Goal: Information Seeking & Learning: Learn about a topic

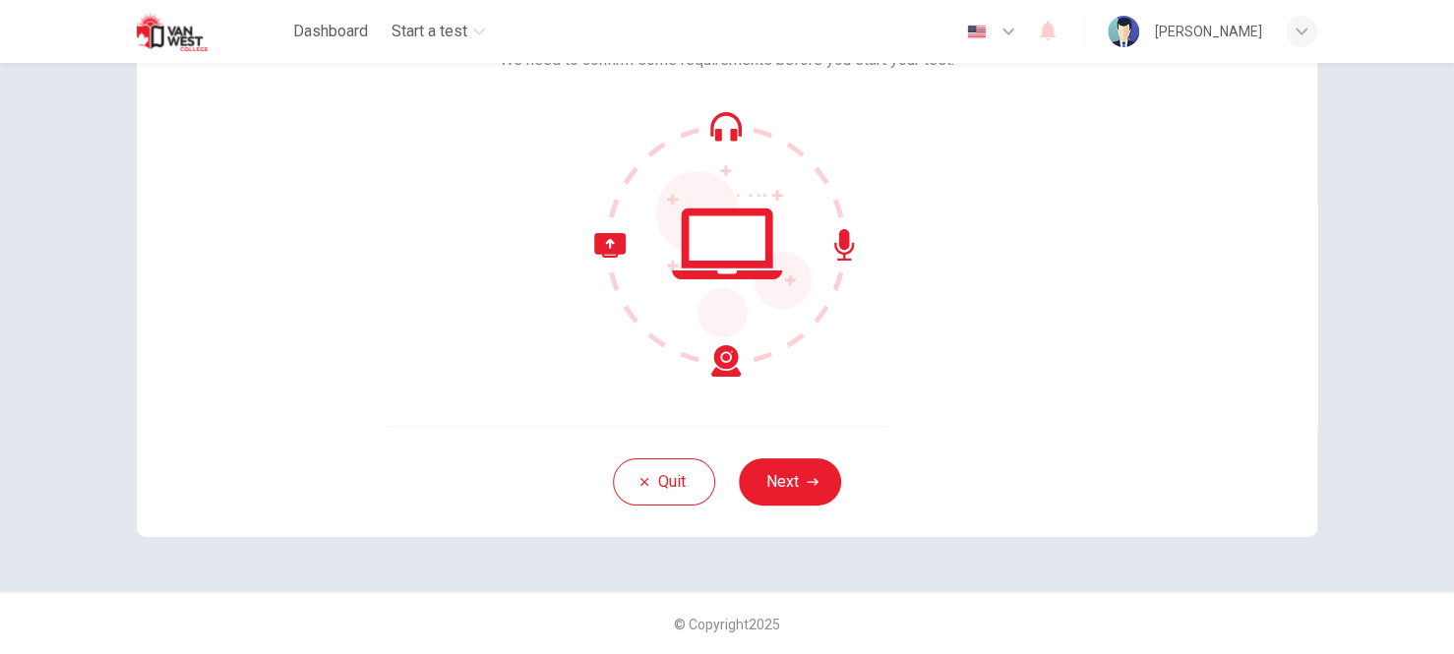
scroll to position [163, 0]
click at [776, 490] on button "Next" at bounding box center [790, 482] width 102 height 47
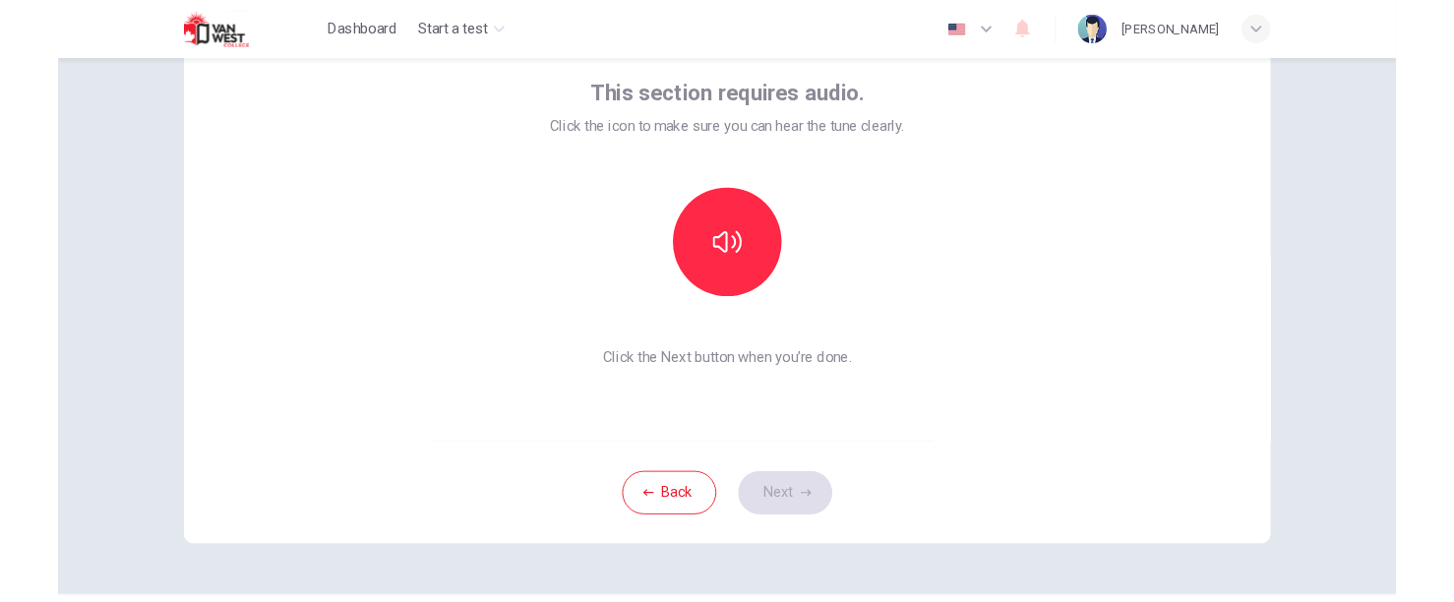
scroll to position [65, 0]
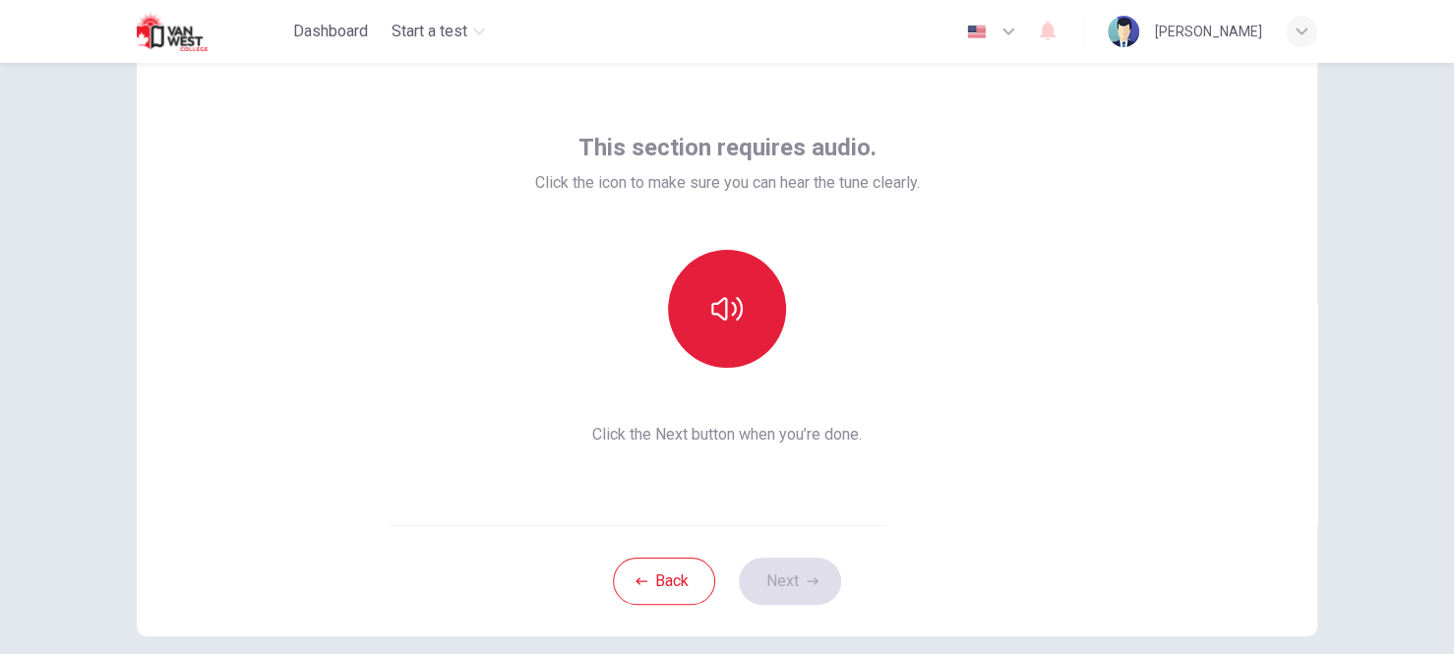
click at [715, 346] on button "button" at bounding box center [727, 309] width 118 height 118
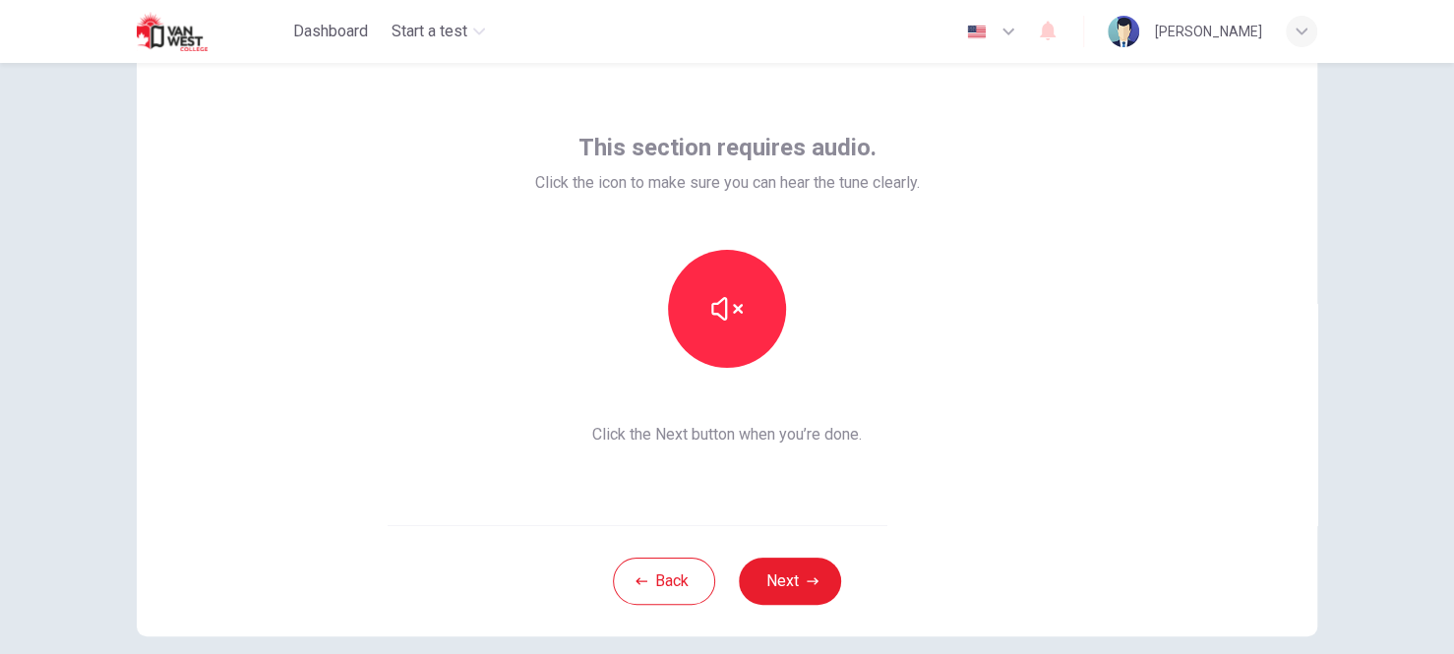
click at [440, 329] on div "This section requires audio. Click the icon to make sure you can hear the tune …" at bounding box center [727, 289] width 1180 height 472
click at [757, 590] on button "Next" at bounding box center [790, 581] width 102 height 47
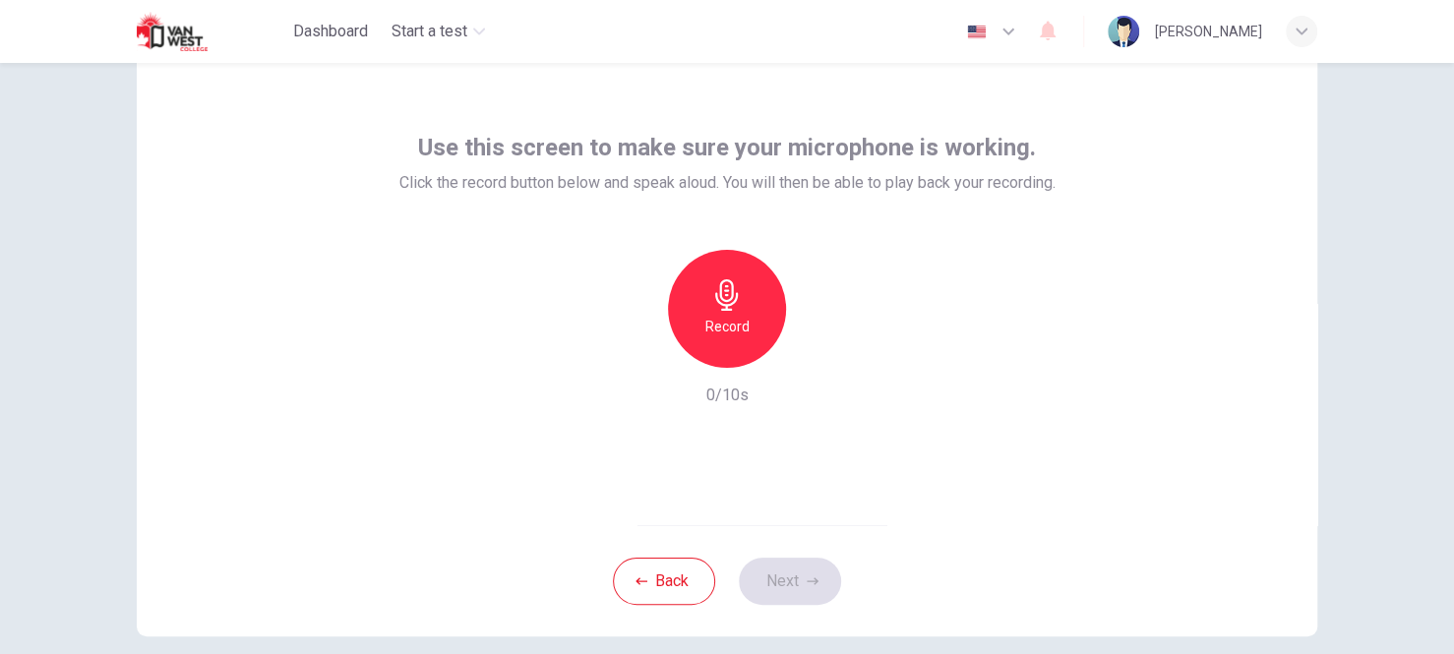
click at [741, 317] on h6 "Record" at bounding box center [727, 327] width 44 height 24
click at [736, 333] on h6 "Record" at bounding box center [727, 327] width 44 height 24
click at [819, 355] on icon "button" at bounding box center [818, 352] width 20 height 20
click at [808, 358] on icon "button" at bounding box center [818, 352] width 20 height 20
click at [808, 357] on icon "button" at bounding box center [818, 352] width 20 height 20
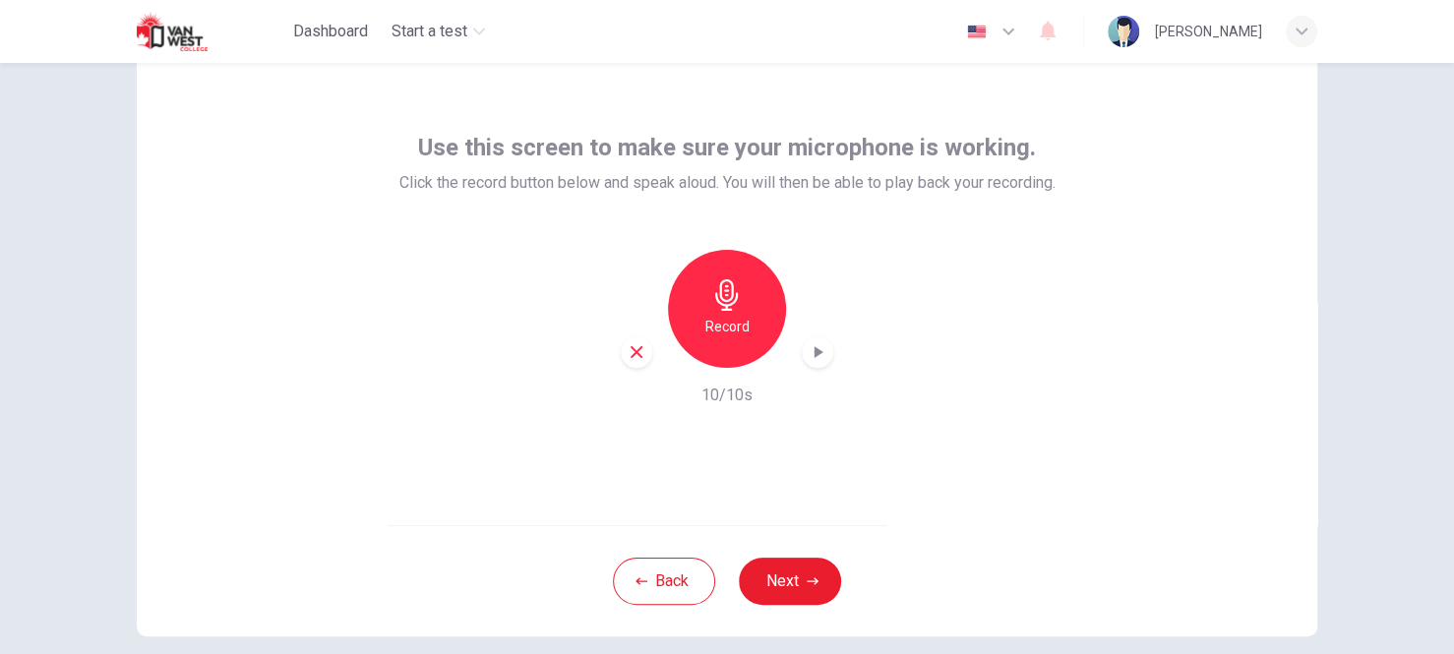
click at [808, 357] on icon "button" at bounding box center [818, 352] width 20 height 20
click at [628, 348] on icon "button" at bounding box center [637, 352] width 18 height 18
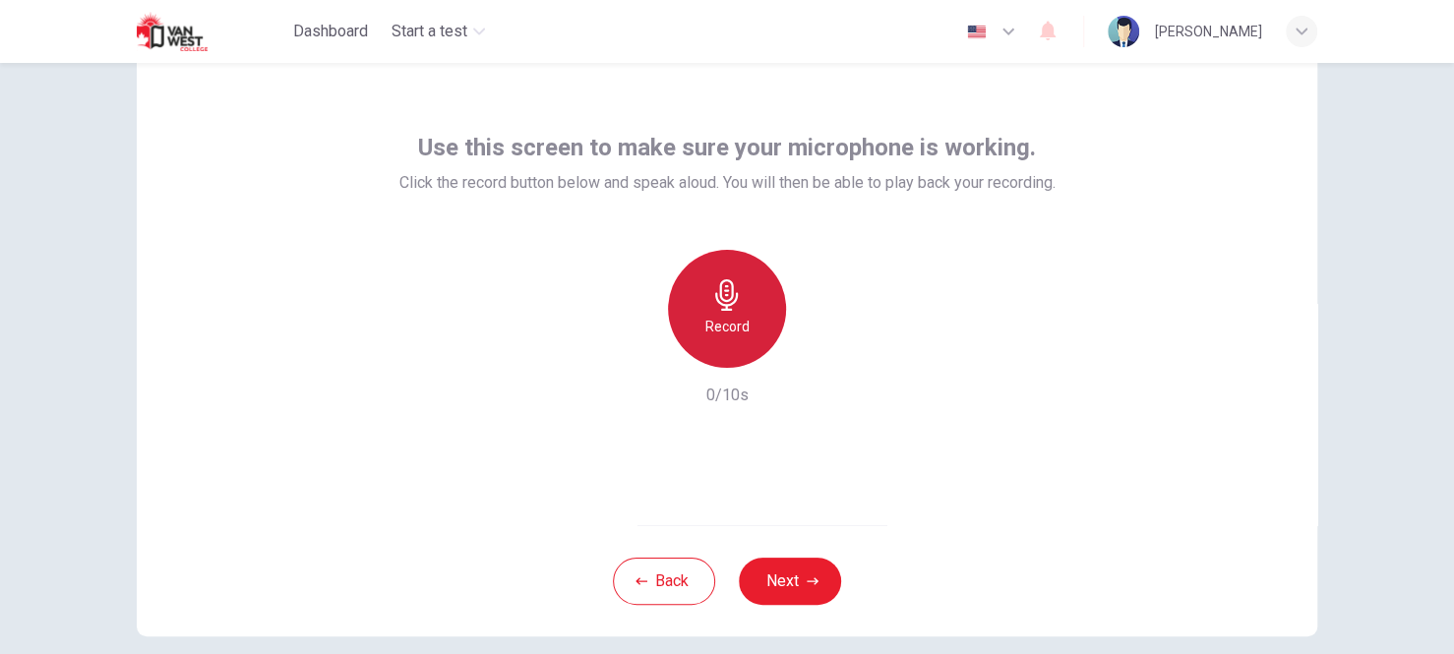
click at [737, 310] on div "Record" at bounding box center [727, 309] width 118 height 118
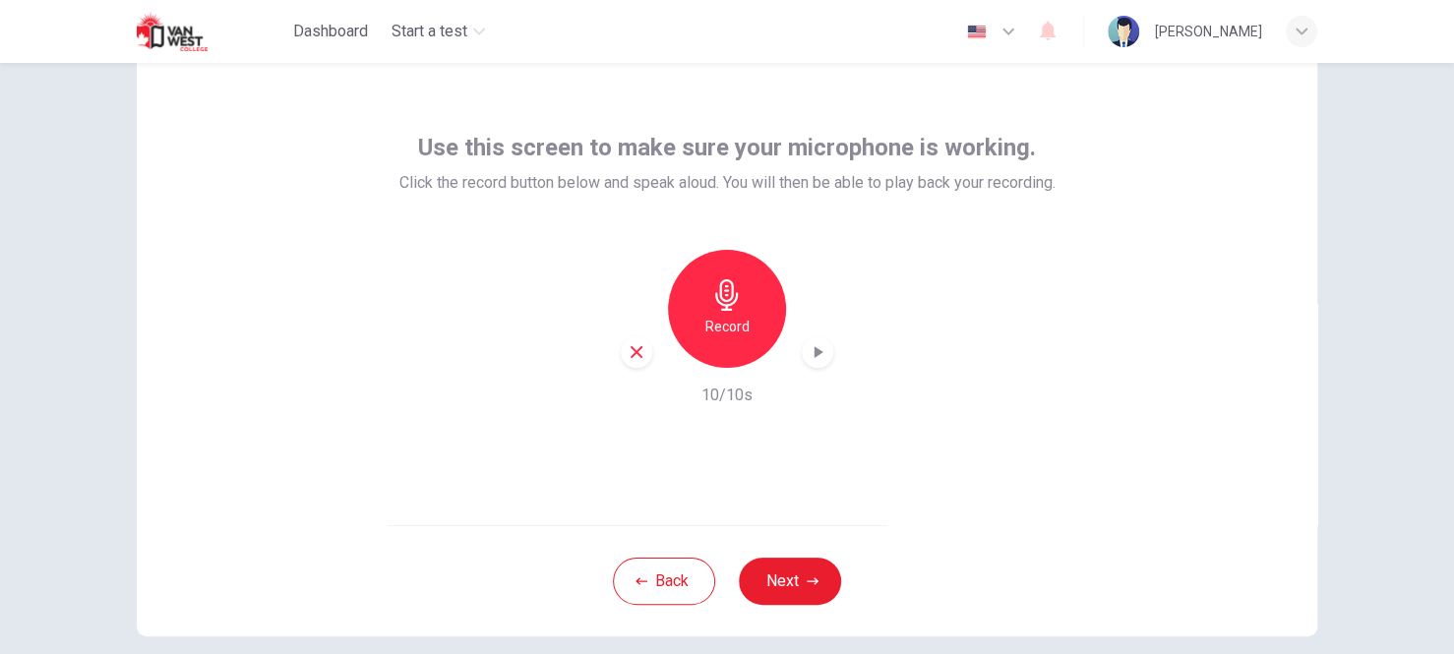
click at [816, 348] on icon "button" at bounding box center [818, 352] width 20 height 20
click at [190, 329] on div "Use this screen to make sure your microphone is working. Click the record butto…" at bounding box center [727, 289] width 1180 height 472
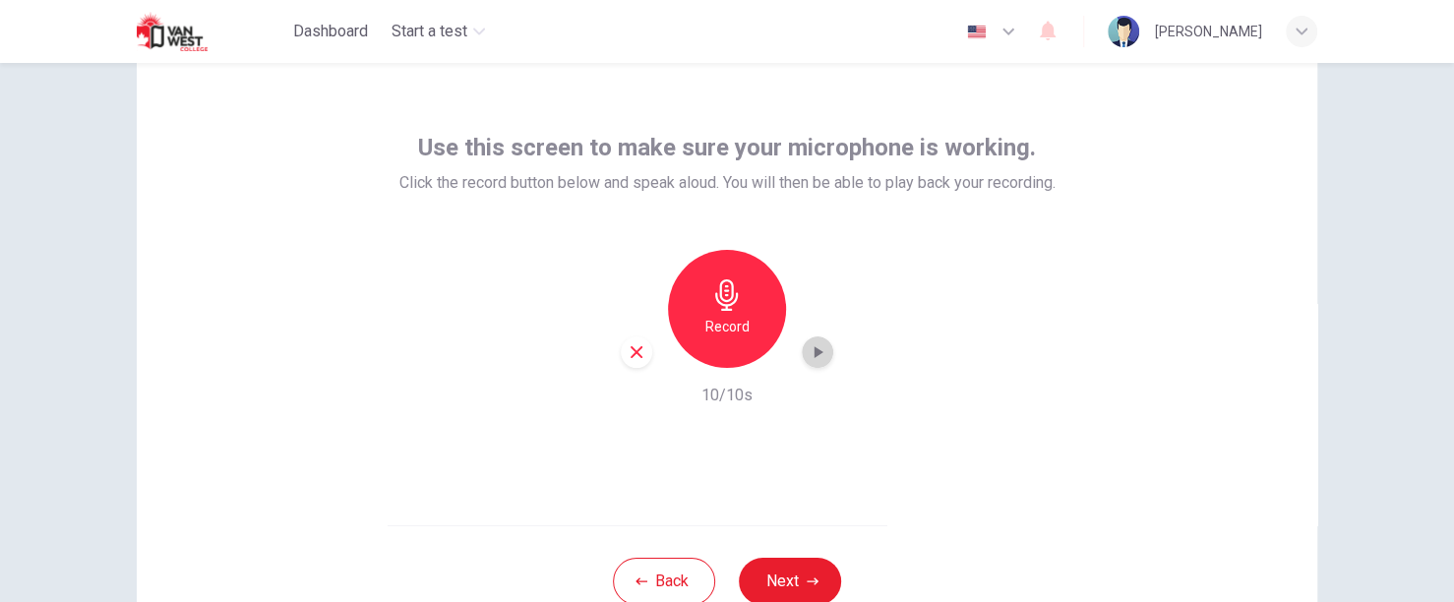
click at [808, 361] on icon "button" at bounding box center [818, 352] width 20 height 20
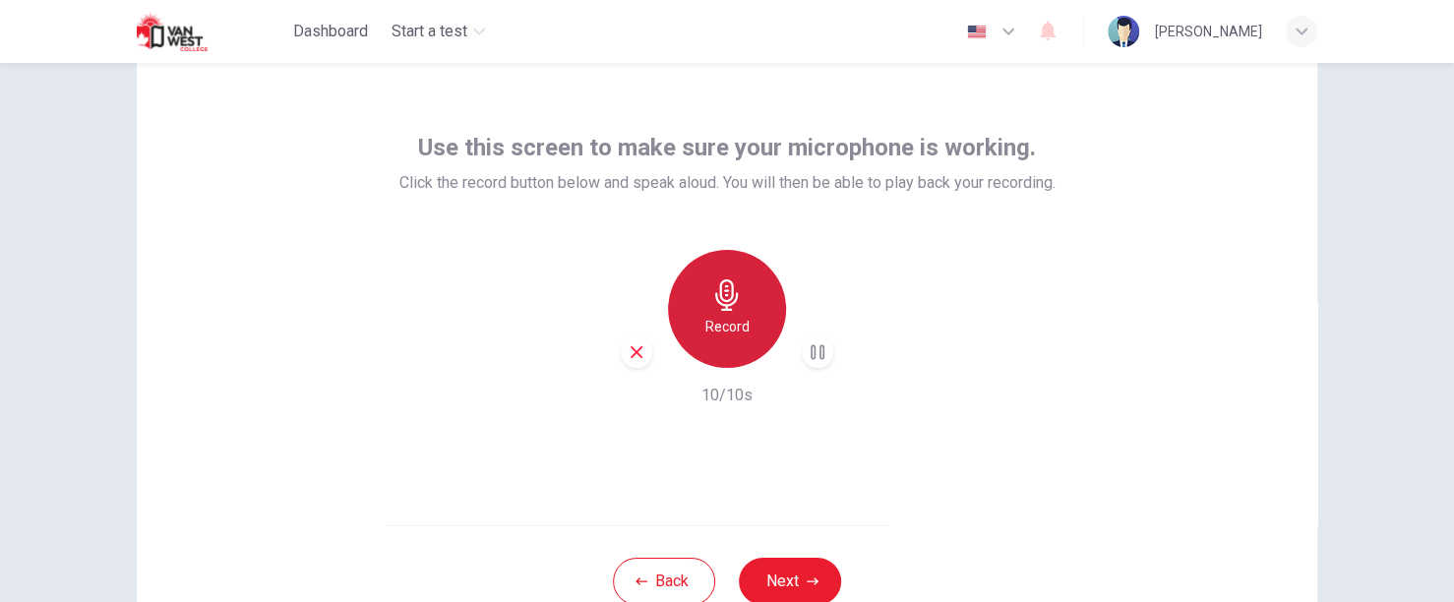
click at [704, 308] on div "Record" at bounding box center [727, 309] width 118 height 118
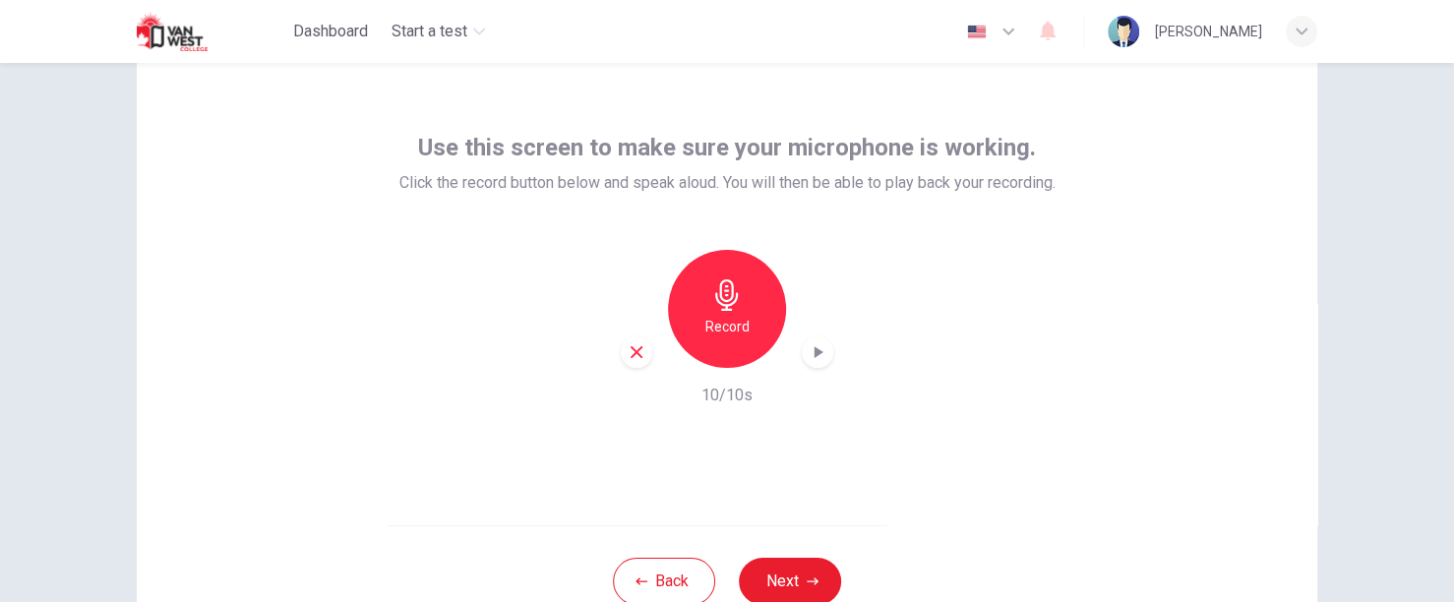
click at [824, 341] on div "button" at bounding box center [817, 351] width 31 height 31
click at [1127, 442] on div "Use this screen to make sure your microphone is working. Click the record butto…" at bounding box center [727, 289] width 1180 height 472
click at [816, 367] on div "Record 10/10s" at bounding box center [727, 328] width 656 height 157
click at [814, 357] on icon "button" at bounding box center [818, 352] width 20 height 20
click at [814, 355] on icon "button" at bounding box center [818, 352] width 9 height 12
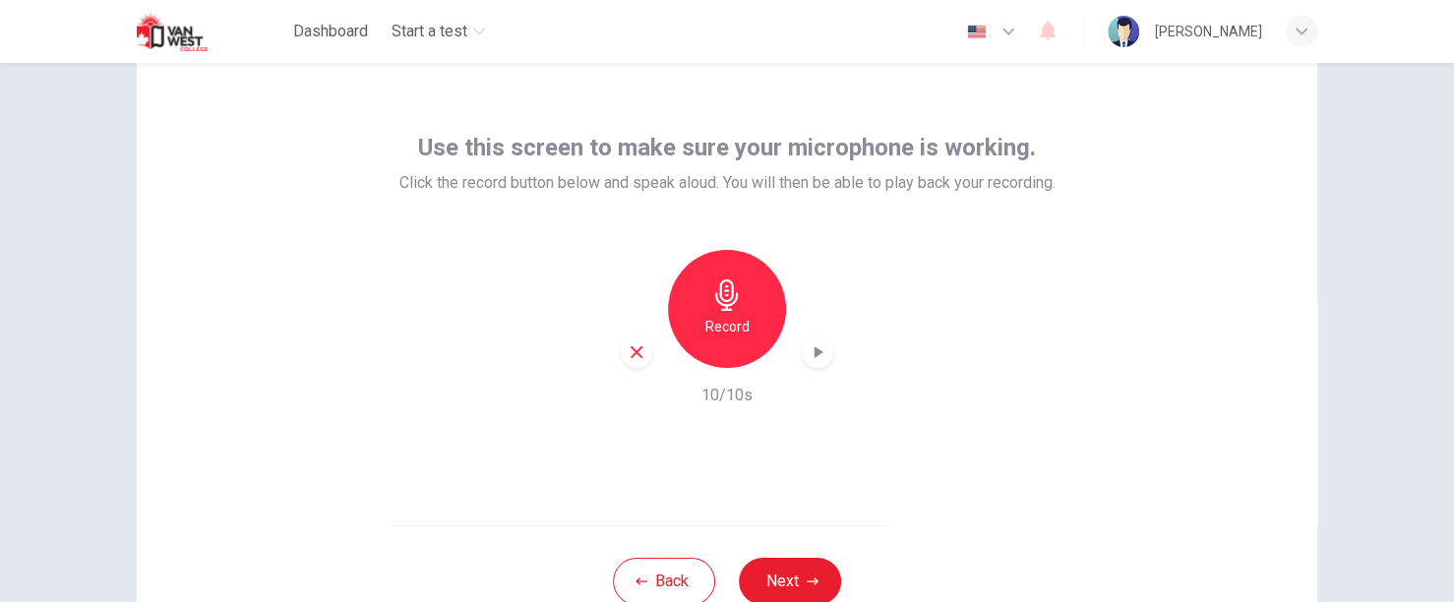
click at [219, 328] on div "Use this screen to make sure your microphone is working. Click the record butto…" at bounding box center [727, 289] width 1180 height 472
click at [740, 315] on h6 "Record" at bounding box center [727, 327] width 44 height 24
click at [814, 354] on icon "button" at bounding box center [818, 352] width 9 height 12
click at [636, 347] on icon "button" at bounding box center [636, 352] width 12 height 12
click at [994, 388] on div "Record 0/10s" at bounding box center [727, 328] width 656 height 157
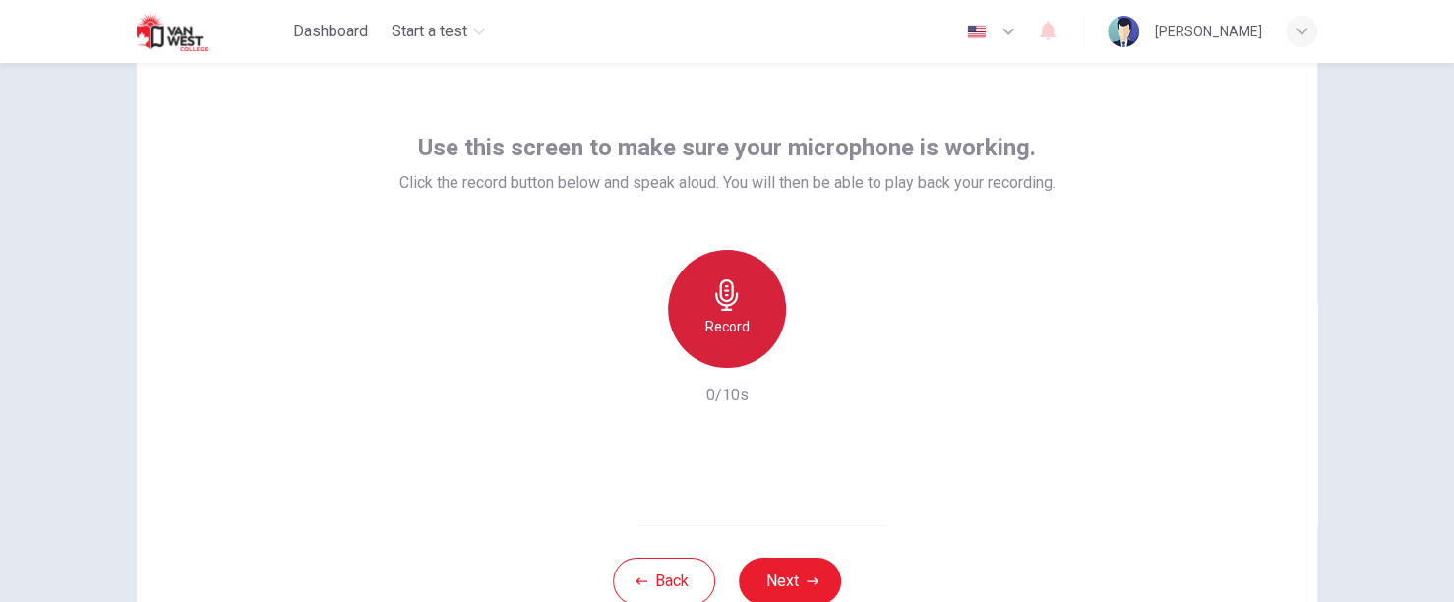
click at [690, 292] on div "Record" at bounding box center [727, 309] width 118 height 118
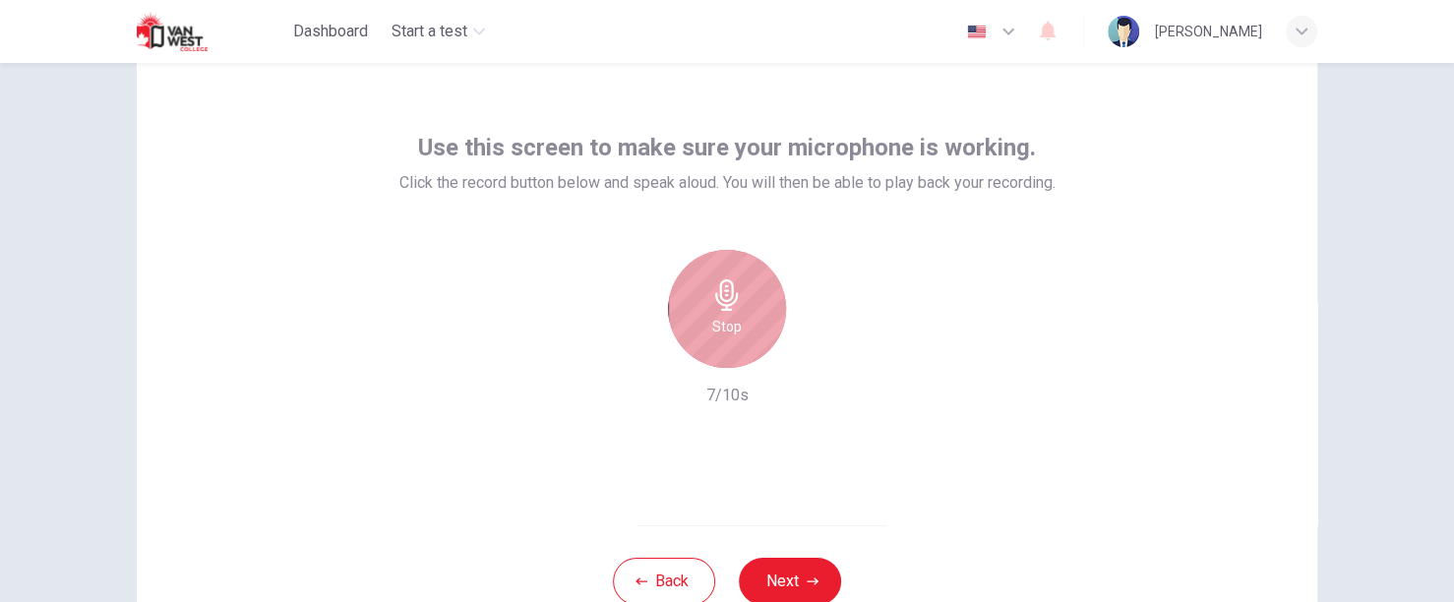
click at [733, 315] on h6 "Stop" at bounding box center [727, 327] width 30 height 24
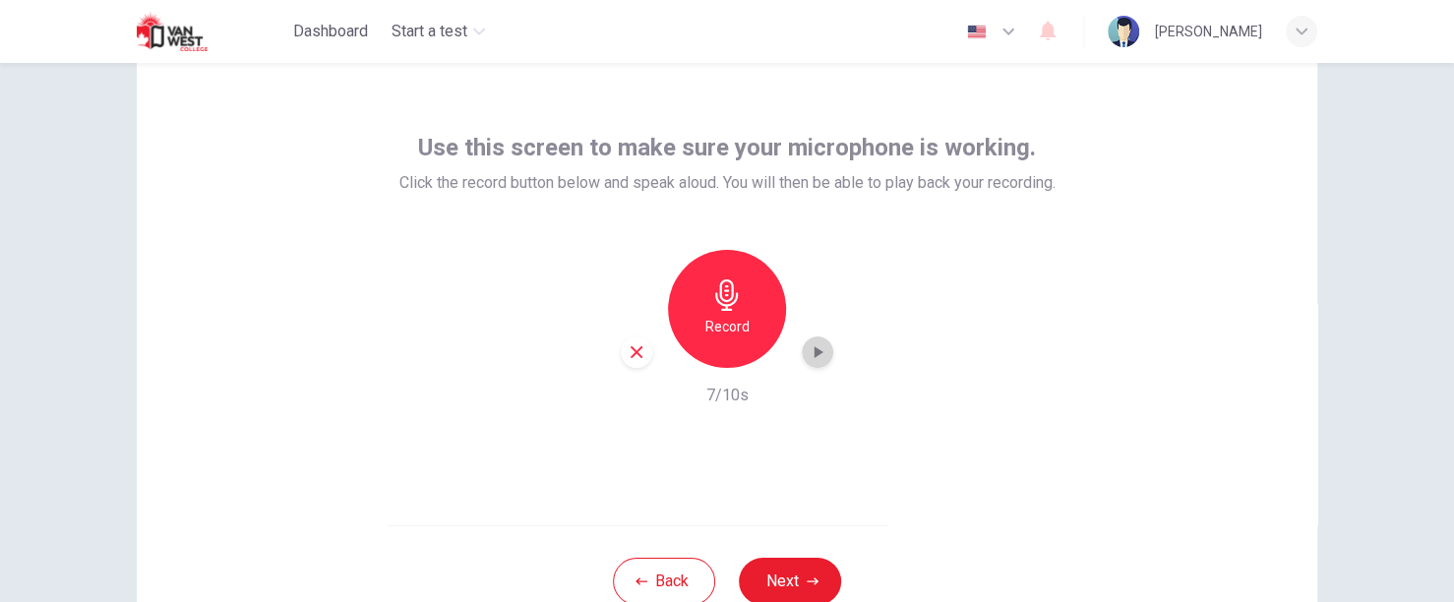
click at [823, 344] on div "button" at bounding box center [817, 351] width 31 height 31
drag, startPoint x: 1145, startPoint y: 3, endPoint x: 800, endPoint y: 593, distance: 683.7
click at [800, 593] on button "Next" at bounding box center [790, 581] width 102 height 47
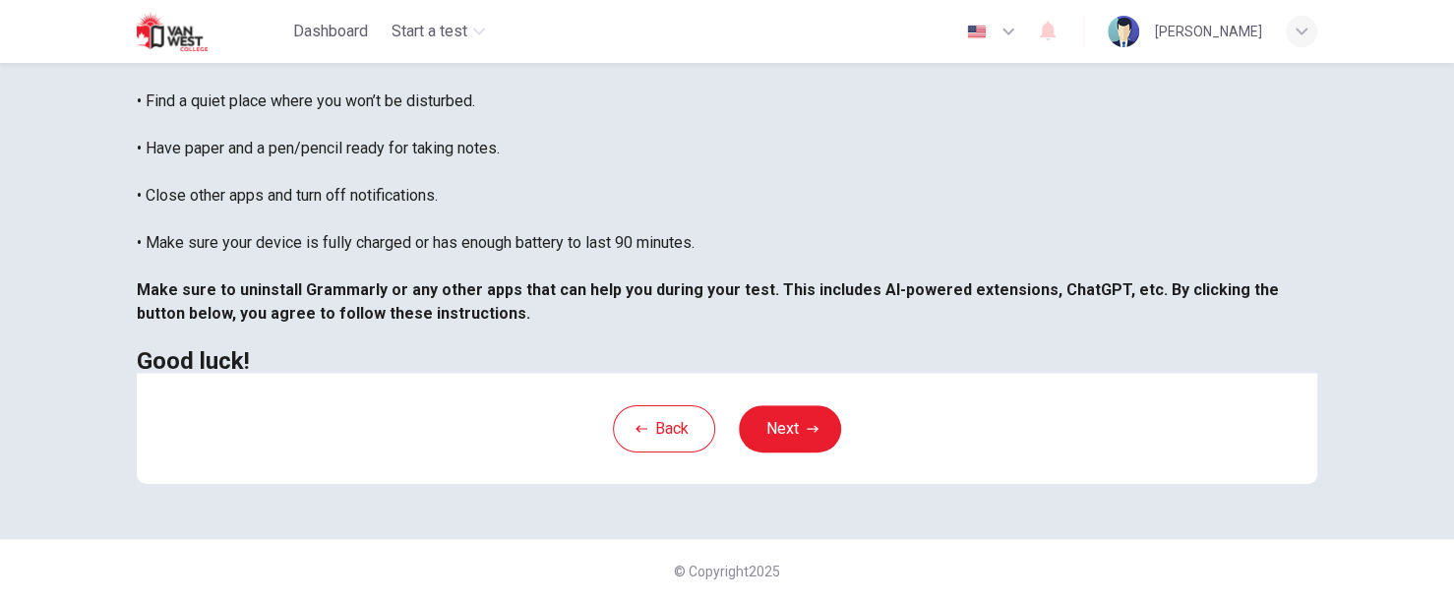
scroll to position [491, 0]
drag, startPoint x: 638, startPoint y: 459, endPoint x: 655, endPoint y: 417, distance: 45.5
click at [655, 417] on div "Back Next" at bounding box center [727, 428] width 1180 height 111
click at [655, 417] on button "Back" at bounding box center [664, 428] width 102 height 47
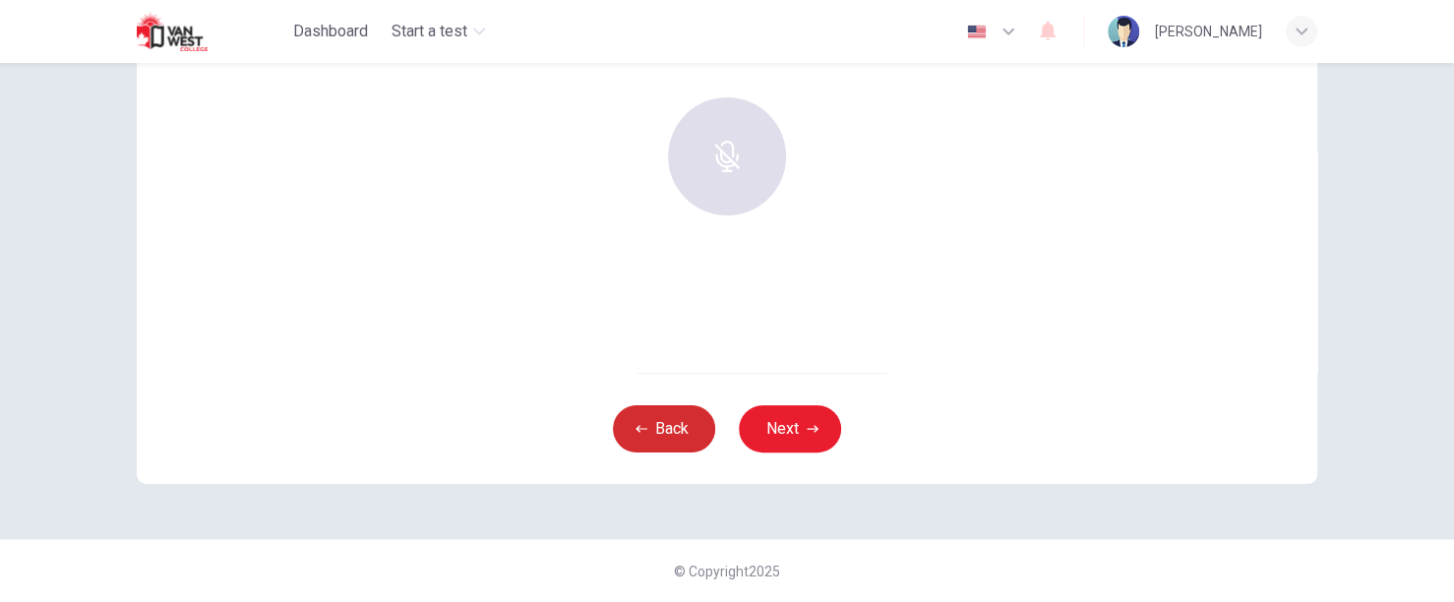
scroll to position [216, 0]
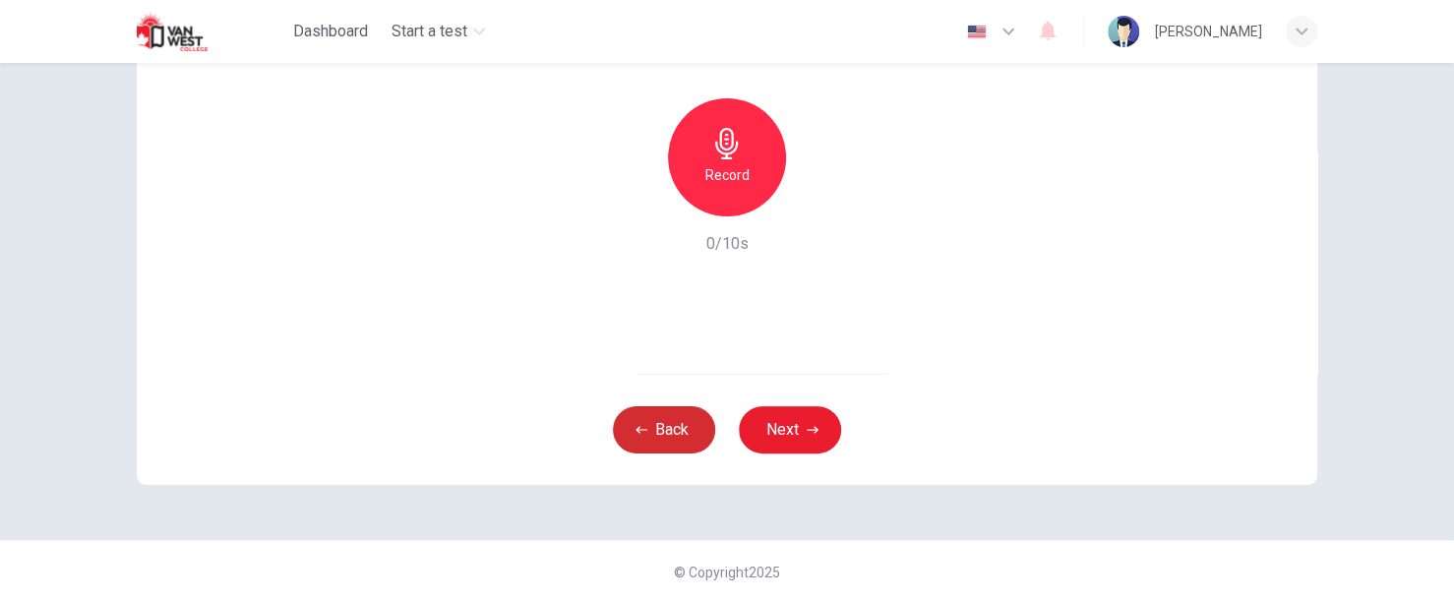
drag, startPoint x: 1321, startPoint y: 8, endPoint x: 642, endPoint y: 426, distance: 797.1
click at [642, 426] on button "Back" at bounding box center [664, 429] width 102 height 47
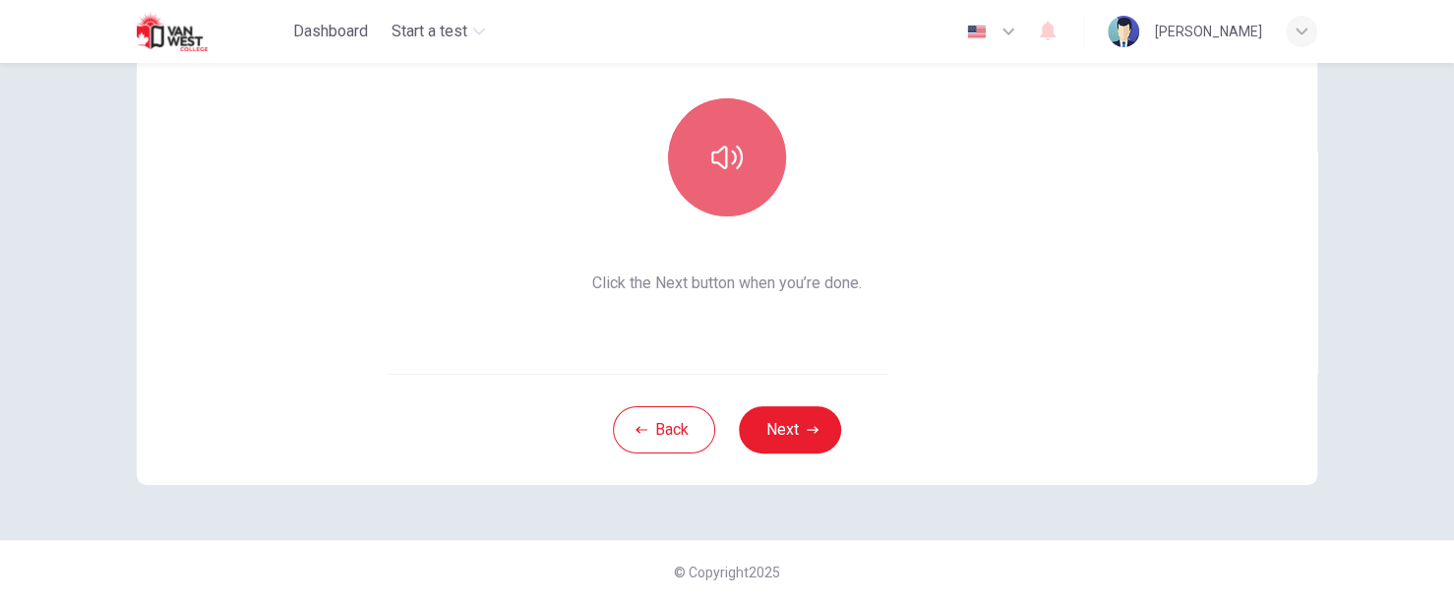
click at [721, 118] on button "button" at bounding box center [727, 157] width 118 height 118
click at [746, 170] on button "button" at bounding box center [727, 157] width 118 height 118
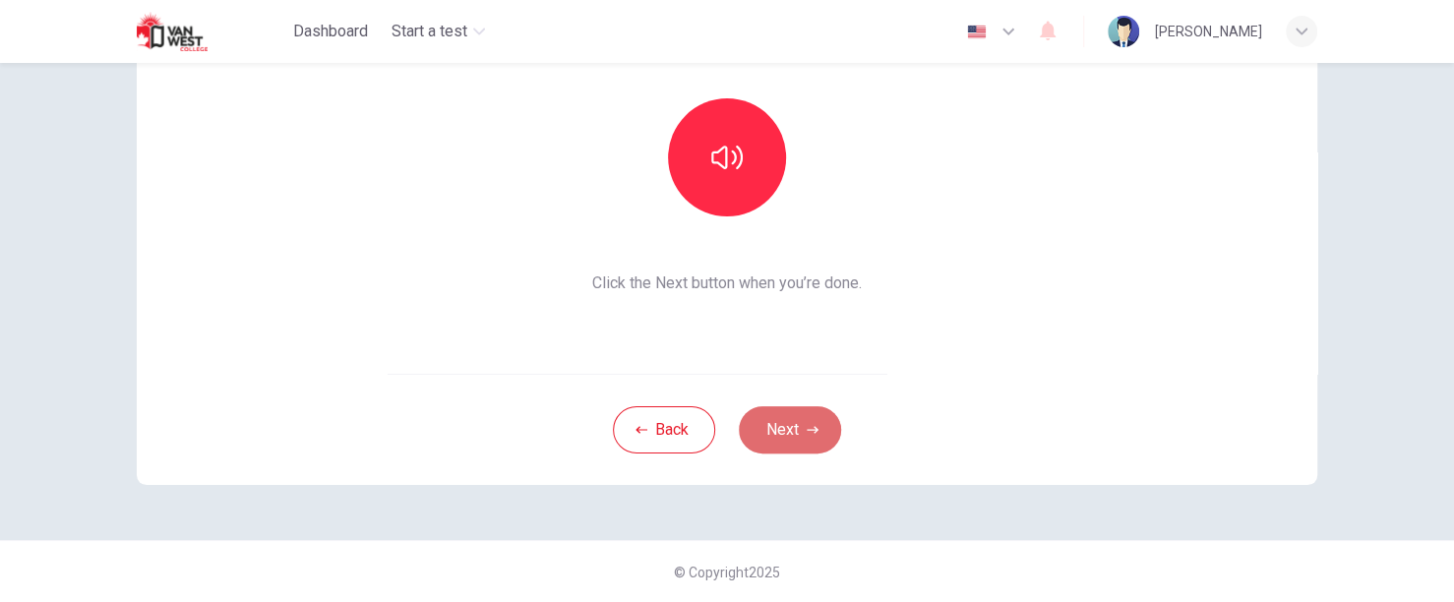
click at [797, 419] on button "Next" at bounding box center [790, 429] width 102 height 47
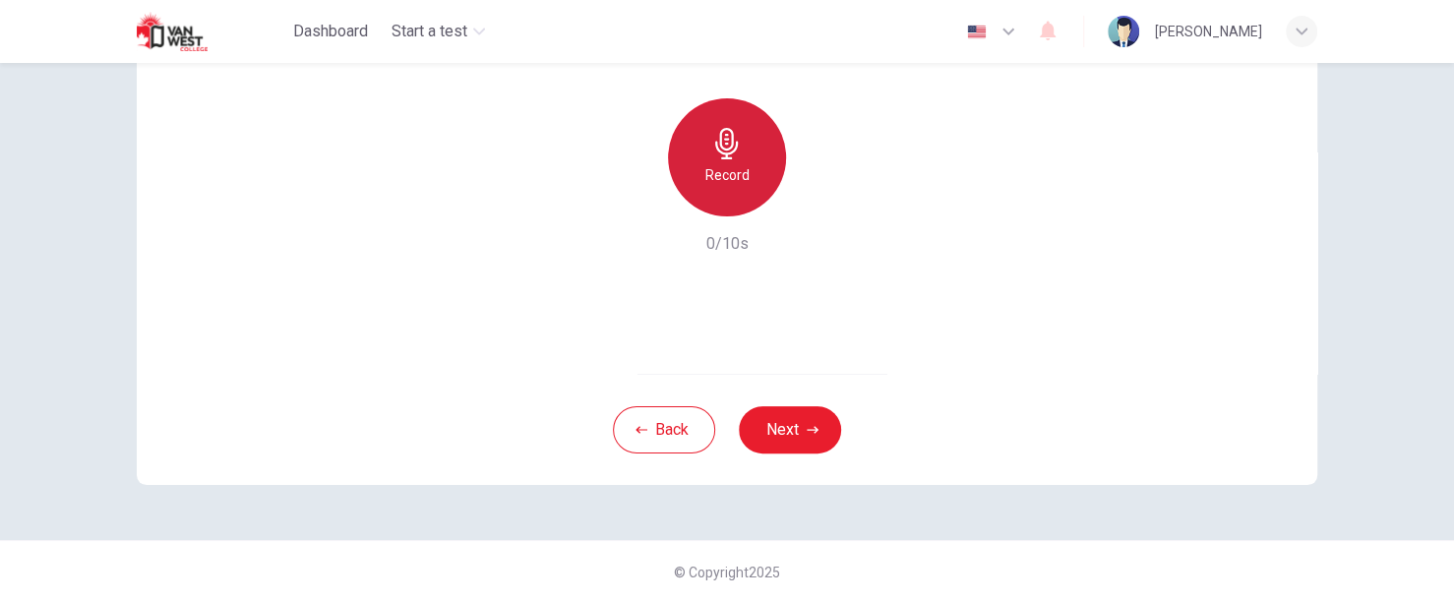
click at [733, 154] on icon "button" at bounding box center [726, 143] width 31 height 31
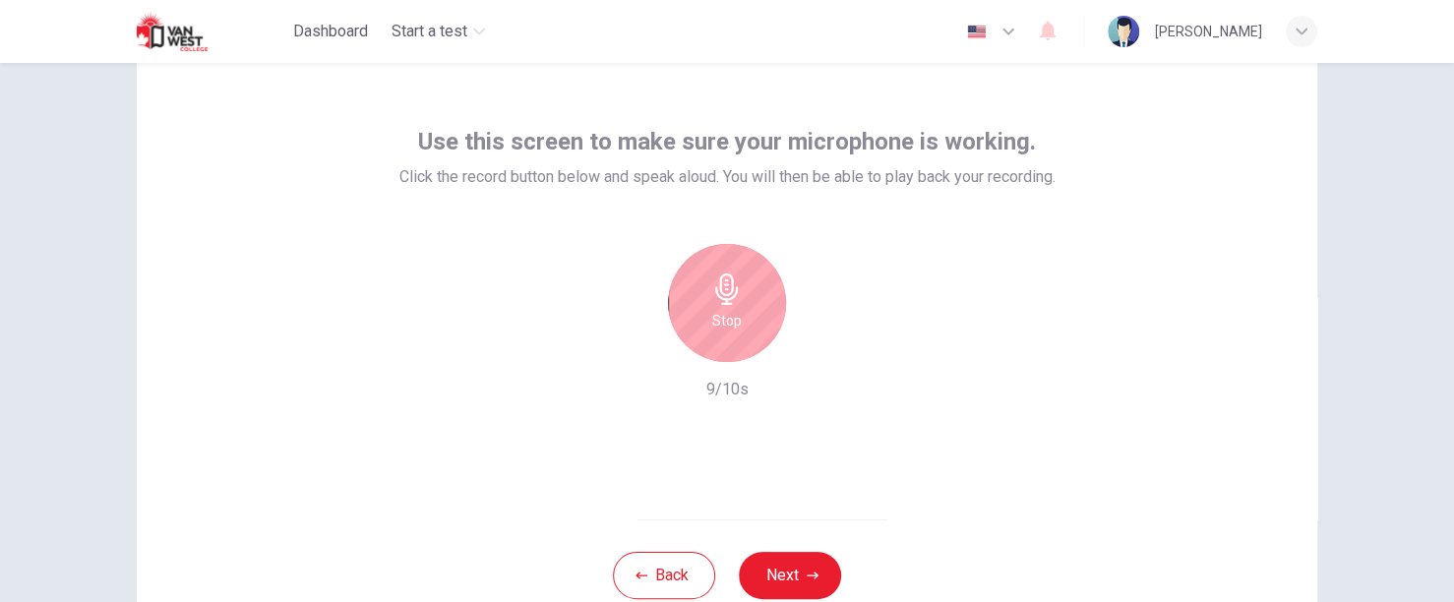
scroll to position [69, 0]
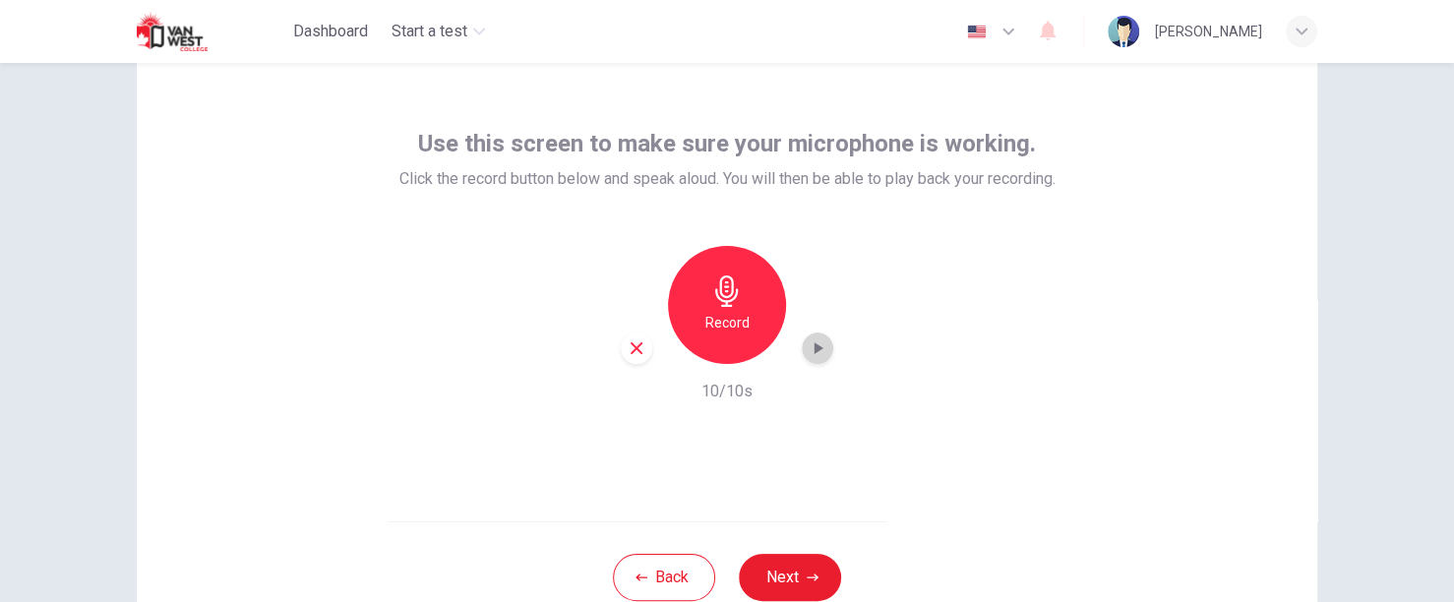
click at [818, 354] on icon "button" at bounding box center [818, 348] width 20 height 20
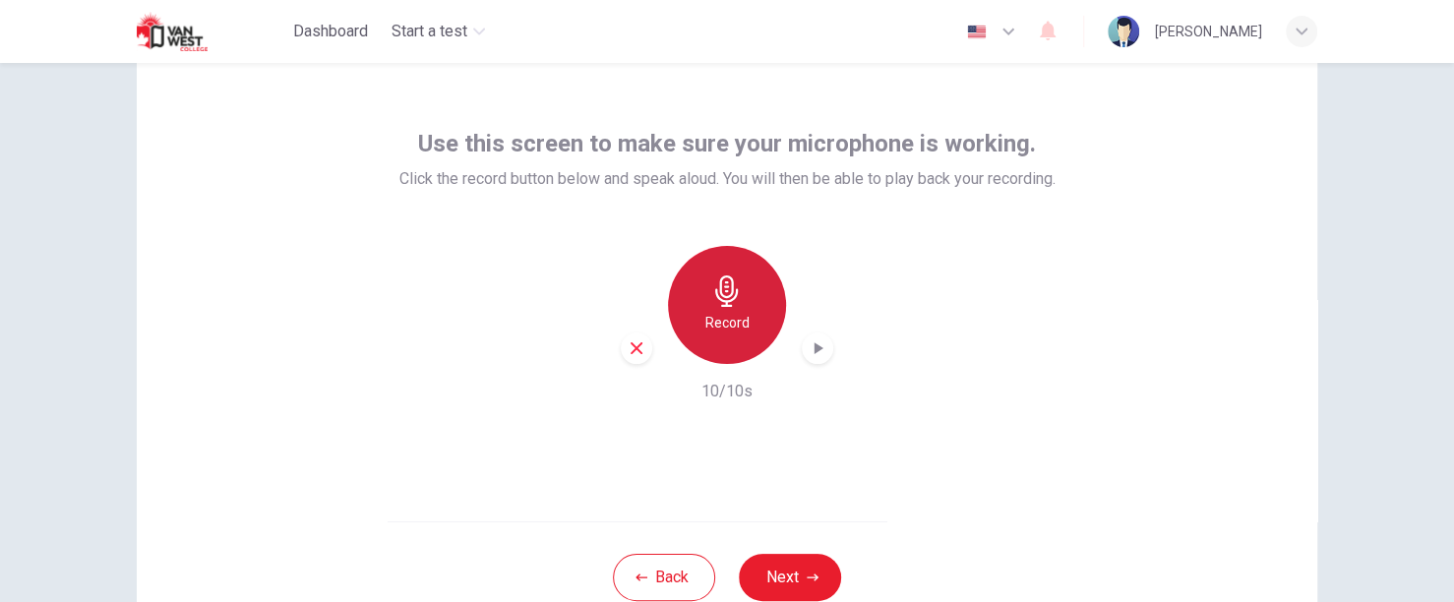
click at [710, 324] on h6 "Record" at bounding box center [727, 323] width 44 height 24
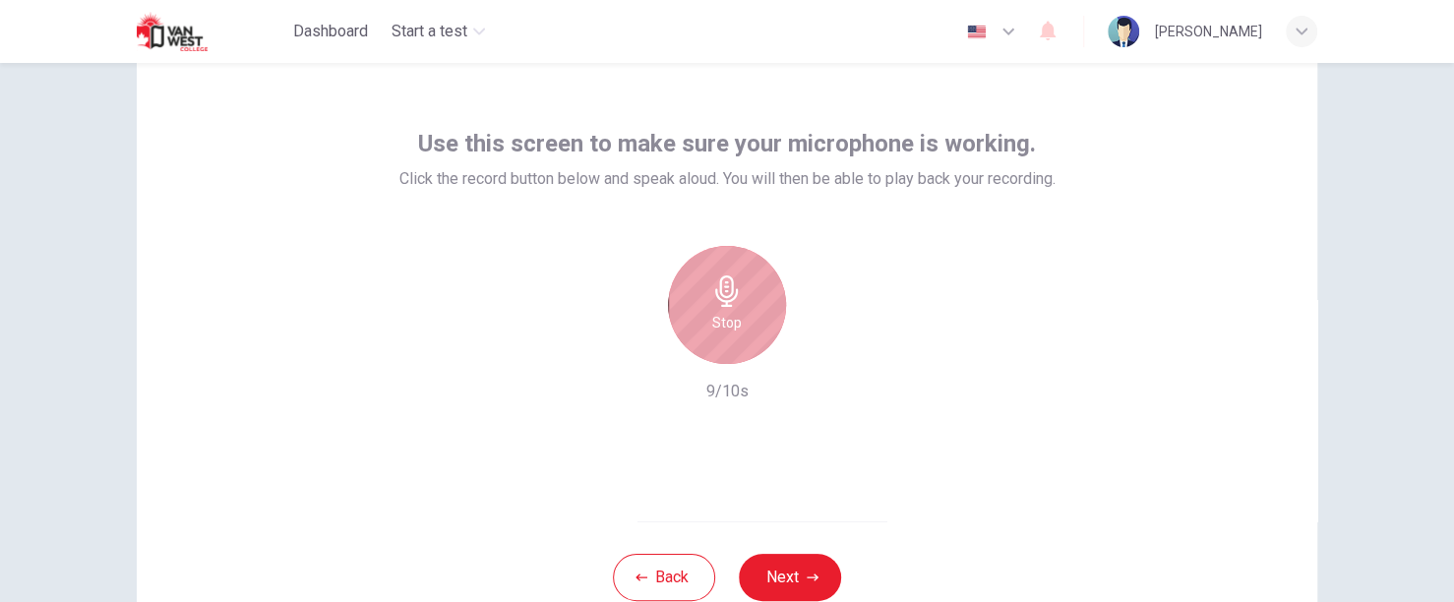
click at [712, 324] on h6 "Stop" at bounding box center [727, 323] width 30 height 24
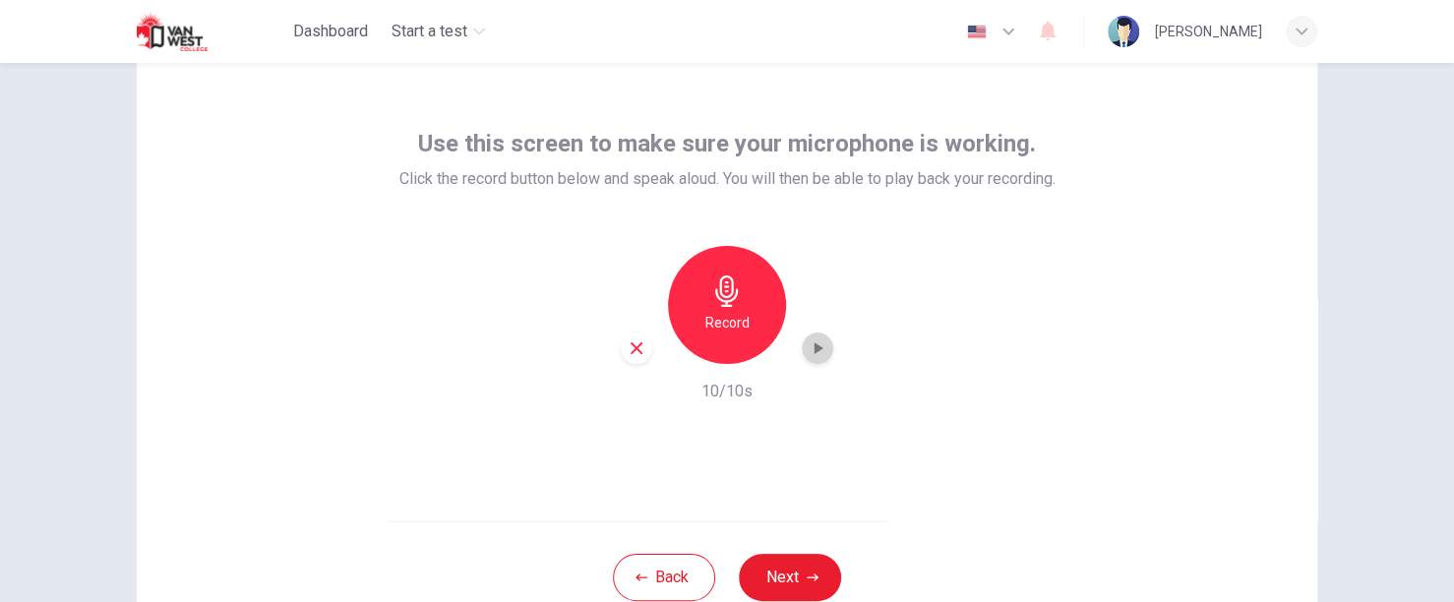
click at [822, 338] on div "button" at bounding box center [817, 347] width 31 height 31
click at [193, 114] on div "Use this screen to make sure your microphone is working. Click the record butto…" at bounding box center [727, 285] width 1180 height 472
click at [333, 421] on div "Use this screen to make sure your microphone is working. Click the record butto…" at bounding box center [727, 285] width 1180 height 472
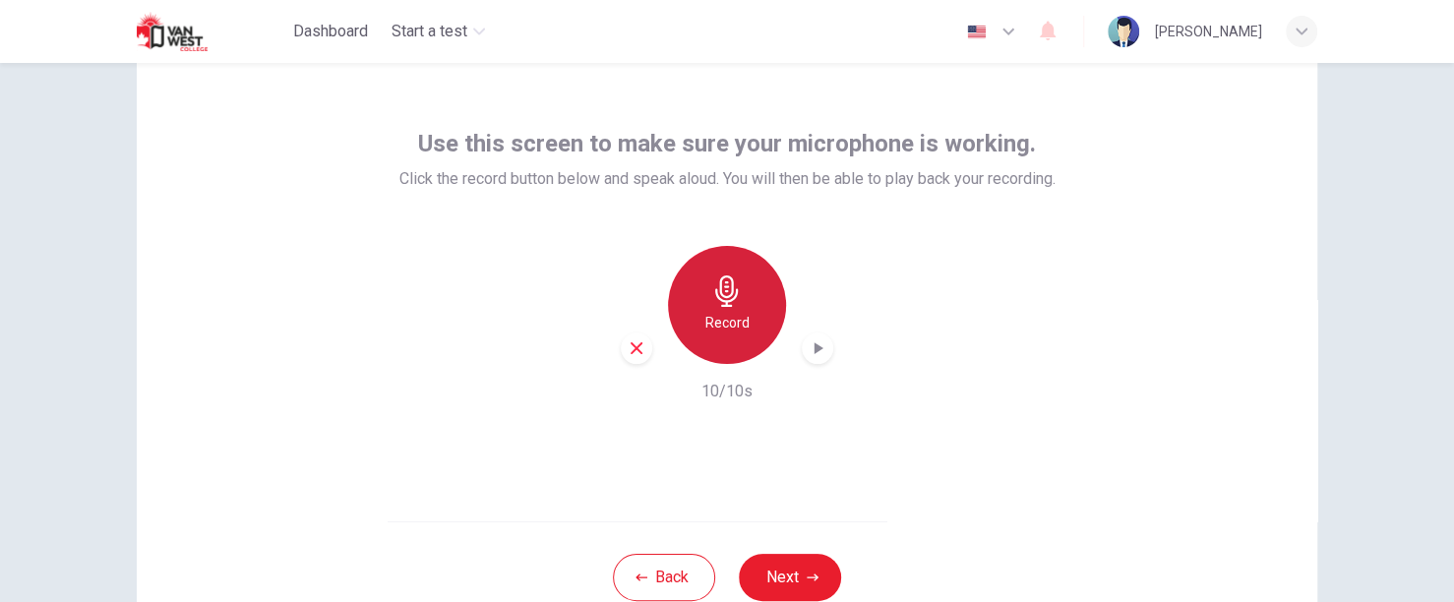
click at [727, 306] on div "Record" at bounding box center [727, 305] width 118 height 118
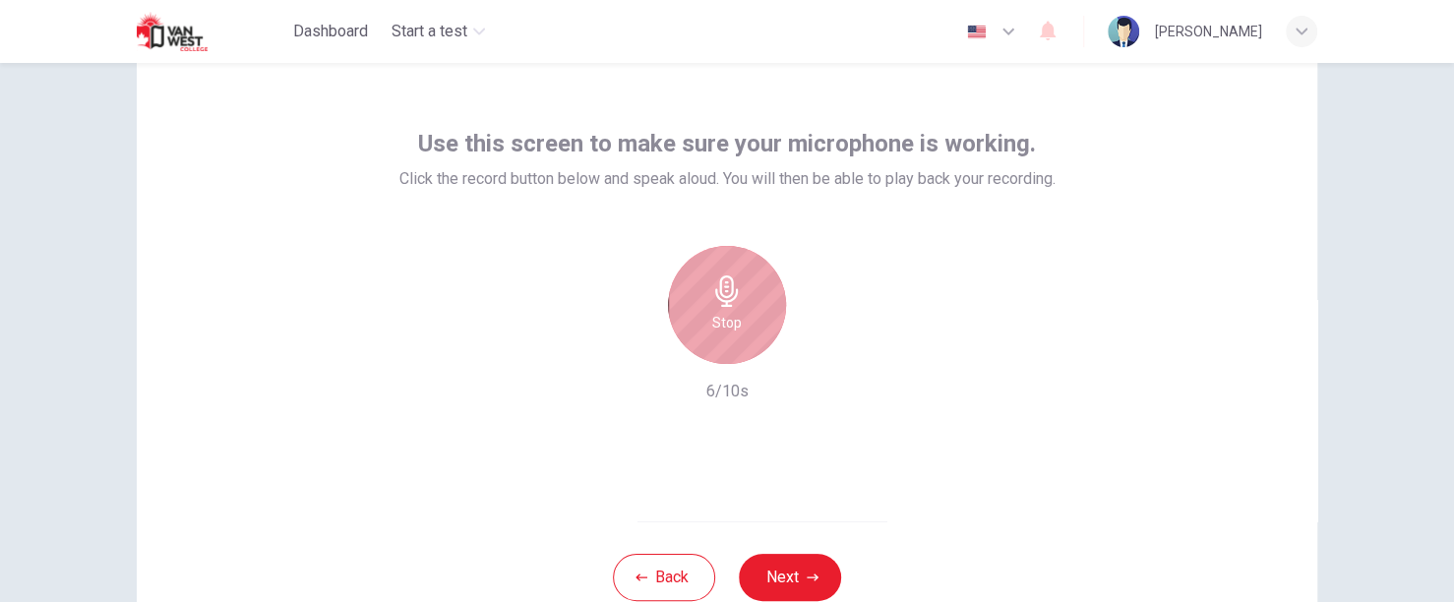
click at [727, 306] on div "Stop" at bounding box center [727, 305] width 118 height 118
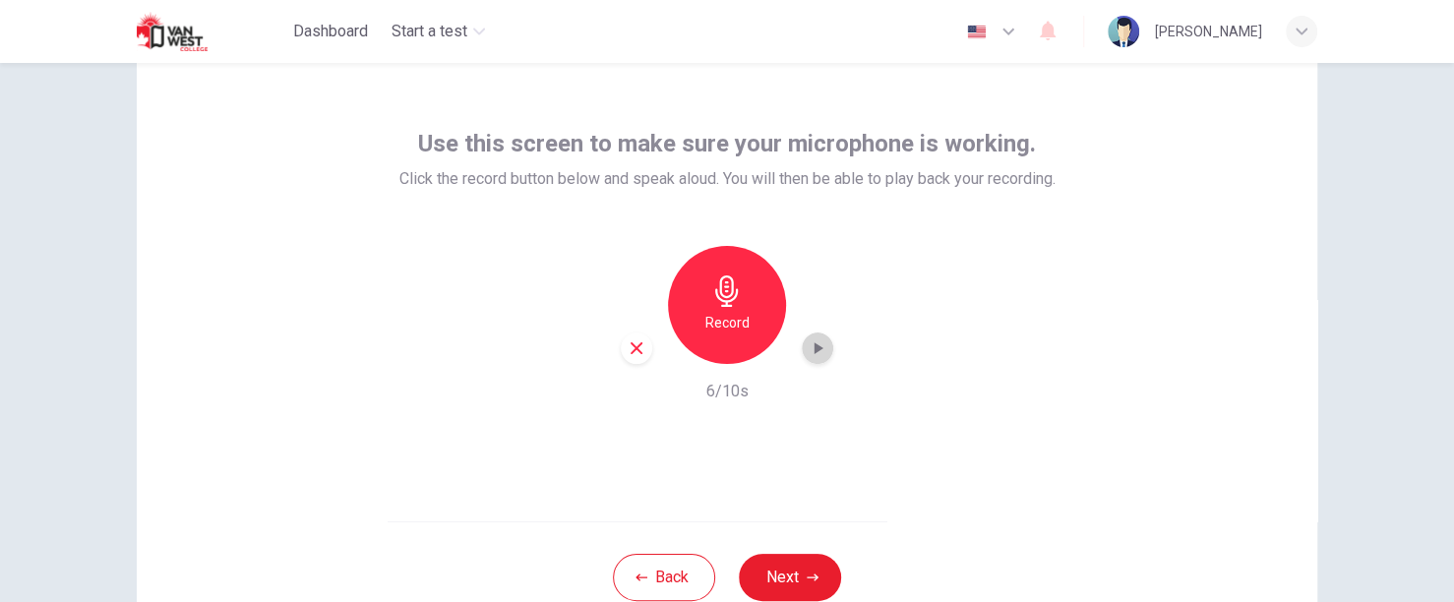
click at [814, 347] on icon "button" at bounding box center [818, 348] width 9 height 12
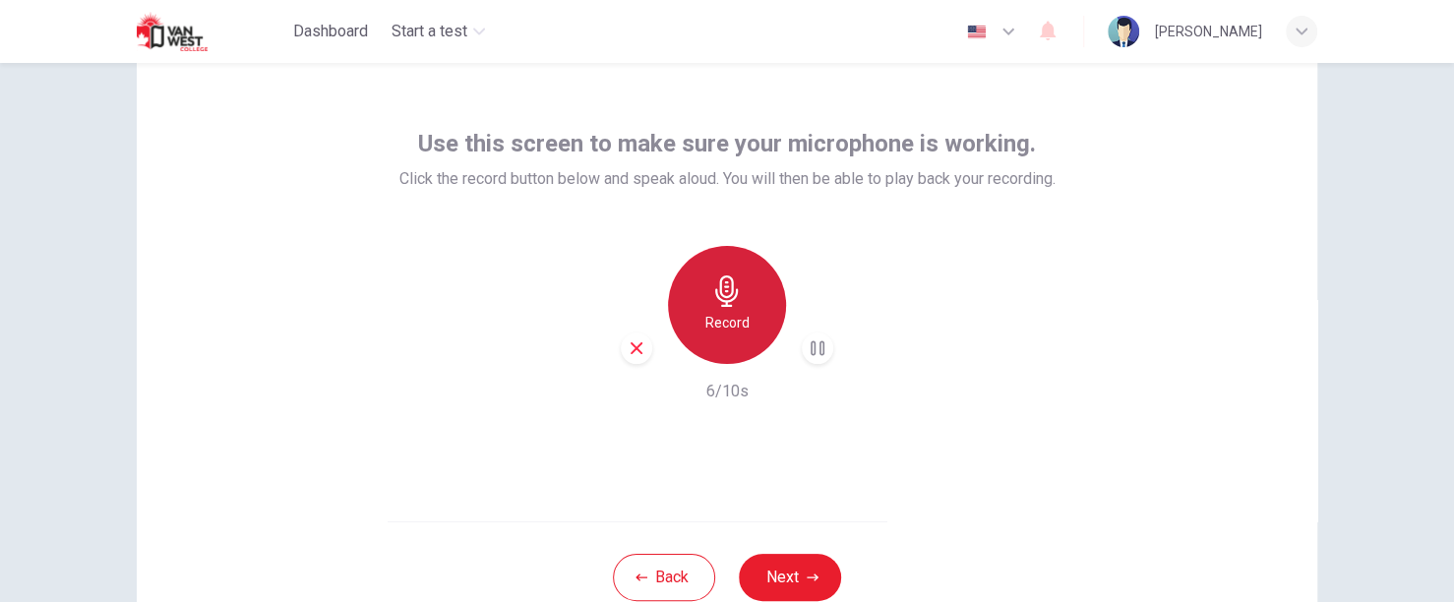
click at [695, 288] on div "Record" at bounding box center [727, 305] width 118 height 118
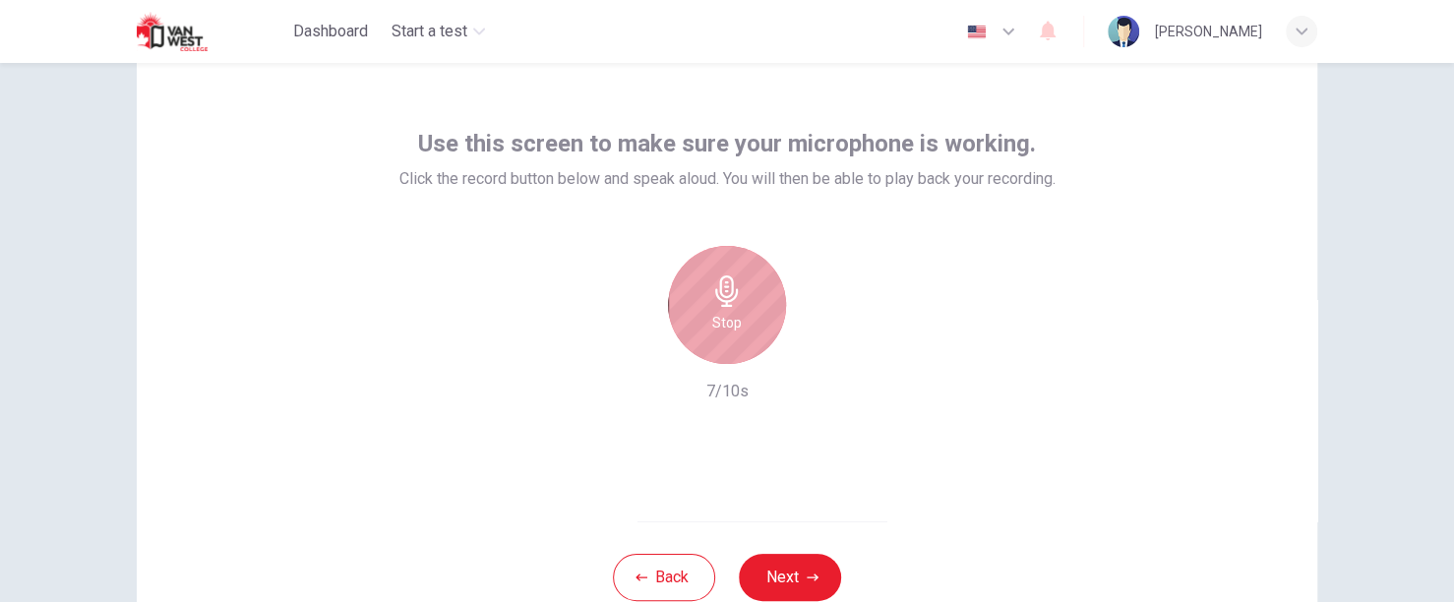
click at [695, 288] on div "Stop" at bounding box center [727, 305] width 118 height 118
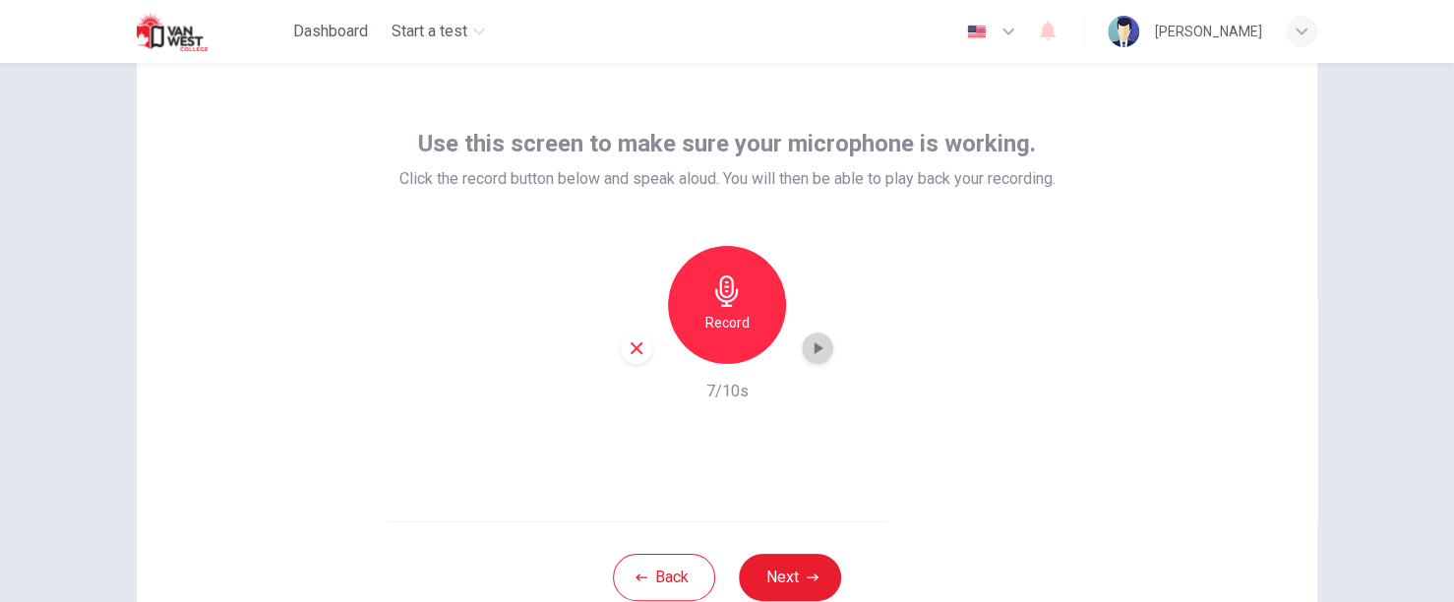
click at [808, 351] on icon "button" at bounding box center [818, 348] width 20 height 20
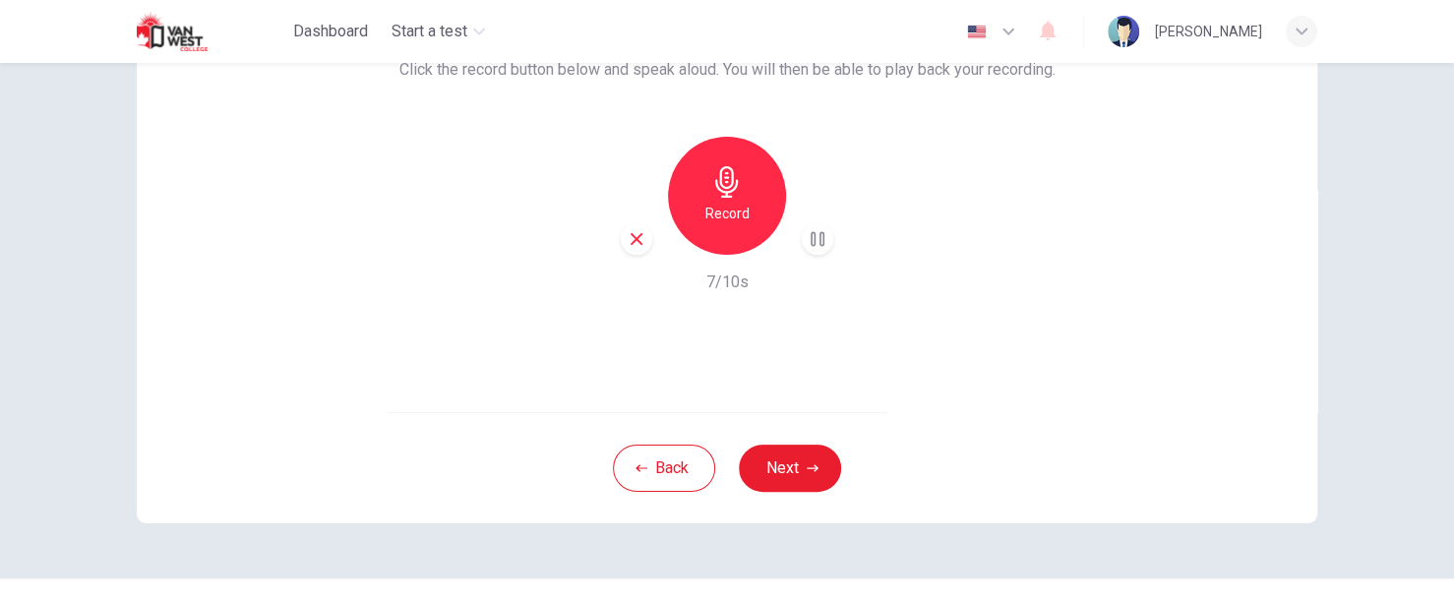
scroll to position [180, 0]
click at [768, 462] on button "Next" at bounding box center [790, 466] width 102 height 47
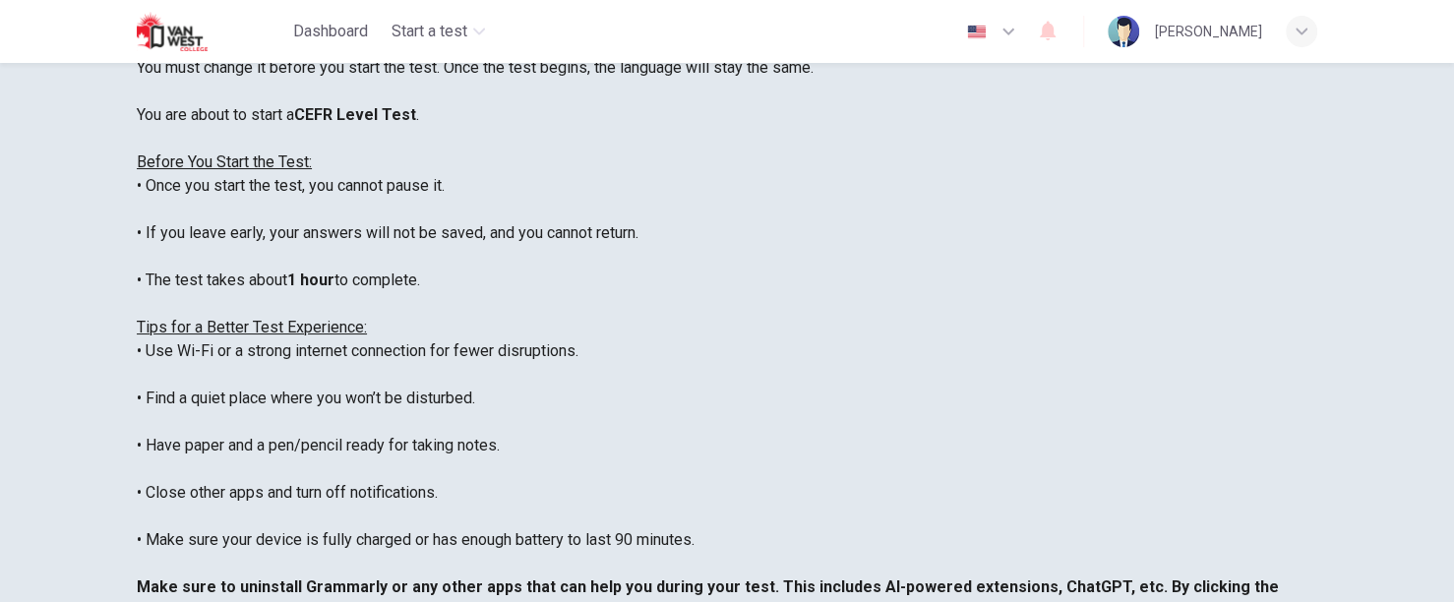
scroll to position [491, 0]
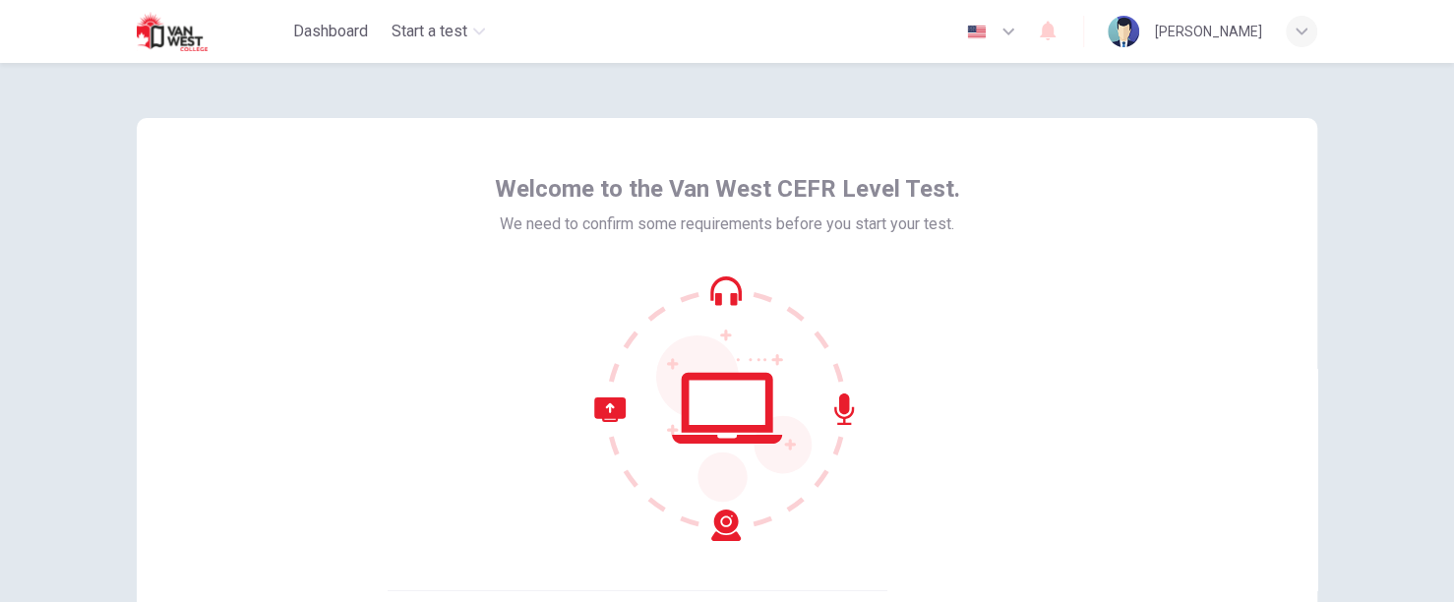
scroll to position [216, 0]
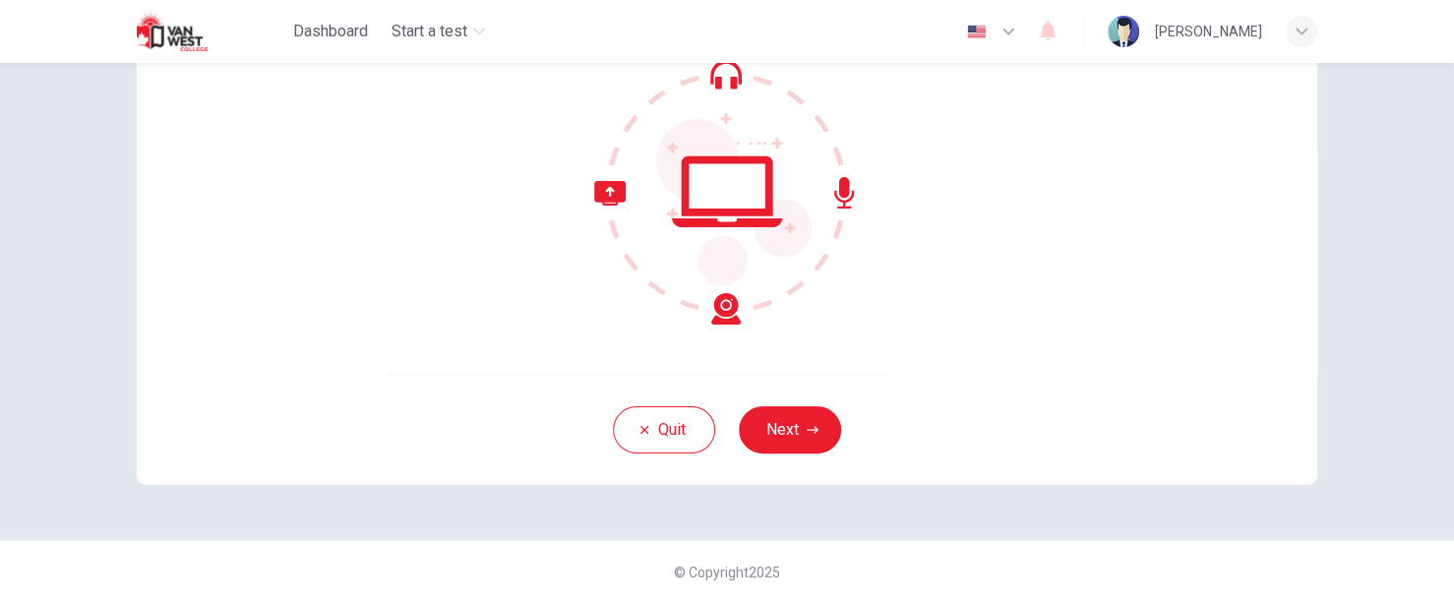
click at [791, 454] on div "Quit Next" at bounding box center [727, 429] width 1180 height 111
click at [797, 433] on button "Next" at bounding box center [790, 429] width 102 height 47
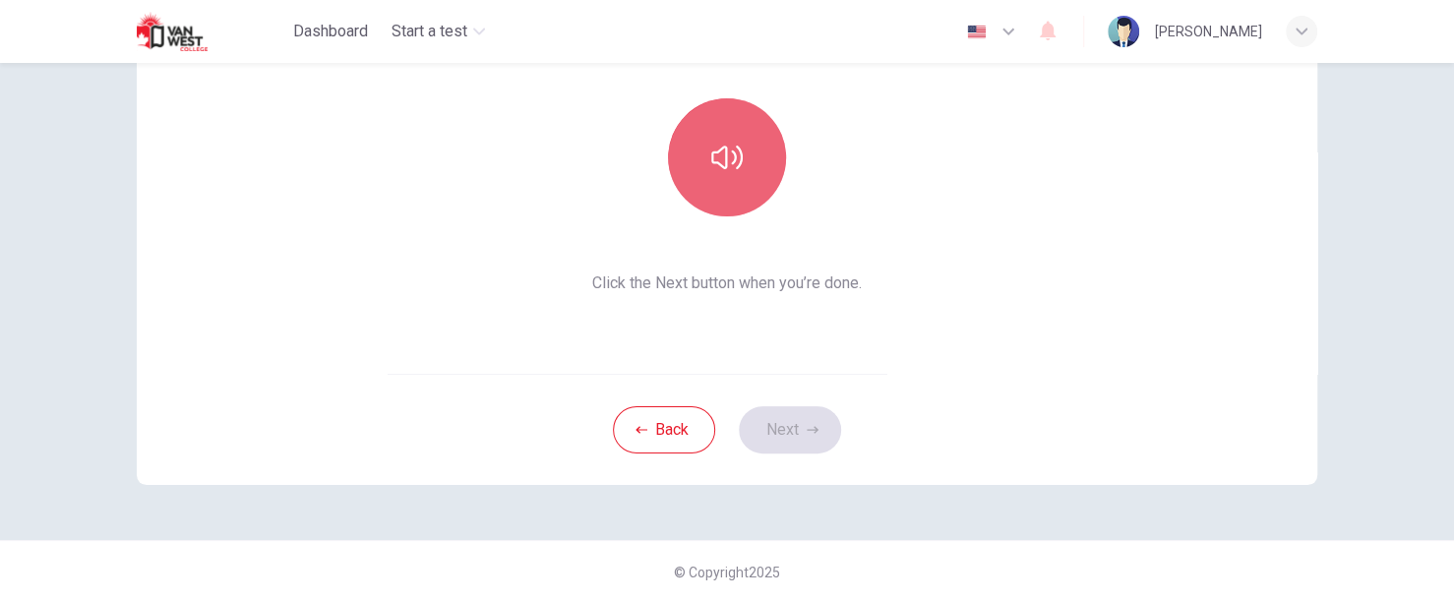
click at [733, 170] on icon "button" at bounding box center [726, 157] width 31 height 31
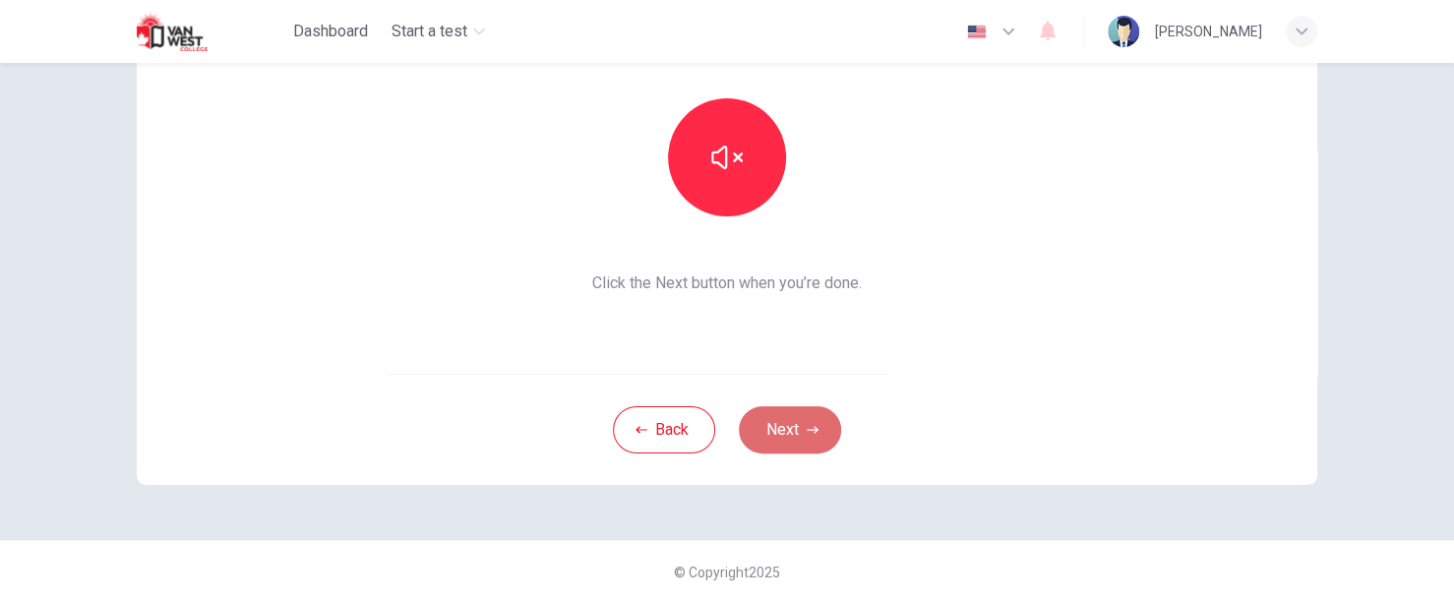
click at [786, 414] on button "Next" at bounding box center [790, 429] width 102 height 47
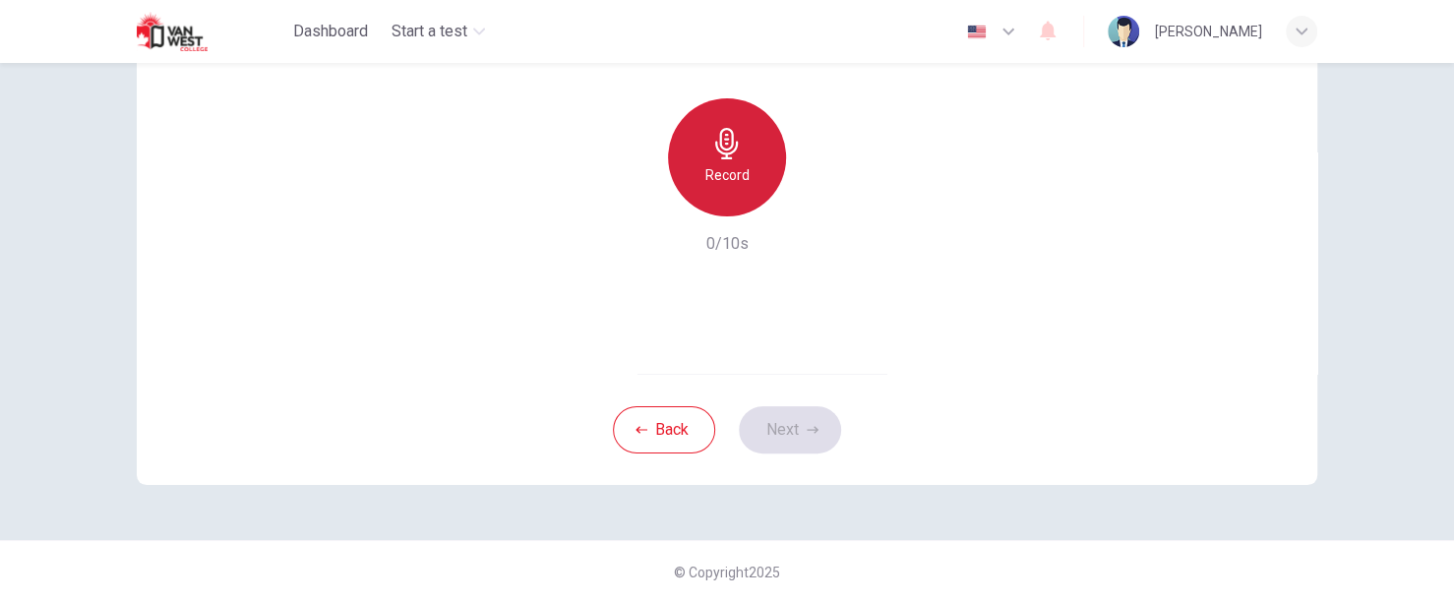
click at [711, 131] on icon "button" at bounding box center [726, 143] width 31 height 31
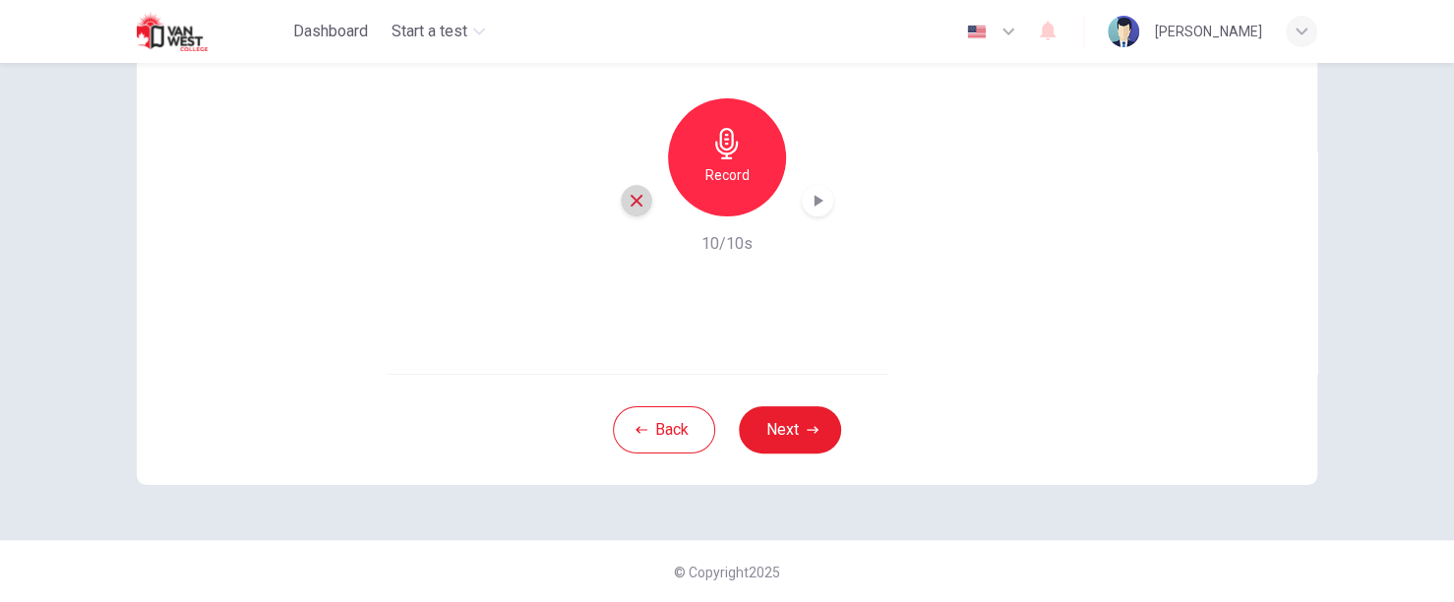
click at [633, 213] on div "button" at bounding box center [636, 200] width 31 height 31
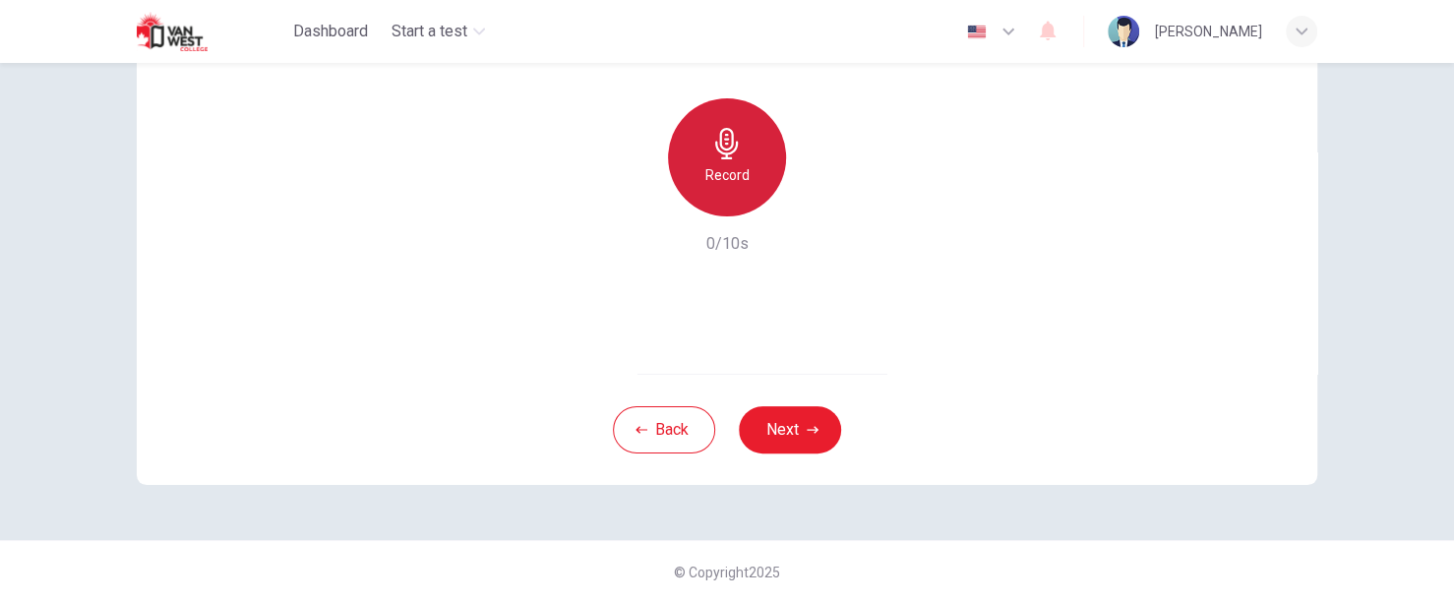
click at [739, 127] on div "Record" at bounding box center [727, 157] width 118 height 118
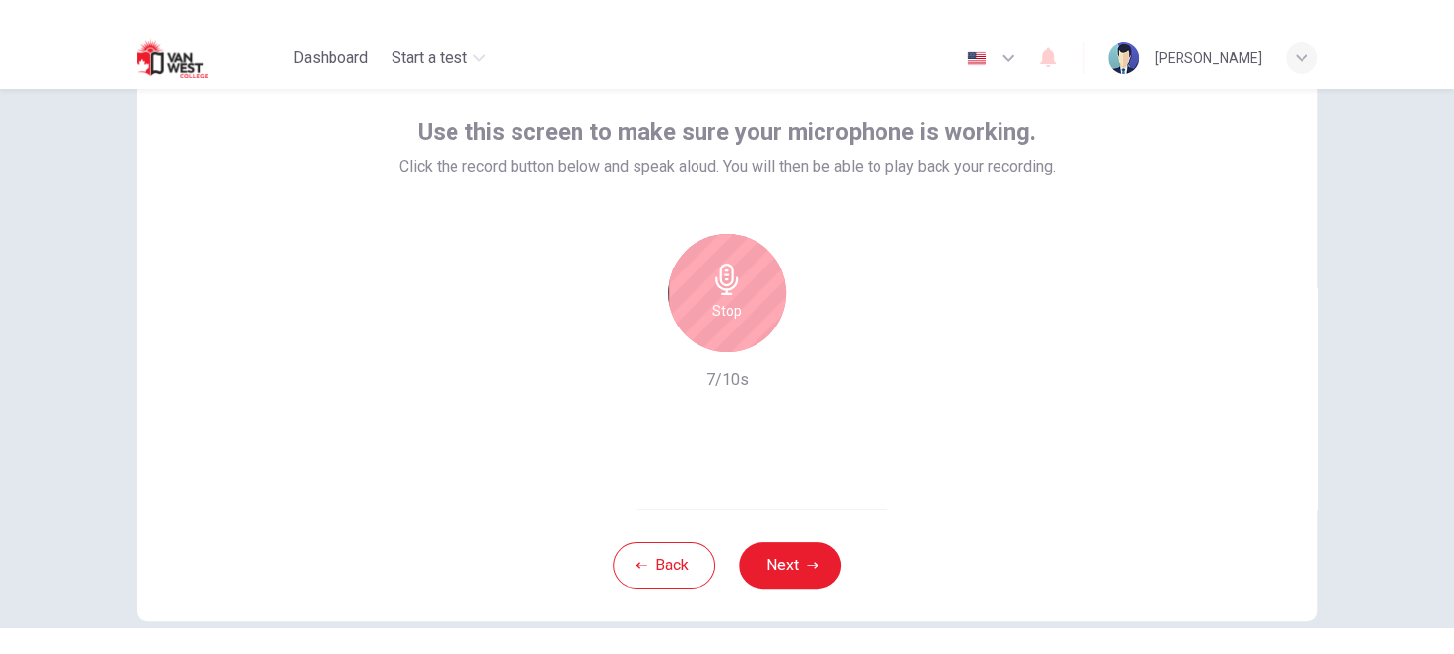
scroll to position [138, 0]
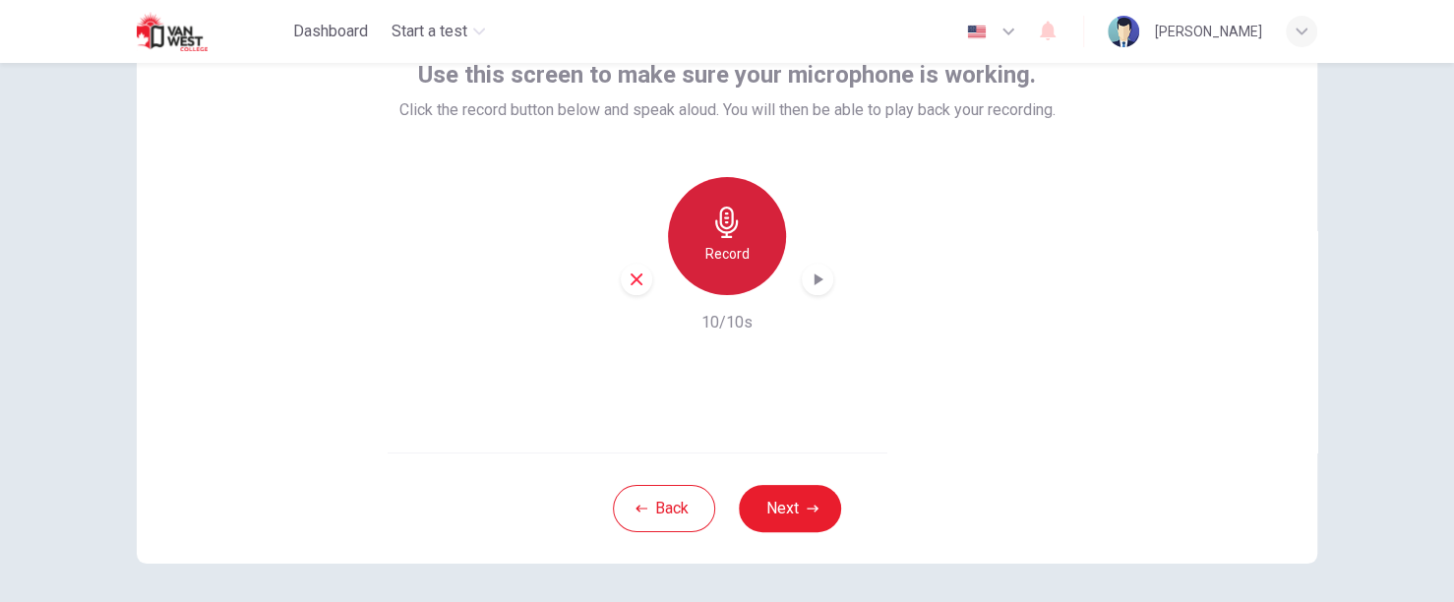
click at [749, 242] on div "Record" at bounding box center [727, 236] width 118 height 118
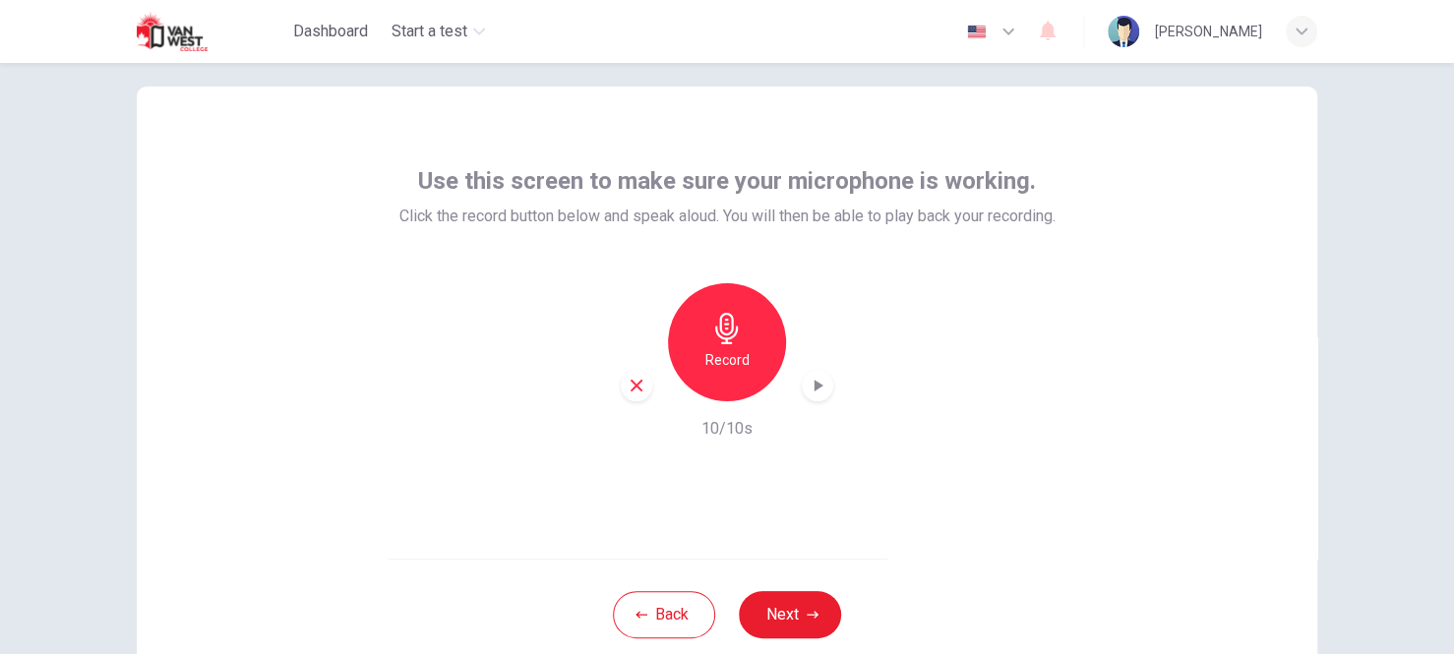
scroll to position [30, 0]
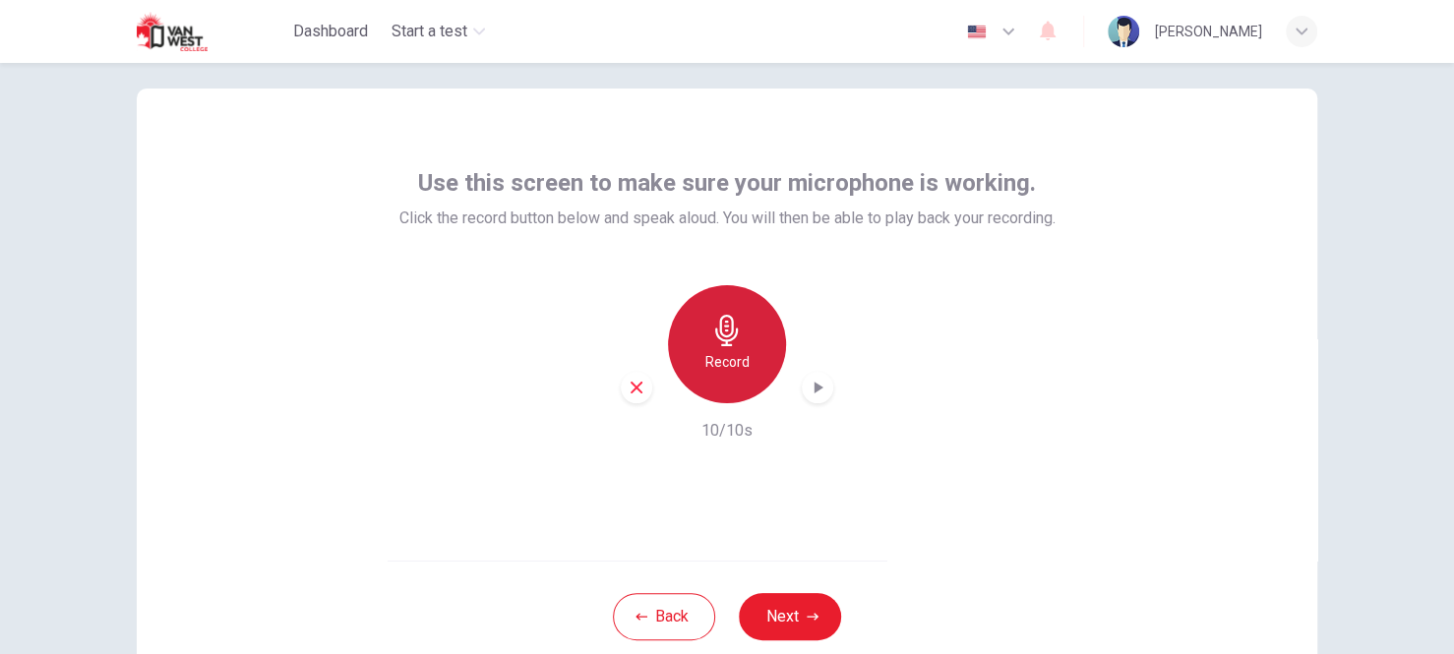
click at [741, 346] on div "Record" at bounding box center [727, 344] width 118 height 118
click at [821, 384] on icon "button" at bounding box center [818, 388] width 20 height 20
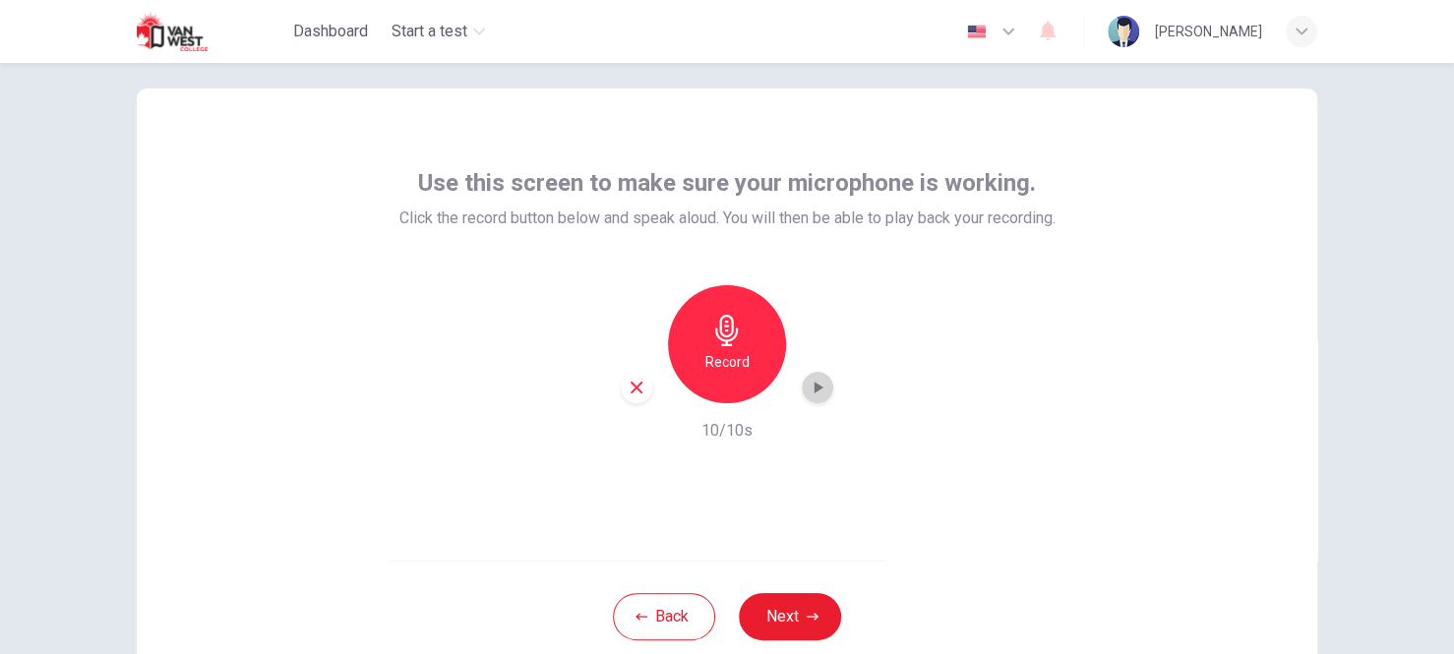
click at [821, 384] on icon "button" at bounding box center [818, 388] width 20 height 20
click at [634, 387] on icon "button" at bounding box center [637, 388] width 18 height 18
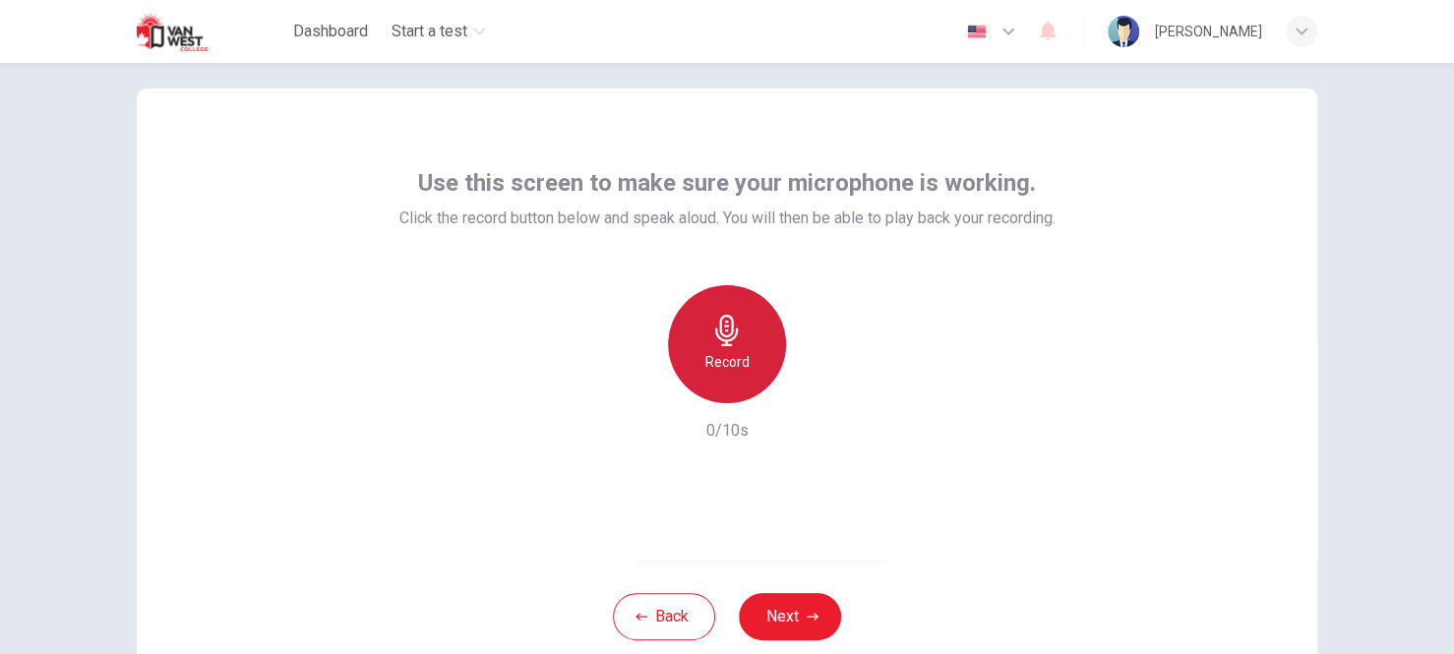
click at [697, 357] on div "Record" at bounding box center [727, 344] width 118 height 118
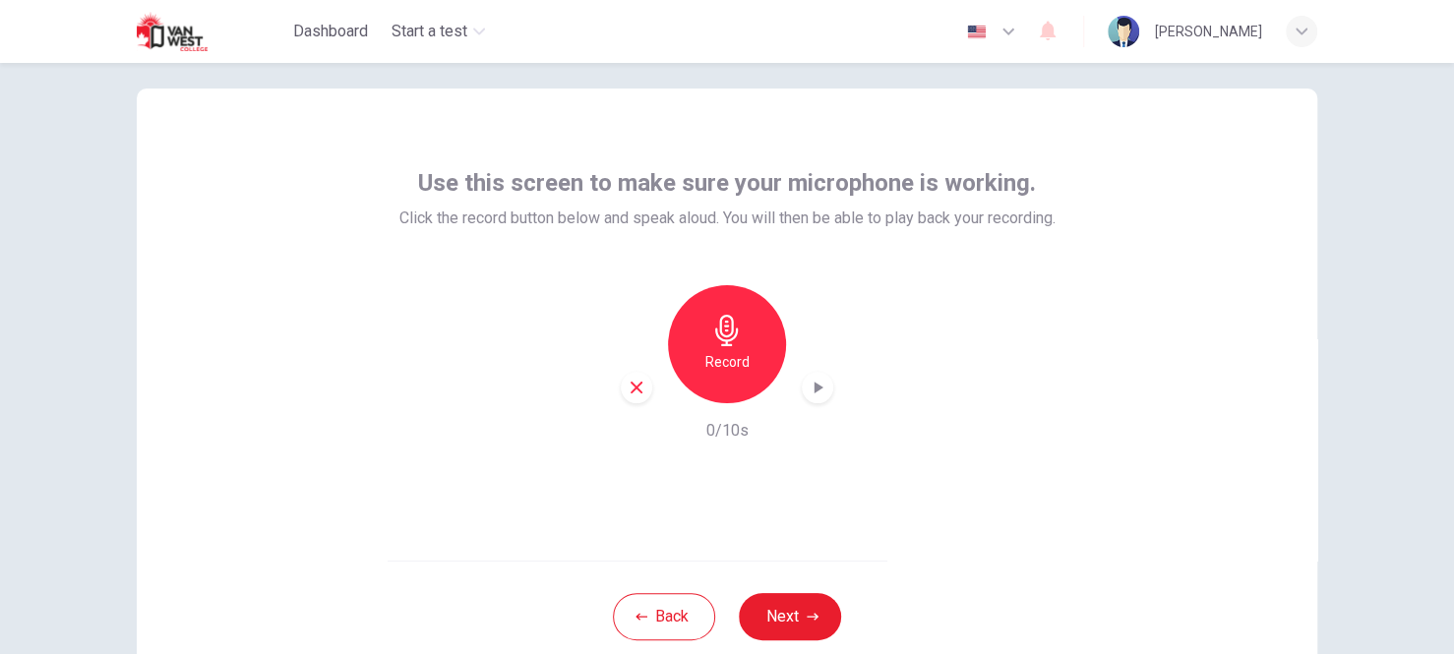
click at [697, 357] on div "Record" at bounding box center [727, 344] width 118 height 118
click at [817, 380] on icon "button" at bounding box center [818, 388] width 20 height 20
click at [818, 381] on icon "button" at bounding box center [817, 388] width 14 height 15
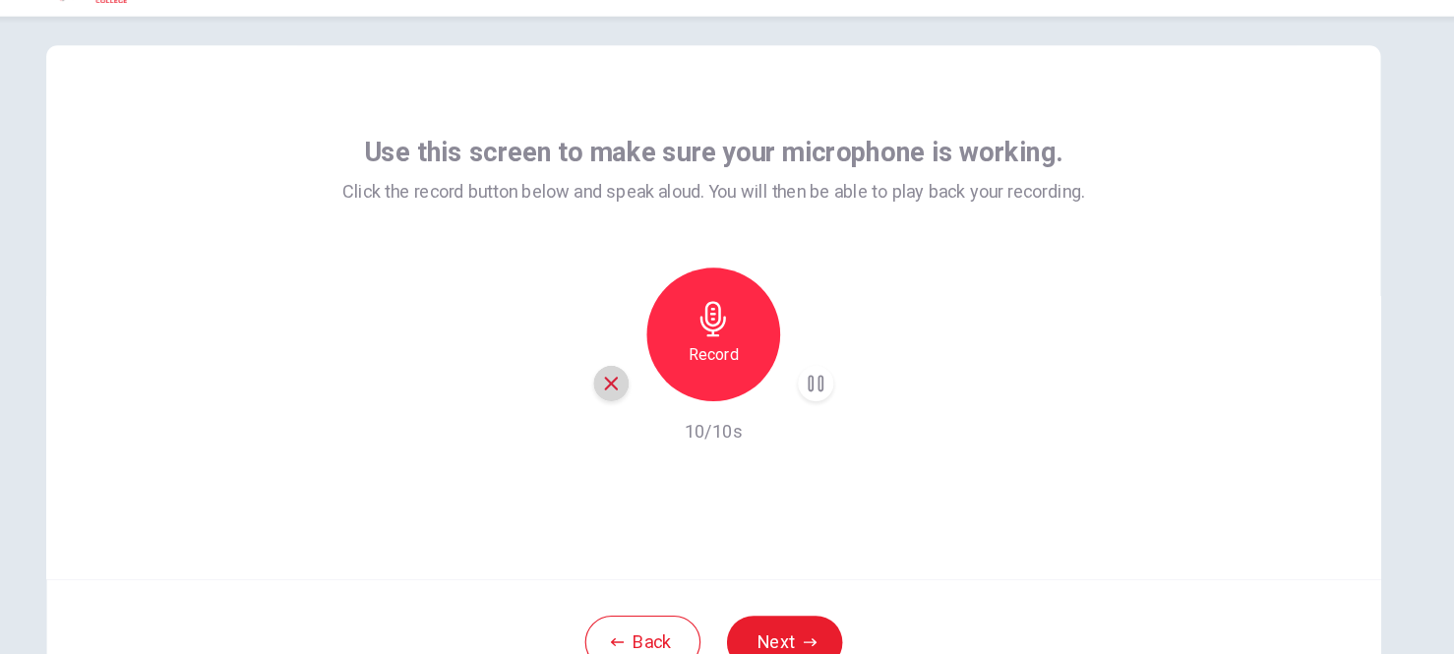
click at [628, 386] on icon "button" at bounding box center [637, 388] width 18 height 18
click at [721, 342] on icon "button" at bounding box center [726, 330] width 23 height 31
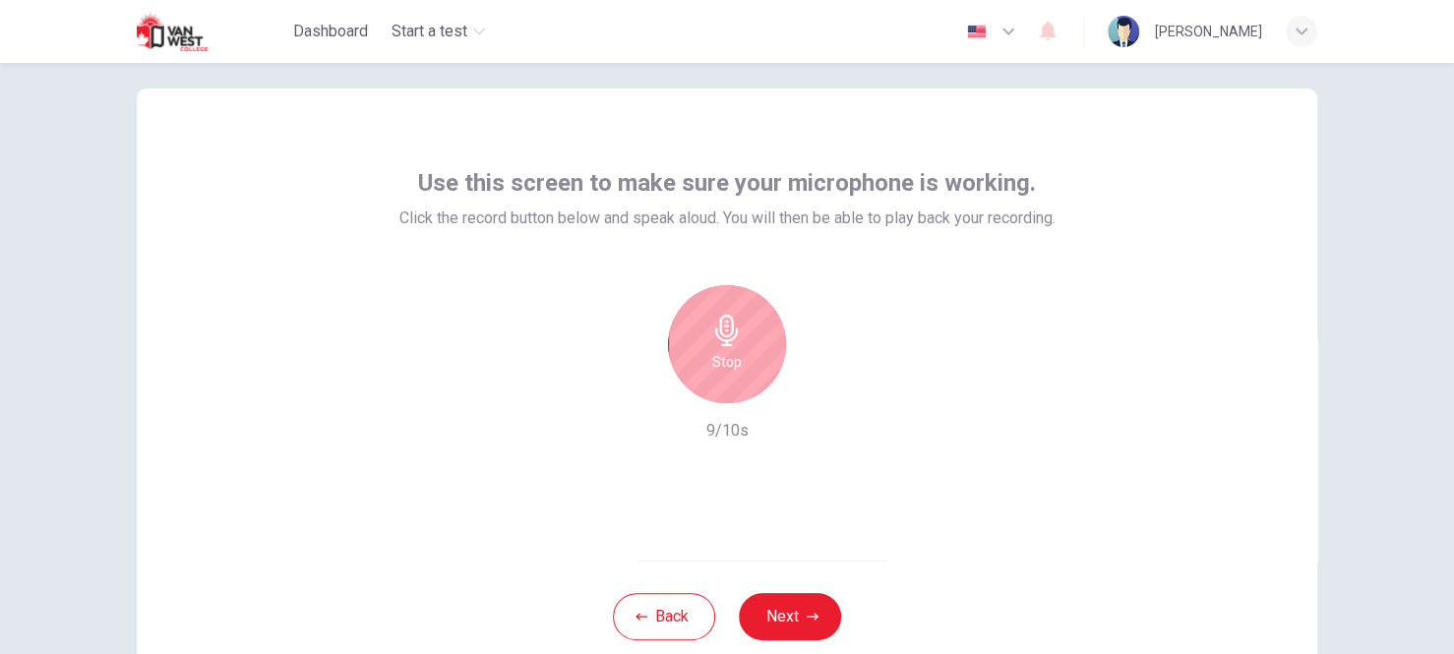
scroll to position [0, 0]
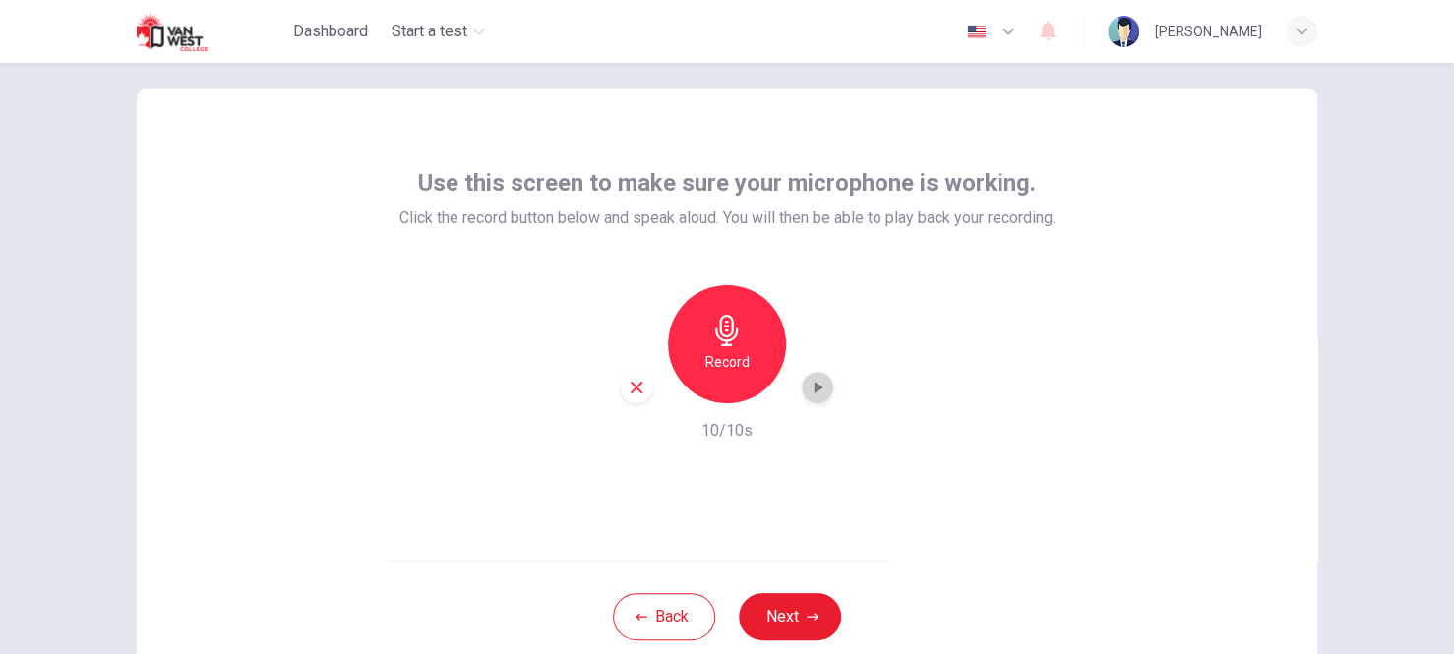
click at [809, 383] on icon "button" at bounding box center [818, 388] width 20 height 20
click at [810, 383] on icon "button" at bounding box center [817, 388] width 14 height 15
click at [809, 383] on icon "button" at bounding box center [818, 388] width 20 height 20
click at [641, 390] on div "button" at bounding box center [636, 387] width 31 height 31
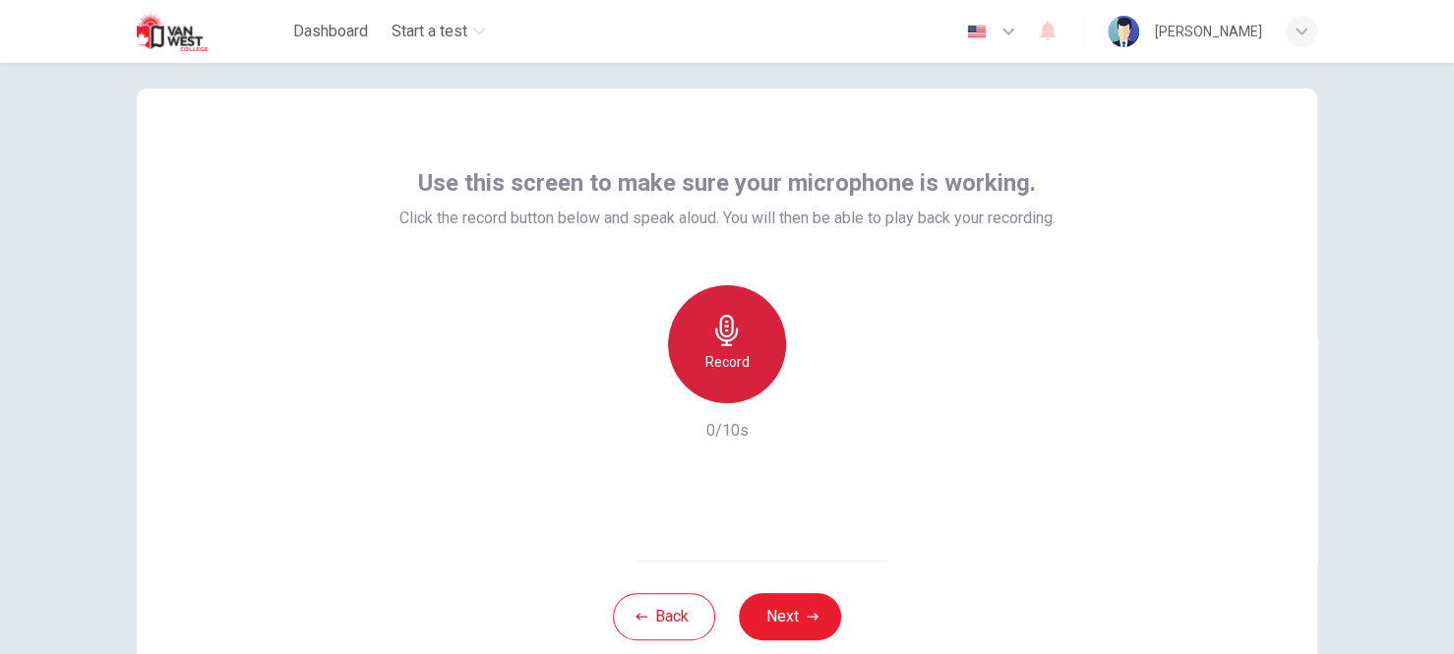
click at [712, 343] on icon "button" at bounding box center [726, 330] width 31 height 31
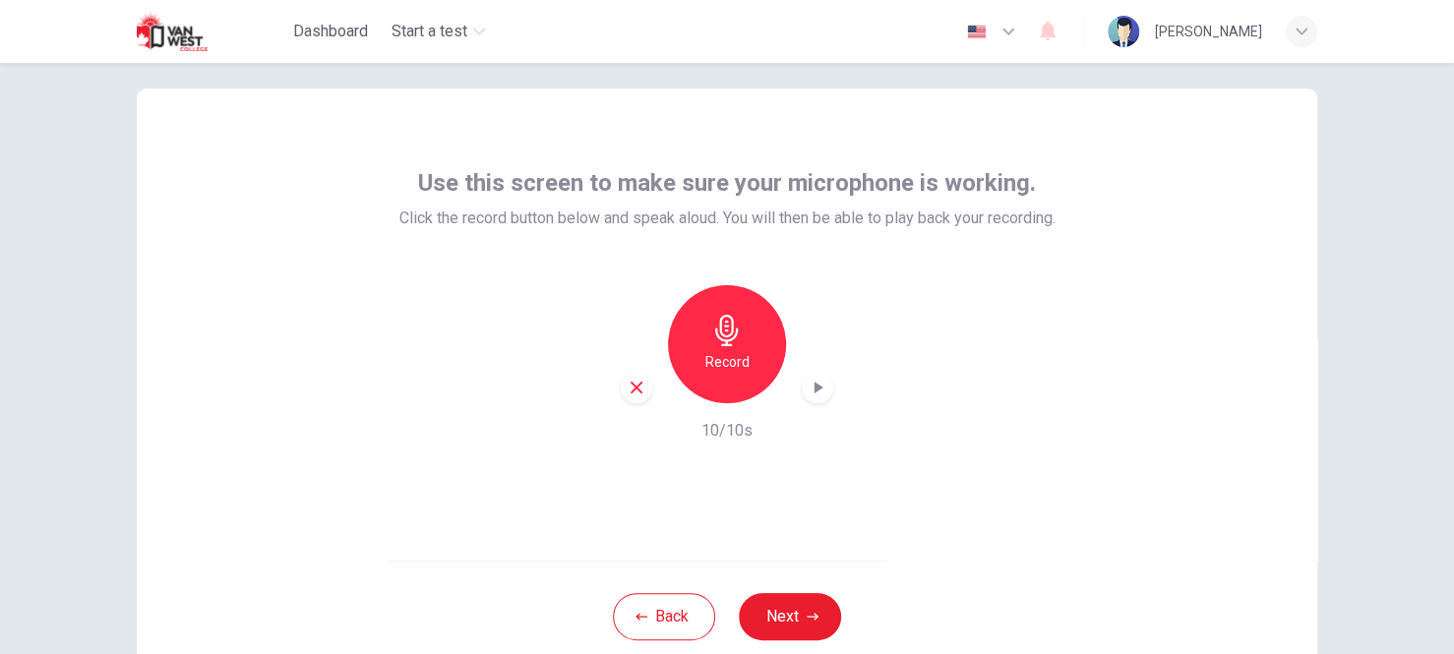
click at [809, 384] on icon "button" at bounding box center [818, 388] width 20 height 20
click at [810, 384] on icon "button" at bounding box center [817, 388] width 14 height 15
click at [401, 366] on div "Record 10/10s" at bounding box center [727, 363] width 656 height 157
click at [722, 343] on icon "button" at bounding box center [726, 330] width 23 height 31
click at [810, 380] on icon "button" at bounding box center [818, 388] width 20 height 20
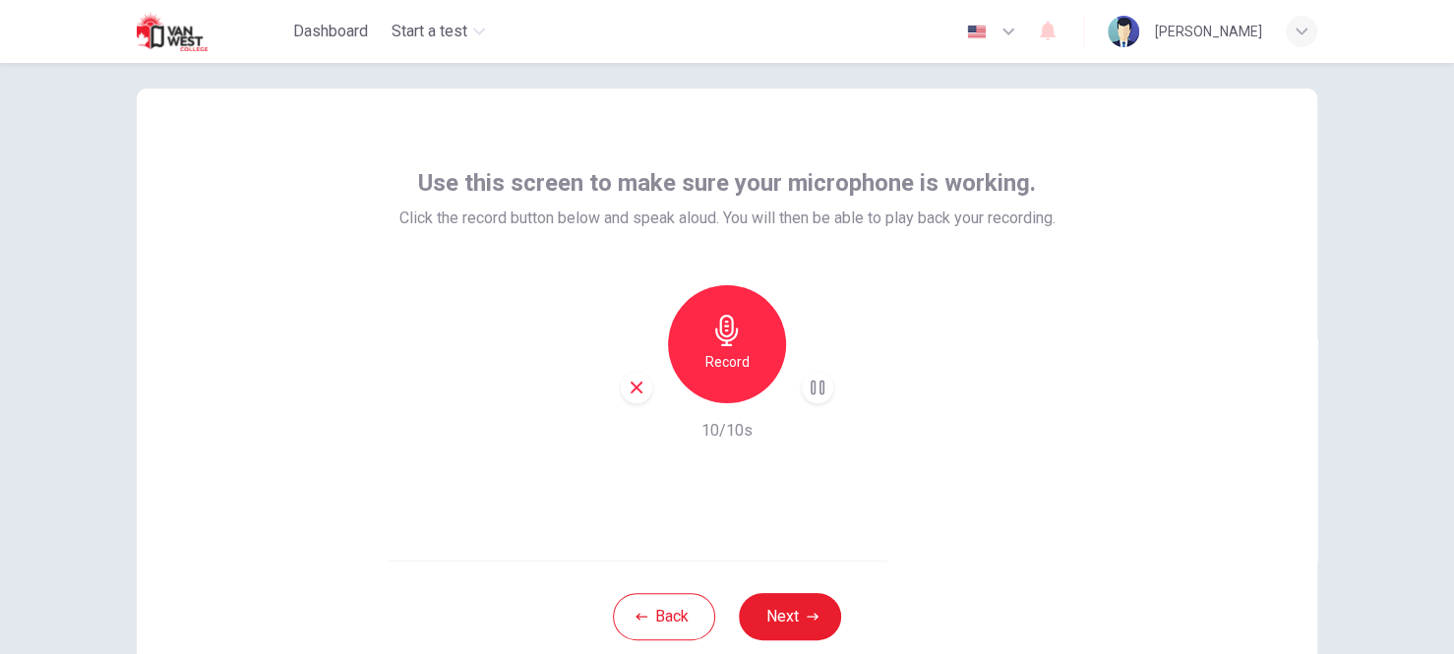
click at [810, 380] on icon "button" at bounding box center [818, 388] width 20 height 20
click at [747, 371] on div "Record" at bounding box center [727, 344] width 118 height 118
click at [809, 394] on icon "button" at bounding box center [818, 388] width 20 height 20
click at [811, 394] on icon "button" at bounding box center [818, 388] width 20 height 20
click at [629, 382] on icon "button" at bounding box center [637, 388] width 18 height 18
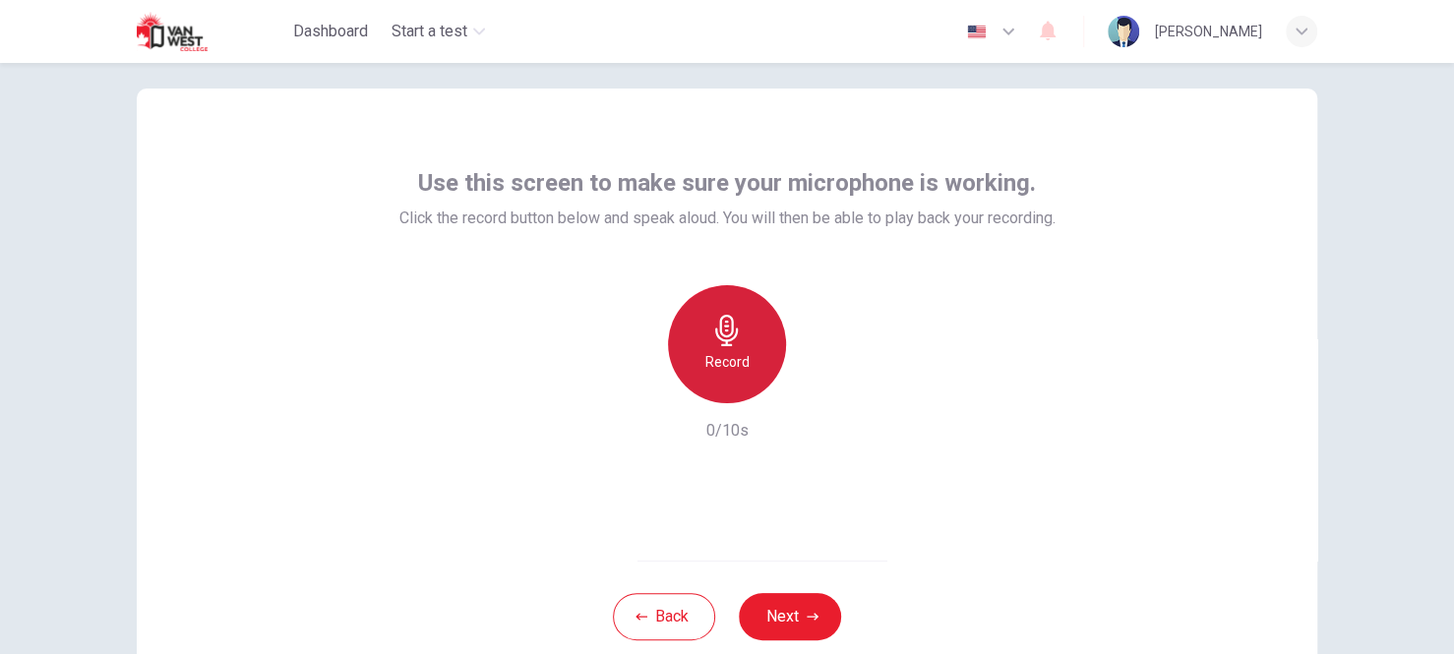
click at [742, 346] on div "Record" at bounding box center [727, 344] width 118 height 118
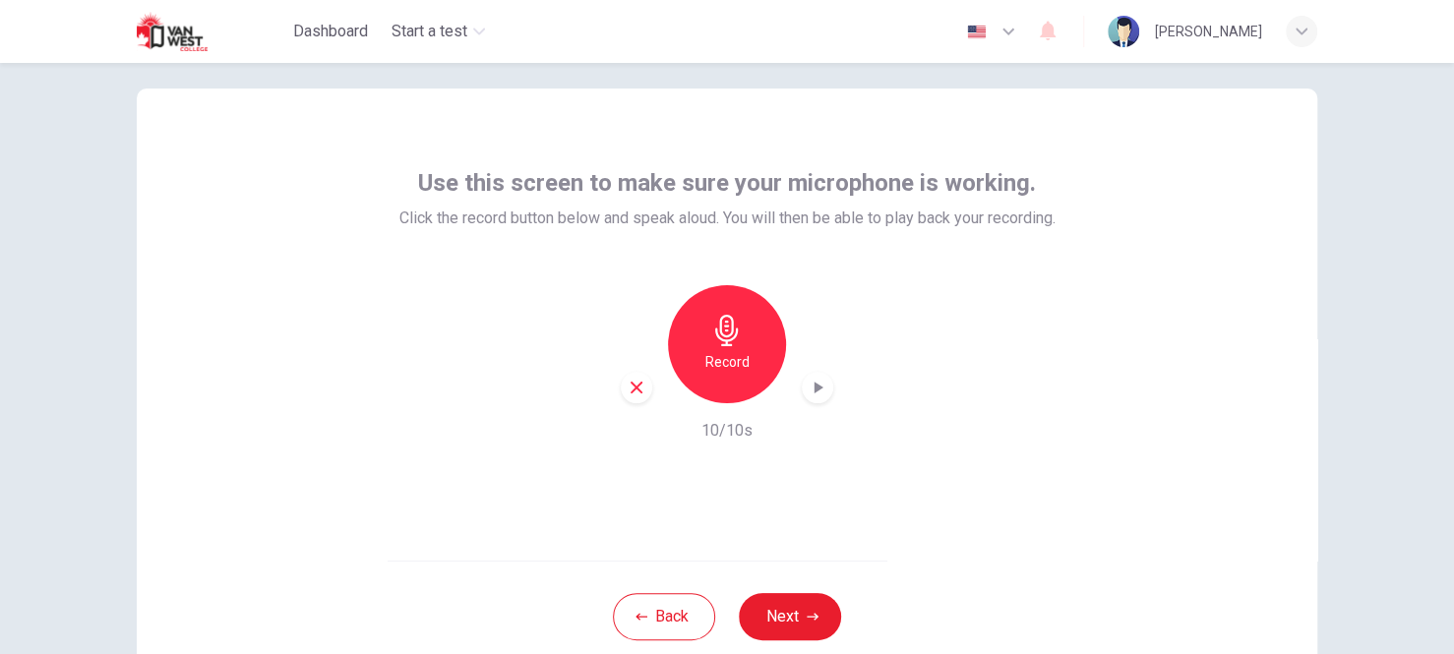
click at [808, 379] on icon "button" at bounding box center [818, 388] width 20 height 20
click at [638, 385] on icon "button" at bounding box center [637, 388] width 18 height 18
click at [767, 601] on button "Next" at bounding box center [790, 616] width 102 height 47
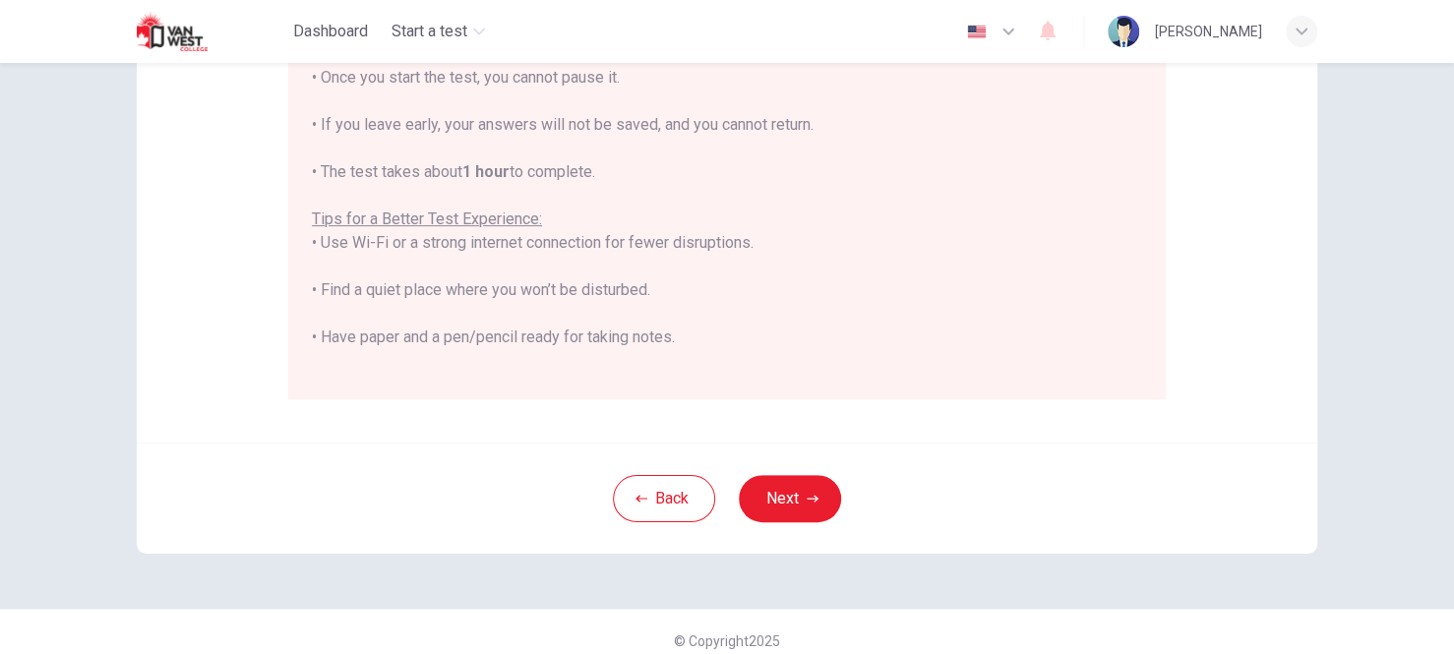
scroll to position [423, 0]
click at [795, 496] on button "Next" at bounding box center [790, 497] width 102 height 47
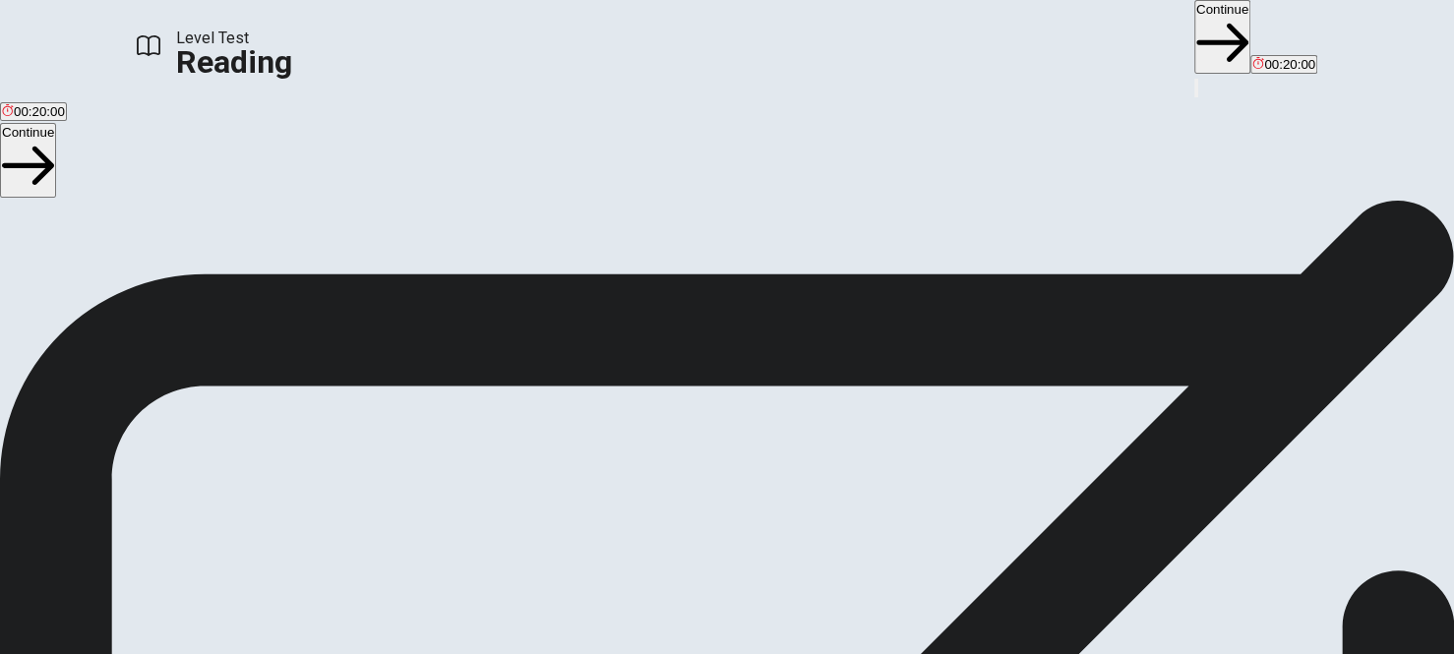
scroll to position [98, 0]
click at [1194, 28] on button "Continue" at bounding box center [1222, 37] width 56 height 74
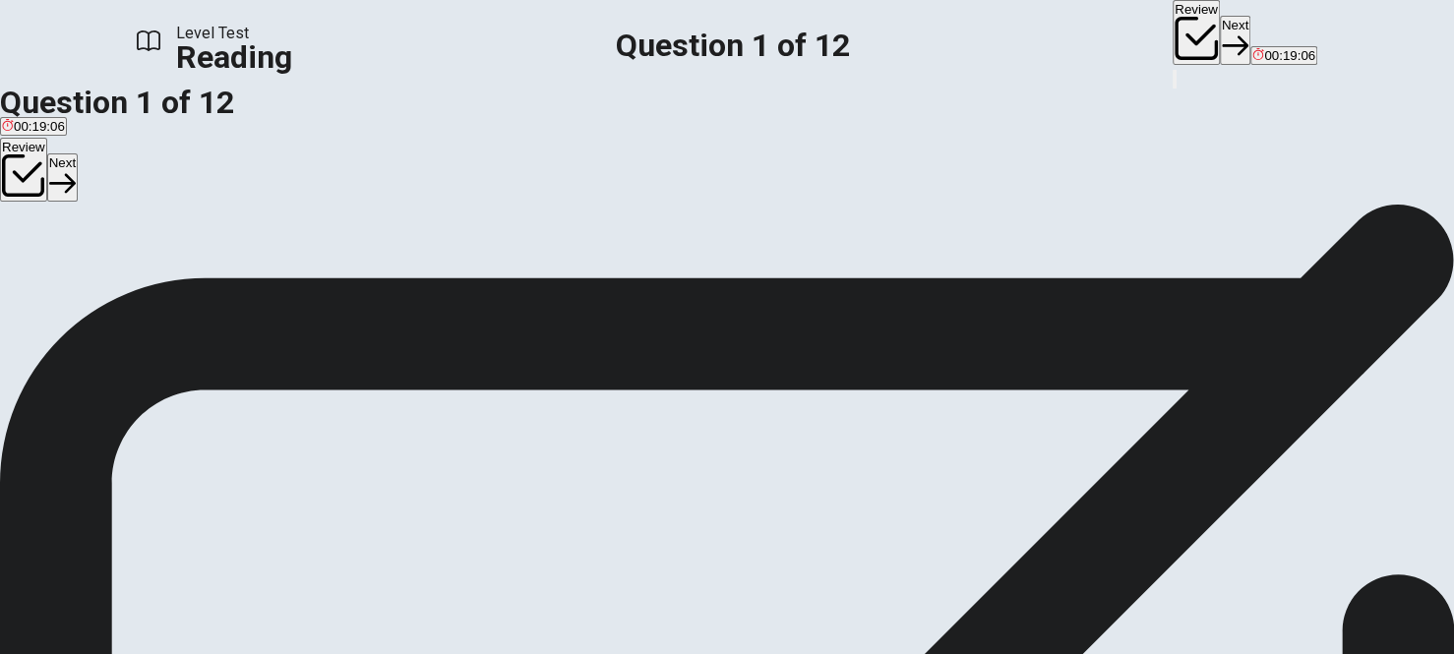
scroll to position [0, 0]
drag, startPoint x: 1119, startPoint y: 353, endPoint x: 1202, endPoint y: 366, distance: 83.6
click at [1202, 366] on div "2 During the nineteenth and early twentieth centuries, however, industrial citi…" at bounding box center [727, 389] width 1454 height 118
drag, startPoint x: 775, startPoint y: 407, endPoint x: 851, endPoint y: 441, distance: 82.8
click at [851, 441] on div "2 During the nineteenth and early twentieth centuries, however, industrial citi…" at bounding box center [727, 389] width 1454 height 118
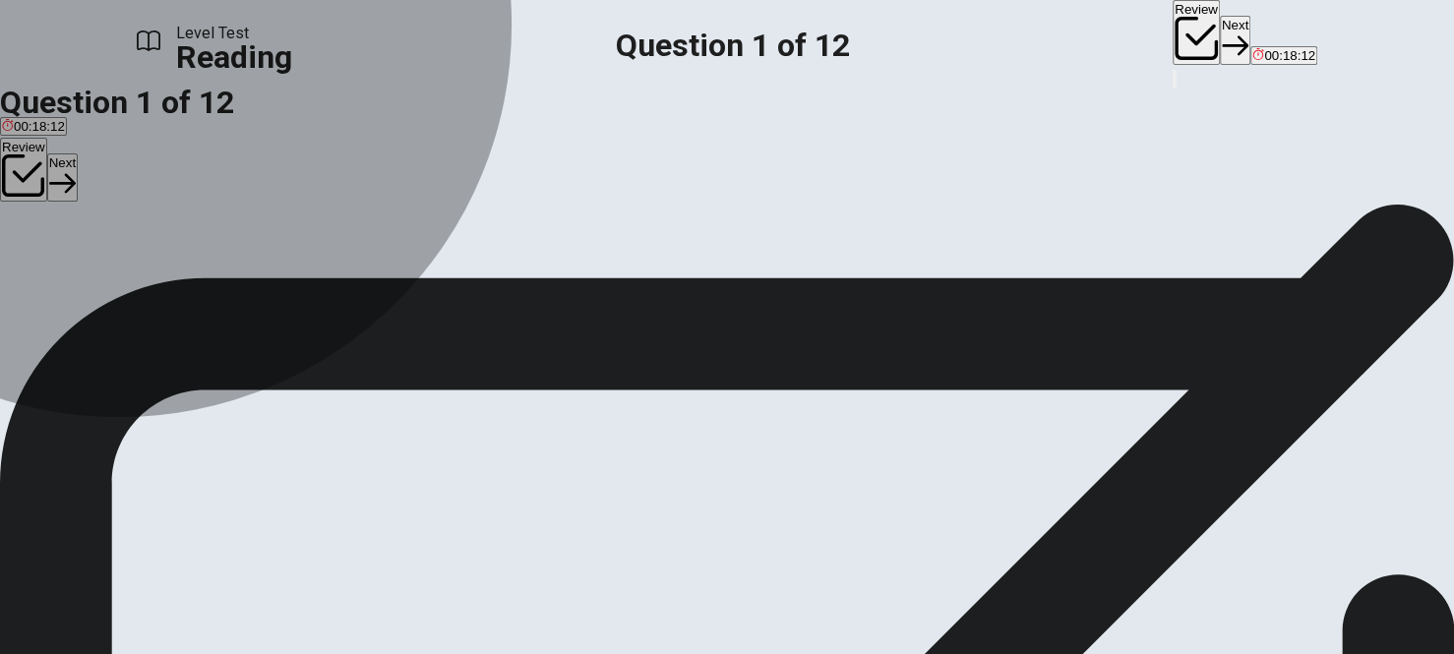
click at [291, 184] on span "Quiet rooms for restricted users." at bounding box center [252, 176] width 187 height 15
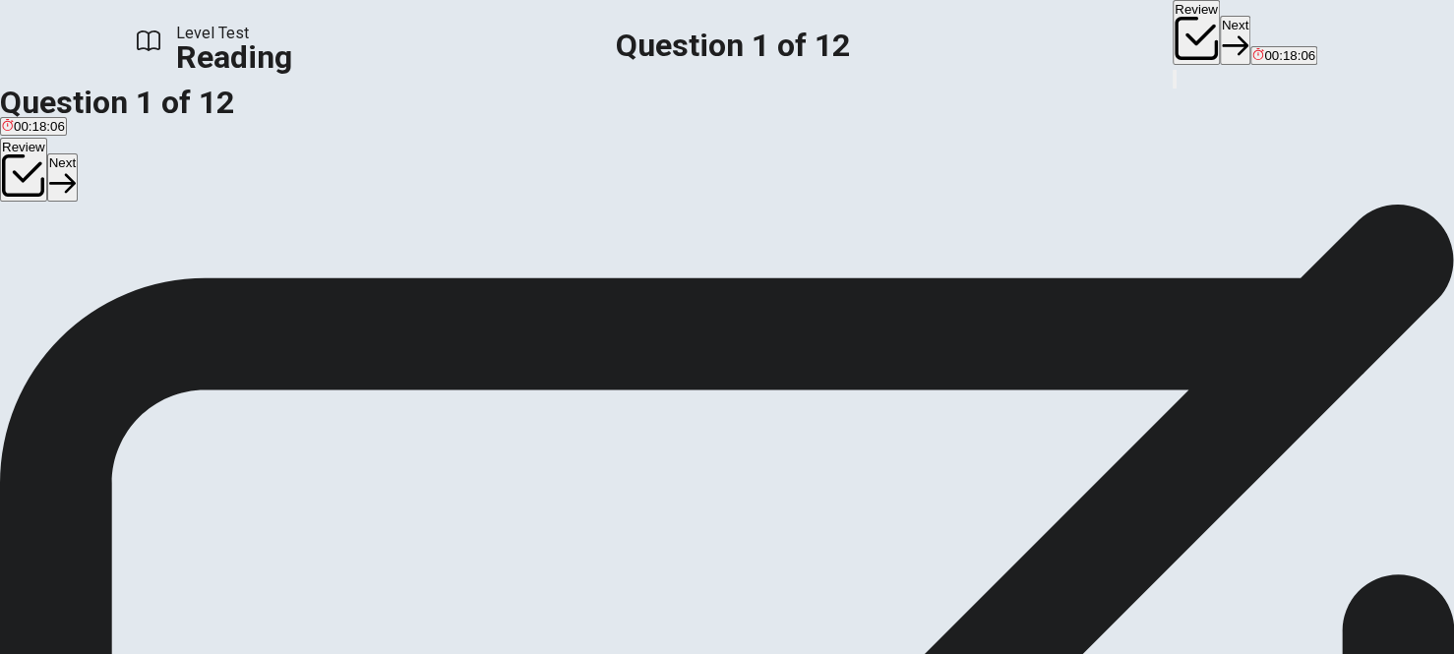
click at [1220, 16] on button "Next" at bounding box center [1235, 40] width 30 height 48
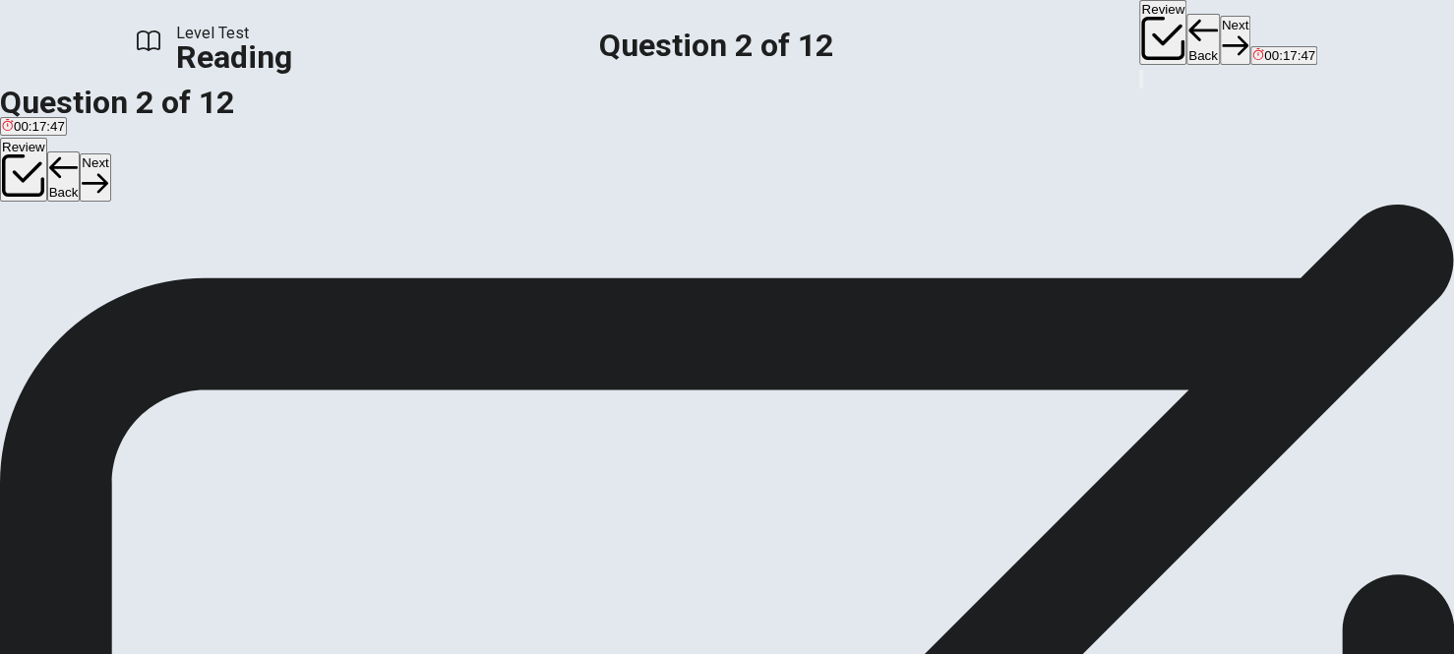
drag, startPoint x: 812, startPoint y: 299, endPoint x: 905, endPoint y: 300, distance: 92.5
click at [905, 335] on span "When public libraries first appeared in [GEOGRAPHIC_DATA] and [GEOGRAPHIC_DATA]…" at bounding box center [727, 380] width 1454 height 90
click at [54, 270] on span "Theaters" at bounding box center [28, 275] width 52 height 15
click at [1220, 22] on button "Next" at bounding box center [1235, 40] width 30 height 48
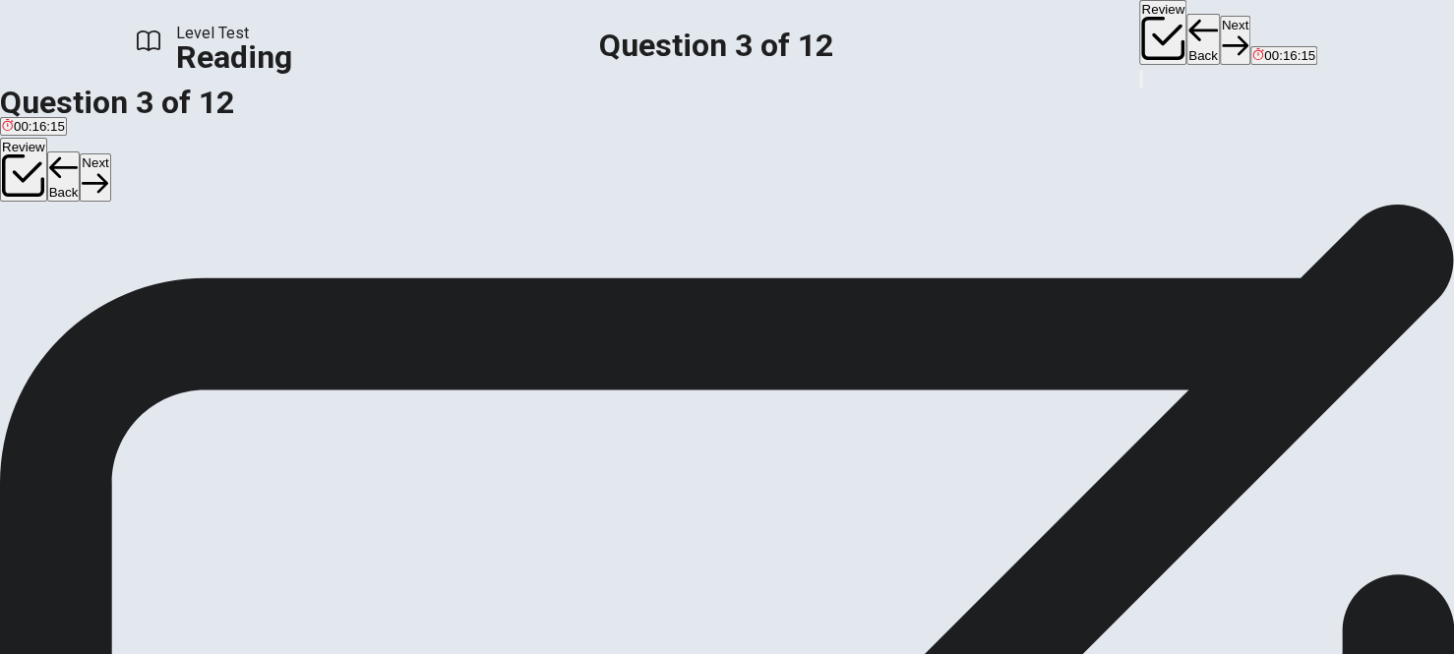
click at [1186, 34] on button "Back" at bounding box center [1202, 39] width 33 height 51
click at [249, 282] on span "Storerooms" at bounding box center [276, 275] width 68 height 15
click at [1220, 38] on button "Next" at bounding box center [1235, 40] width 30 height 48
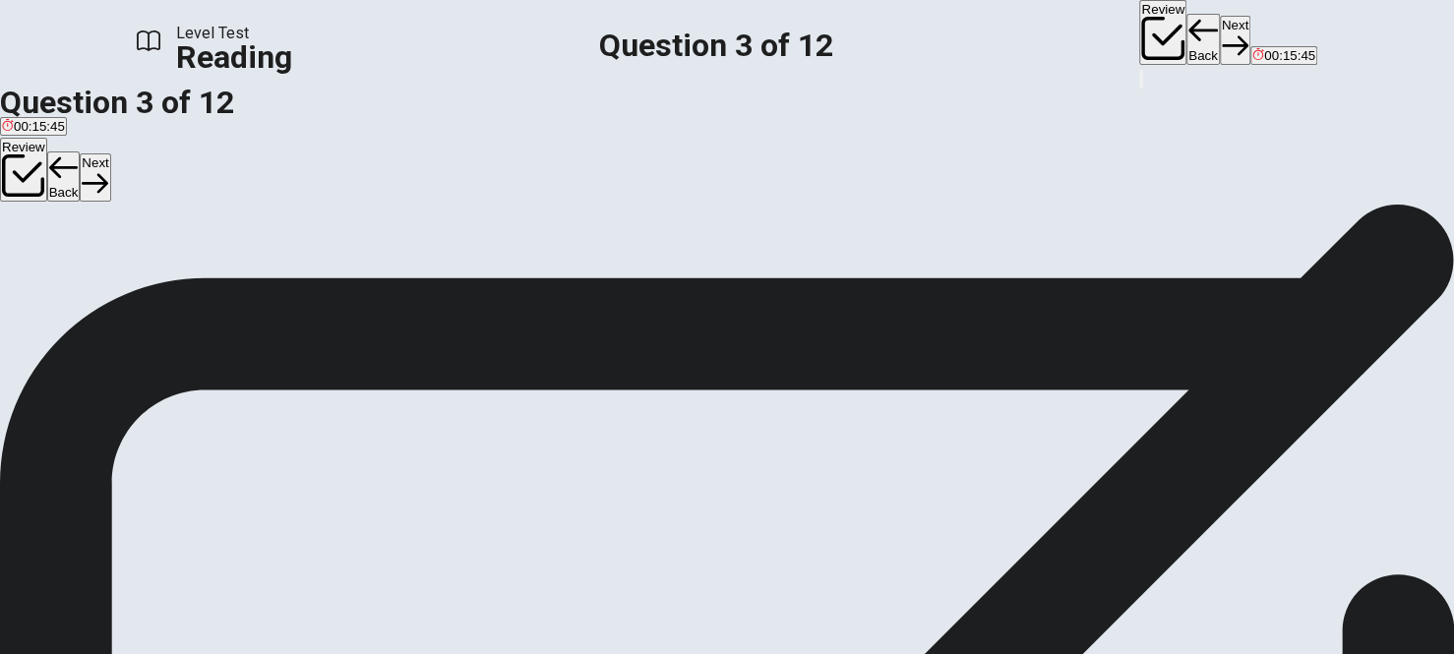
drag, startPoint x: 988, startPoint y: 258, endPoint x: 1017, endPoint y: 290, distance: 43.9
click at [1017, 330] on div "2 During the nineteenth and early twentieth centuries, however, industrial citi…" at bounding box center [727, 389] width 1454 height 118
drag, startPoint x: 798, startPoint y: 425, endPoint x: 941, endPoint y: 420, distance: 143.7
click at [941, 420] on span "During the nineteenth and early twentieth centuries, however, industrial cities…" at bounding box center [715, 400] width 1431 height 90
click at [264, 184] on span "Carnegie-funded library expansion." at bounding box center [366, 176] width 204 height 15
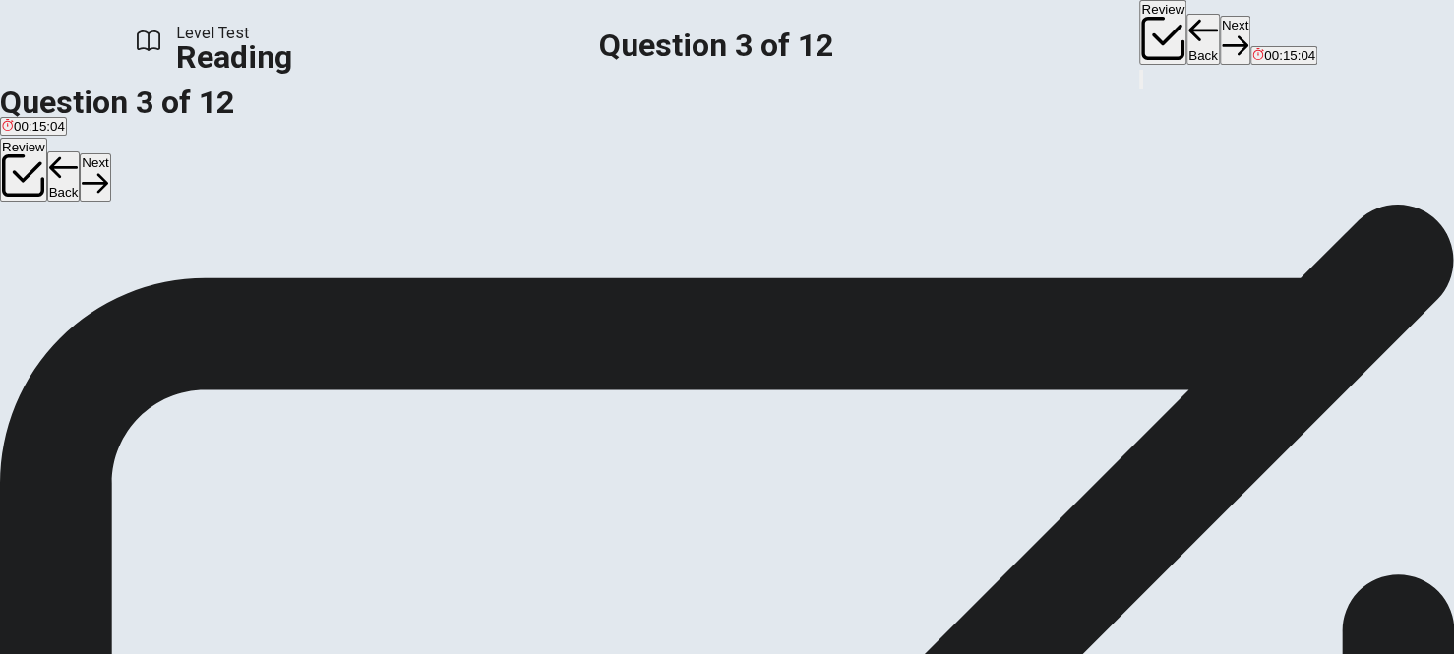
click at [1220, 37] on button "Next" at bounding box center [1235, 40] width 30 height 48
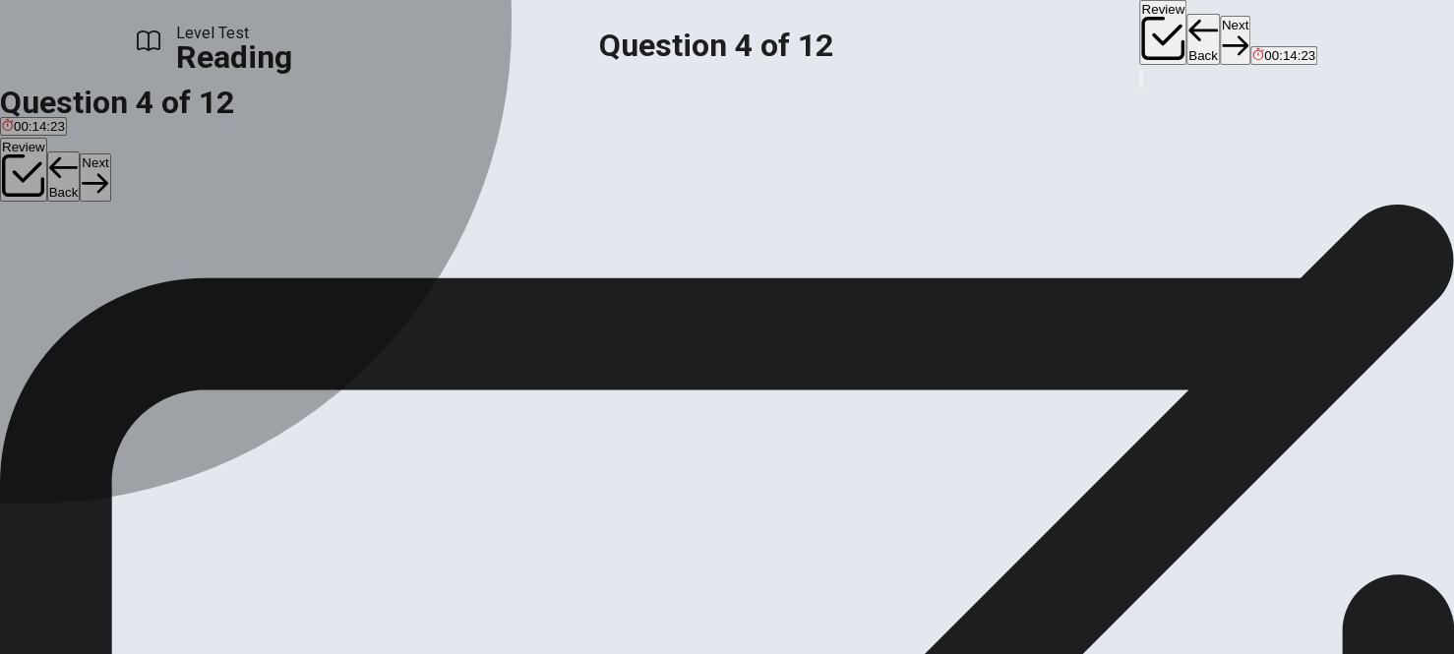
click at [323, 268] on div "D" at bounding box center [374, 260] width 102 height 15
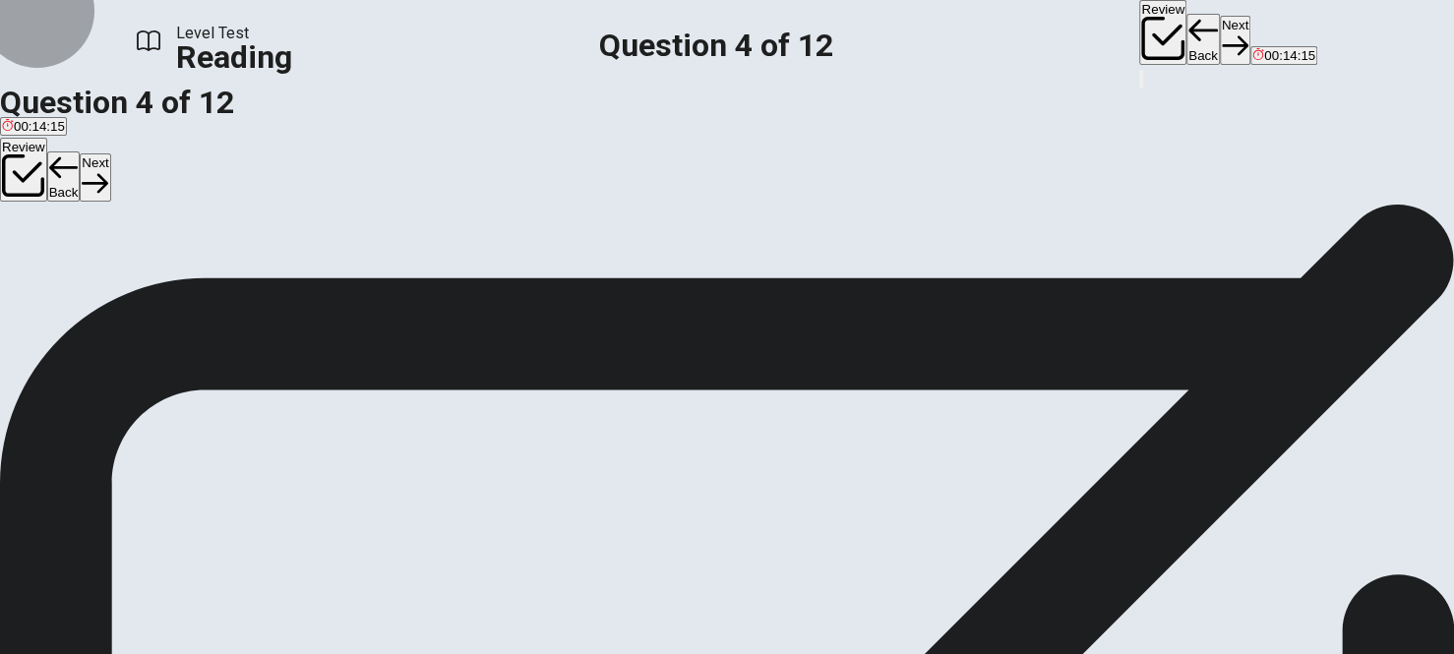
click at [1220, 25] on button "Next" at bounding box center [1235, 40] width 30 height 48
drag, startPoint x: 380, startPoint y: 206, endPoint x: 493, endPoint y: 197, distance: 113.5
click at [332, 229] on span "Why does the author mention [PERSON_NAME]?" at bounding box center [166, 238] width 332 height 19
click at [206, 266] on div "A" at bounding box center [125, 260] width 247 height 15
click at [1220, 34] on button "Next" at bounding box center [1235, 40] width 30 height 48
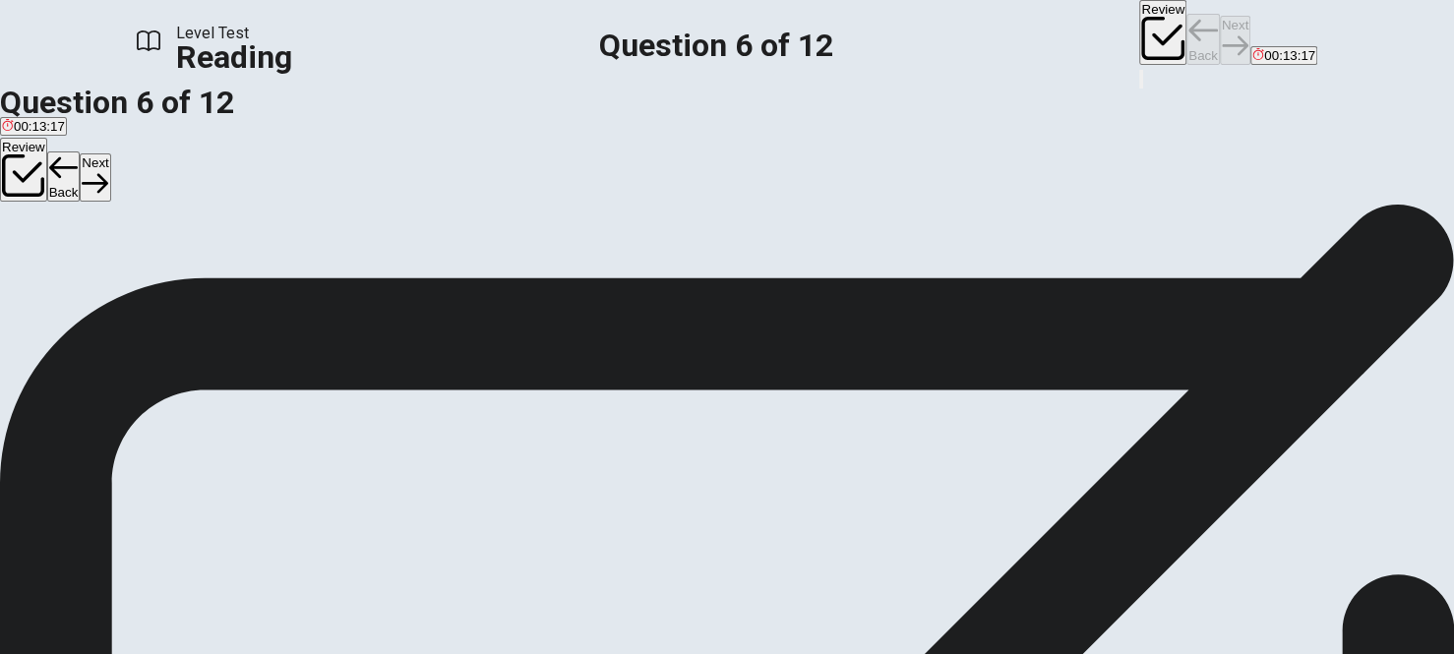
scroll to position [0, 0]
drag, startPoint x: 876, startPoint y: 241, endPoint x: 1076, endPoint y: 256, distance: 200.2
click at [1076, 310] on div "1 When public libraries first appeared in [GEOGRAPHIC_DATA] and [GEOGRAPHIC_DAT…" at bounding box center [727, 369] width 1454 height 118
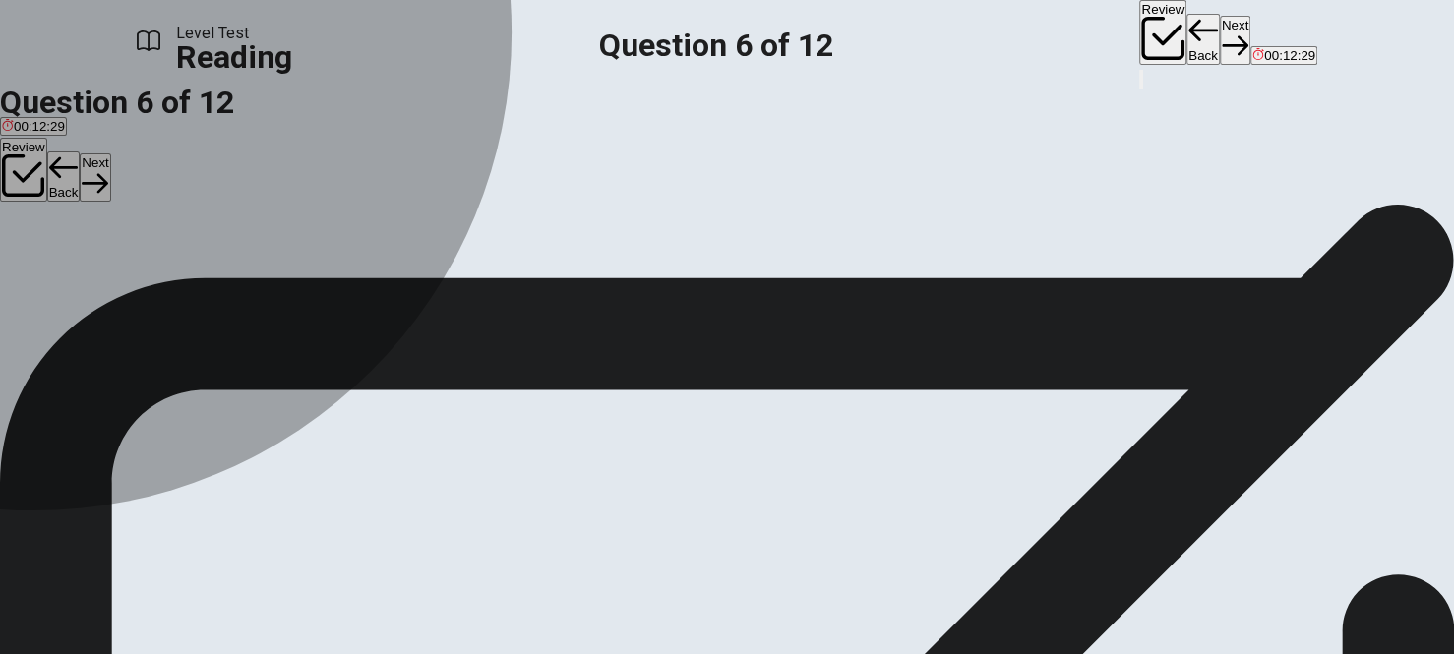
click at [44, 268] on div "A" at bounding box center [23, 260] width 42 height 15
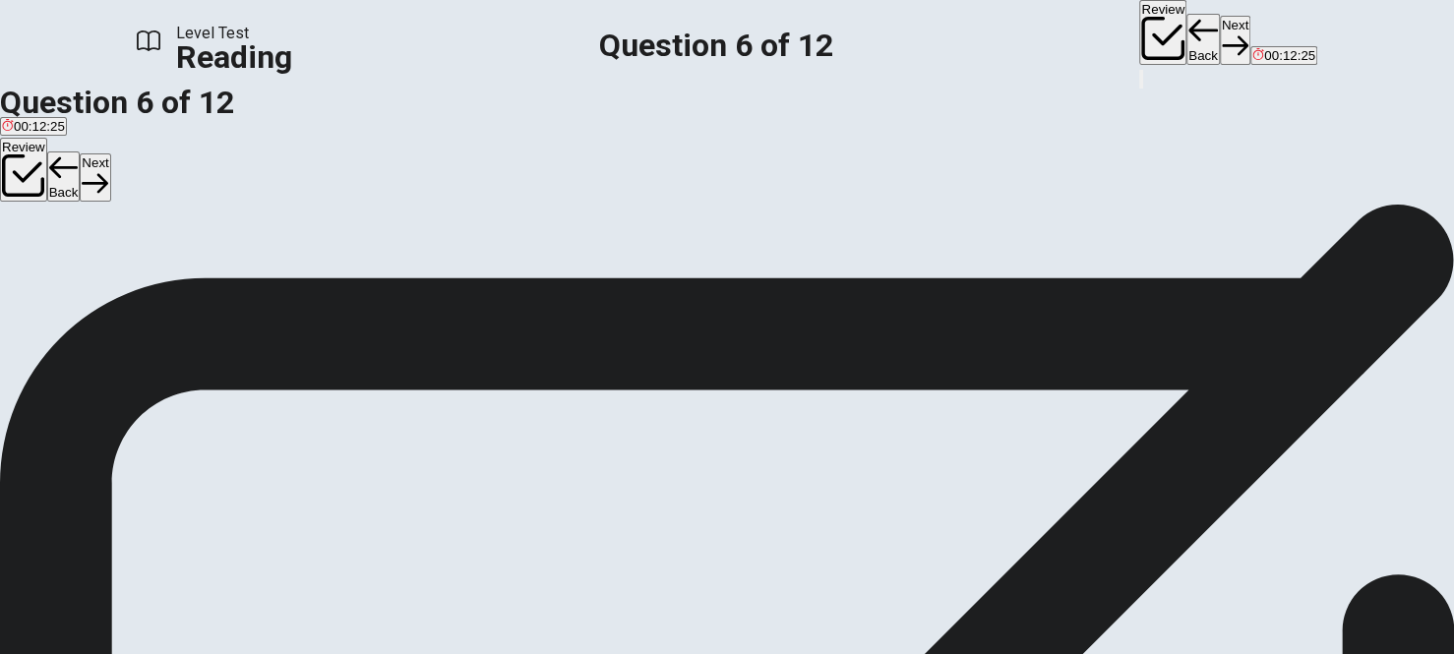
click at [1220, 34] on button "Next" at bounding box center [1235, 40] width 30 height 48
drag, startPoint x: 294, startPoint y: 195, endPoint x: 291, endPoint y: 270, distance: 74.8
click at [329, 215] on div "Question 7 What do some modern libraries lend out besides books? A Philanthropi…" at bounding box center [727, 245] width 1454 height 83
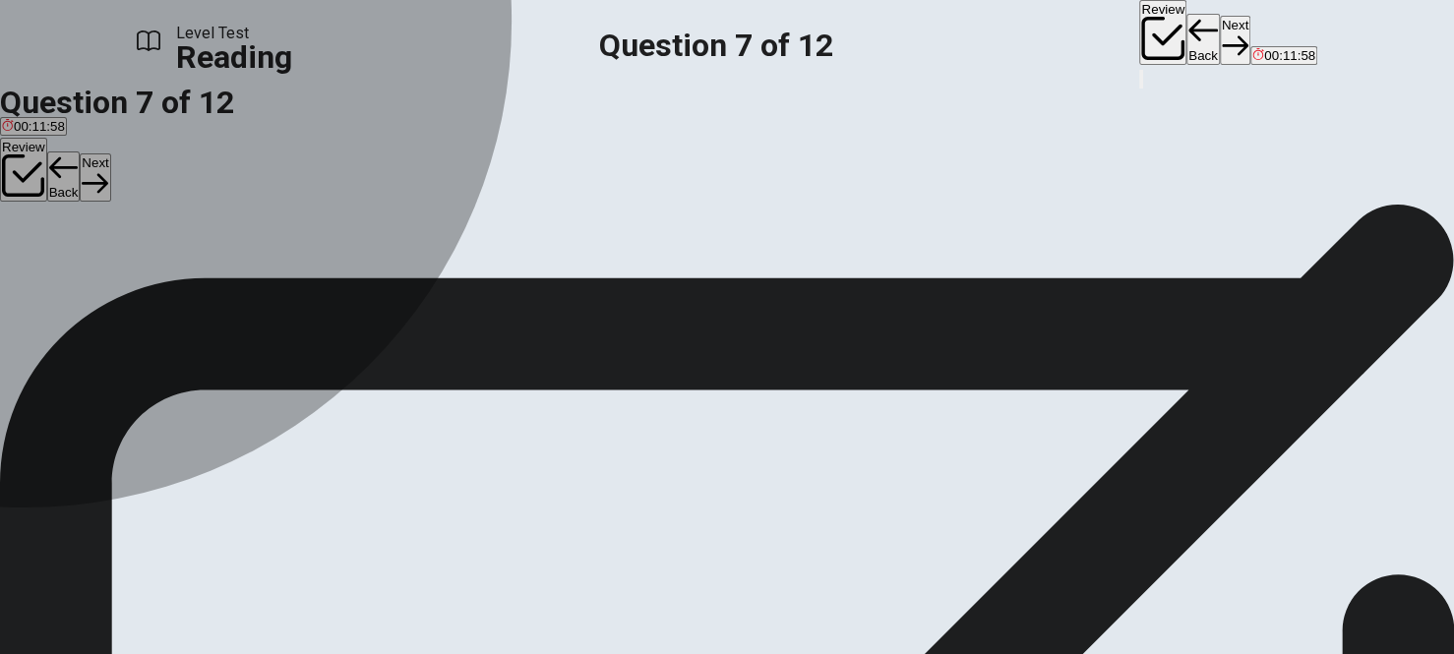
click at [176, 268] on div "B" at bounding box center [135, 260] width 81 height 15
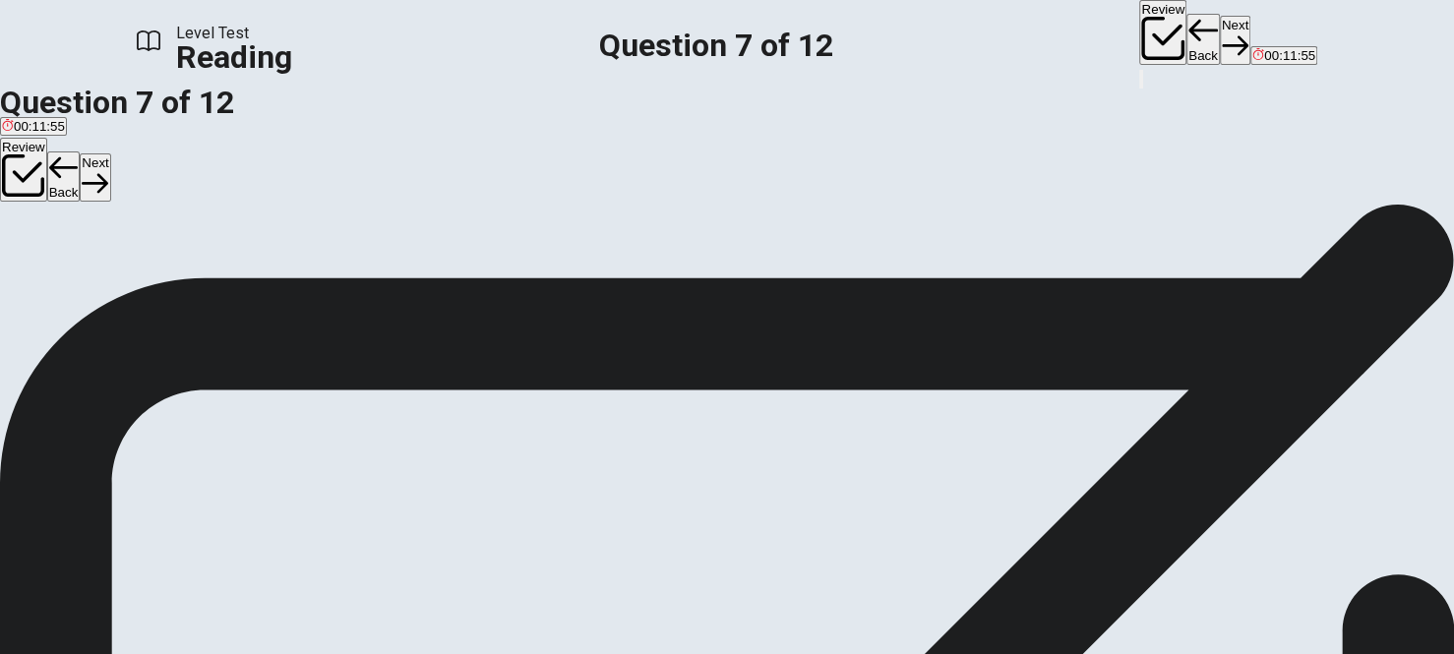
scroll to position [197, 0]
drag, startPoint x: 946, startPoint y: 421, endPoint x: 1071, endPoint y: 416, distance: 125.0
click at [1071, 469] on span "[DATE], libraries face new challenges but also new opportunities. Some experime…" at bounding box center [725, 502] width 1450 height 66
click at [290, 86] on span "Tools and musical instruments." at bounding box center [269, 78] width 179 height 15
drag, startPoint x: 1071, startPoint y: 486, endPoint x: 1209, endPoint y: 326, distance: 211.3
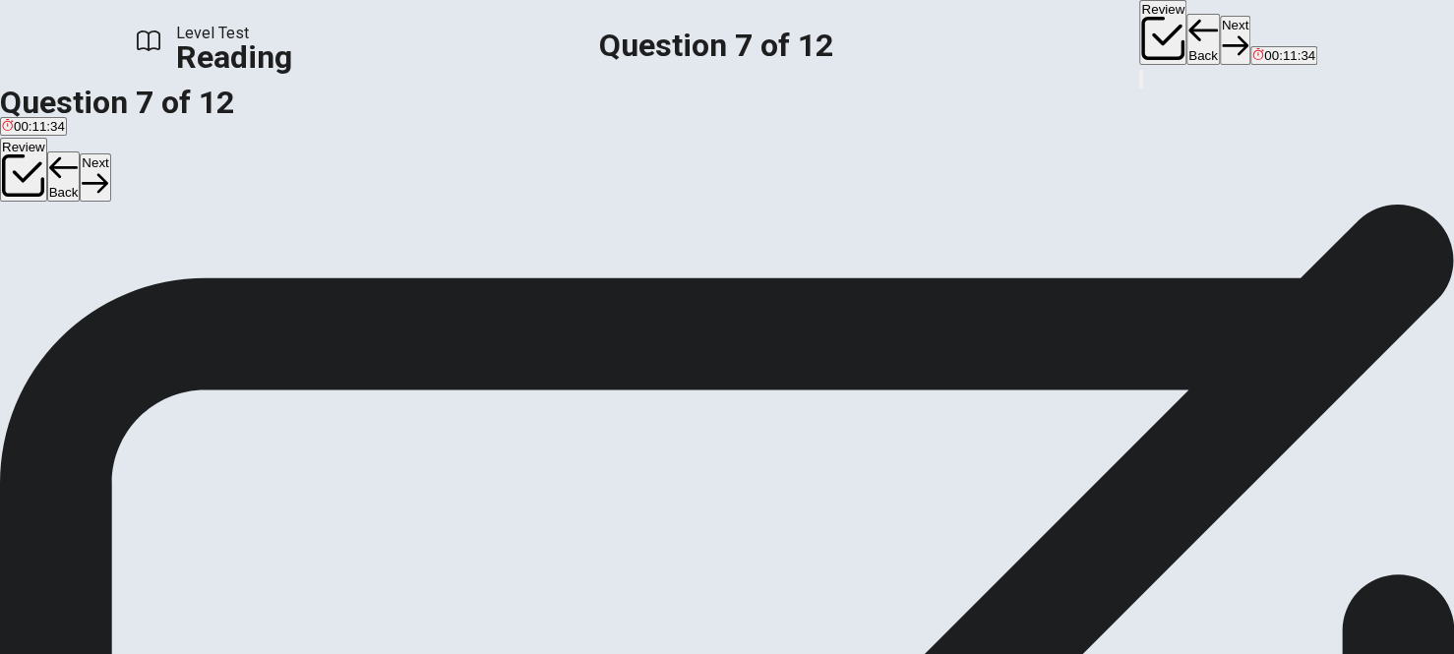
click at [1191, 460] on div "4 [DATE], libraries face new challenges but also new opportunities. Some experi…" at bounding box center [727, 491] width 1454 height 94
click at [1220, 27] on button "Next" at bounding box center [1235, 40] width 30 height 48
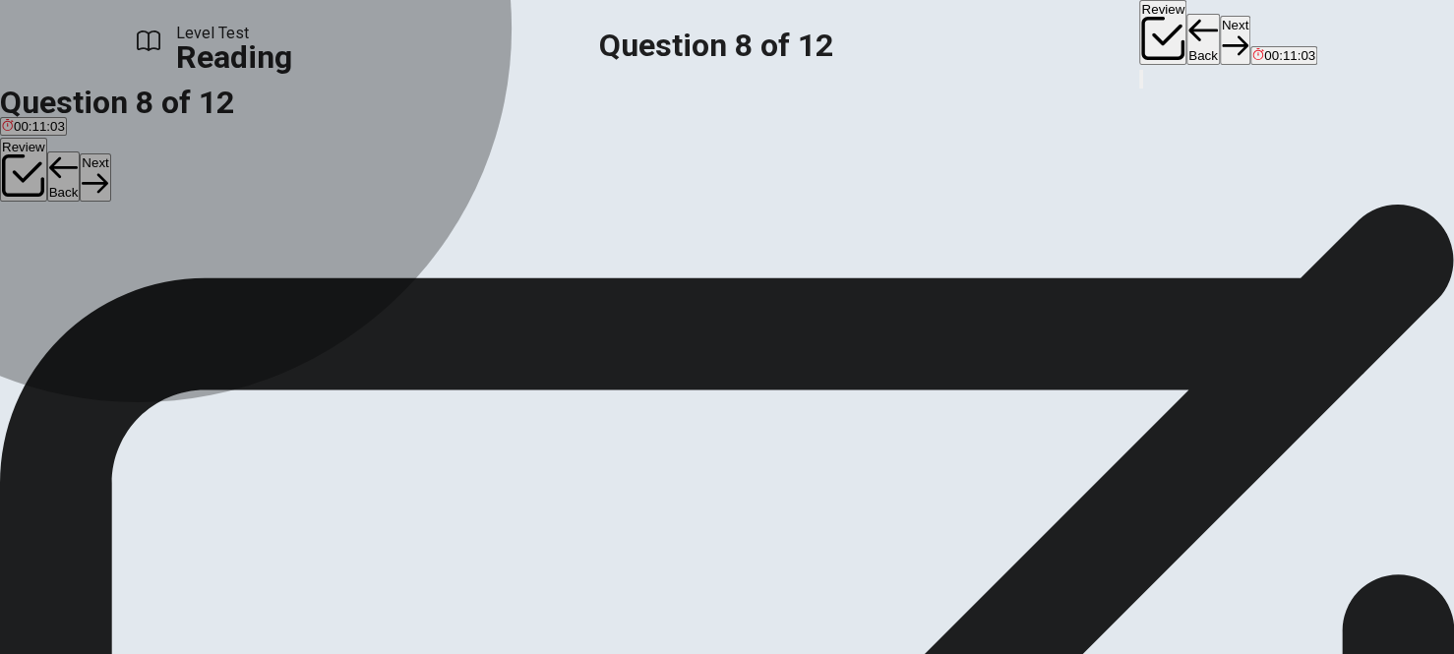
click at [360, 282] on span "They no longer provide information." at bounding box center [463, 275] width 207 height 15
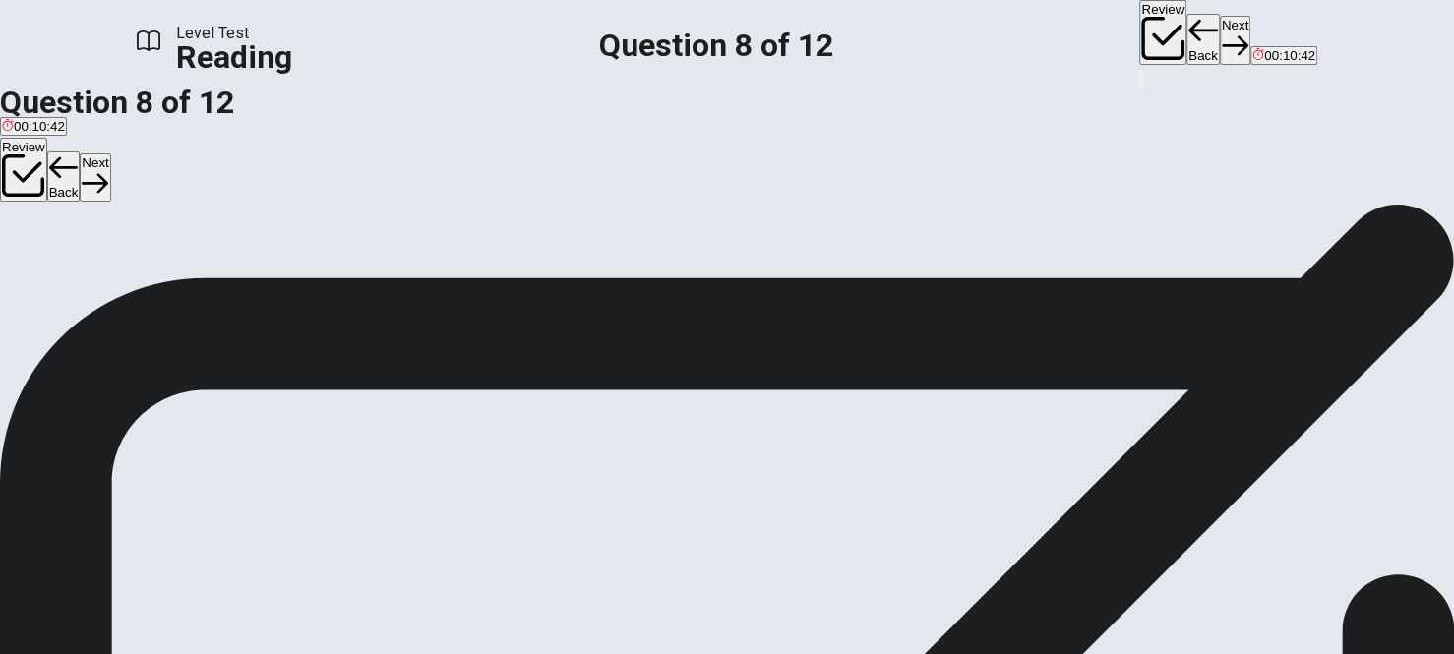
click at [570, 282] on span "They adapt to needs beyond lending books." at bounding box center [697, 275] width 255 height 15
click at [1220, 27] on button "Next" at bounding box center [1235, 40] width 30 height 48
click at [255, 282] on span "Libraries became places to learn new skills." at bounding box center [128, 275] width 253 height 15
click at [1220, 34] on button "Next" at bounding box center [1235, 40] width 30 height 48
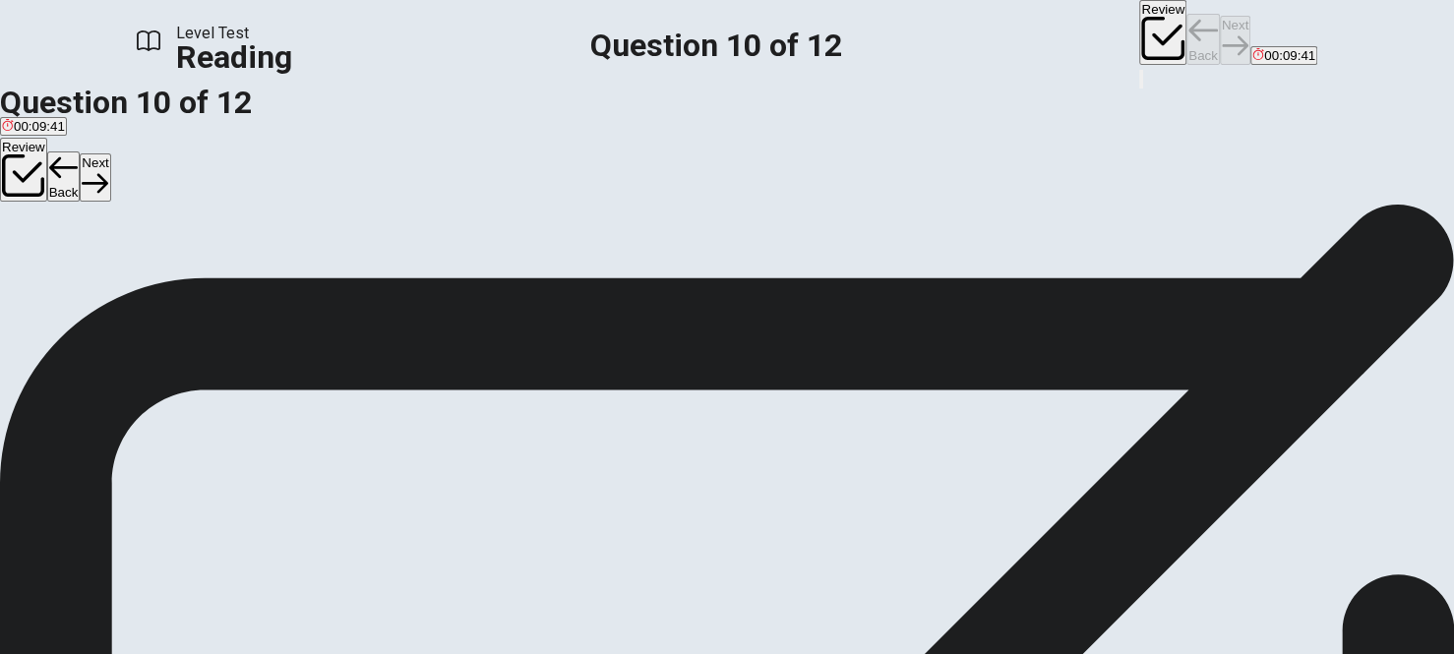
scroll to position [124, 0]
drag, startPoint x: 232, startPoint y: 297, endPoint x: 422, endPoint y: 292, distance: 189.9
click at [422, 292] on span "This belief in democratizing knowledge reshaped the purpose of libraries throug…" at bounding box center [319, 285] width 639 height 19
click at [859, 512] on span "During the nineteenth and early twentieth centuries, however, industrial cities…" at bounding box center [433, 521] width 866 height 19
click at [924, 510] on div "During the nineteenth and early twentieth centuries, however, industrial cities…" at bounding box center [727, 557] width 1454 height 94
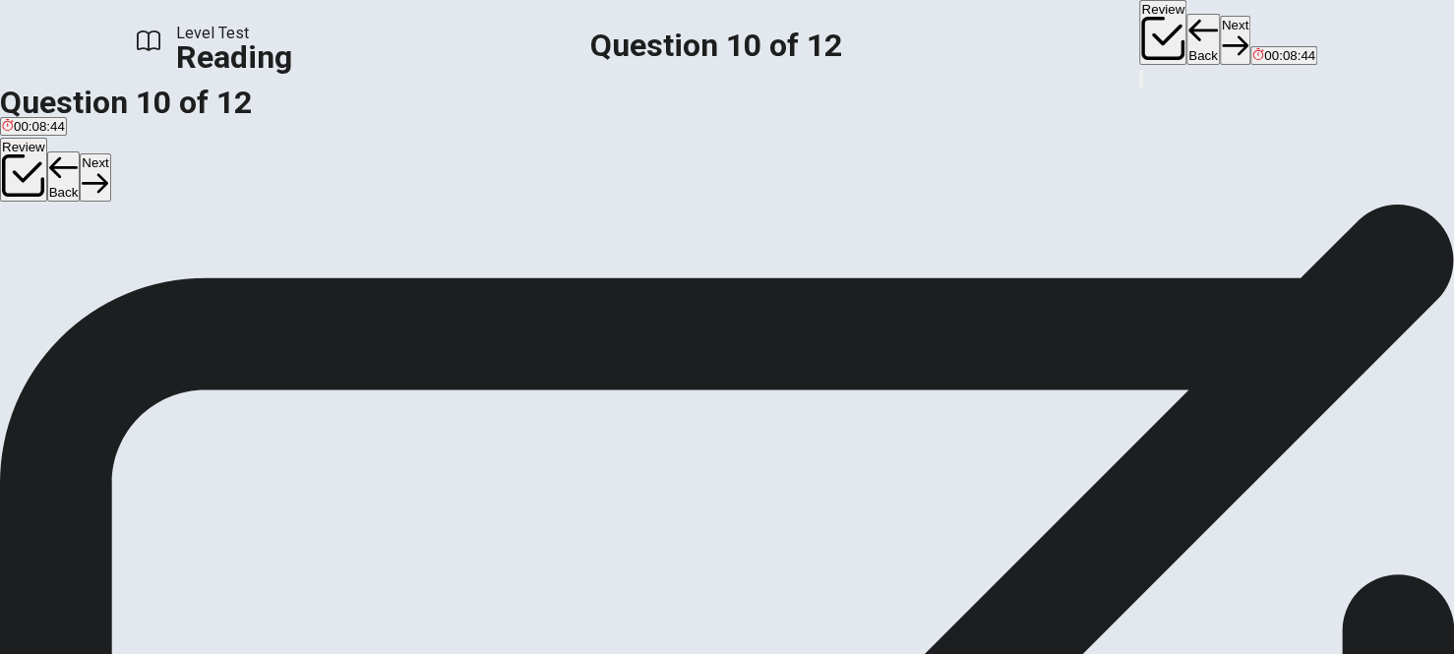
drag, startPoint x: 890, startPoint y: 434, endPoint x: 928, endPoint y: 437, distance: 37.5
click at [925, 536] on span "Reading rooms, lecture halls, and children's sections turned libraries into pla…" at bounding box center [701, 557] width 1403 height 42
drag, startPoint x: 990, startPoint y: 436, endPoint x: 1026, endPoint y: 439, distance: 35.5
click at [1026, 536] on span "Reading rooms, lecture halls, and children's sections turned libraries into pla…" at bounding box center [701, 557] width 1403 height 42
click at [1006, 537] on input at bounding box center [1091, 546] width 170 height 19
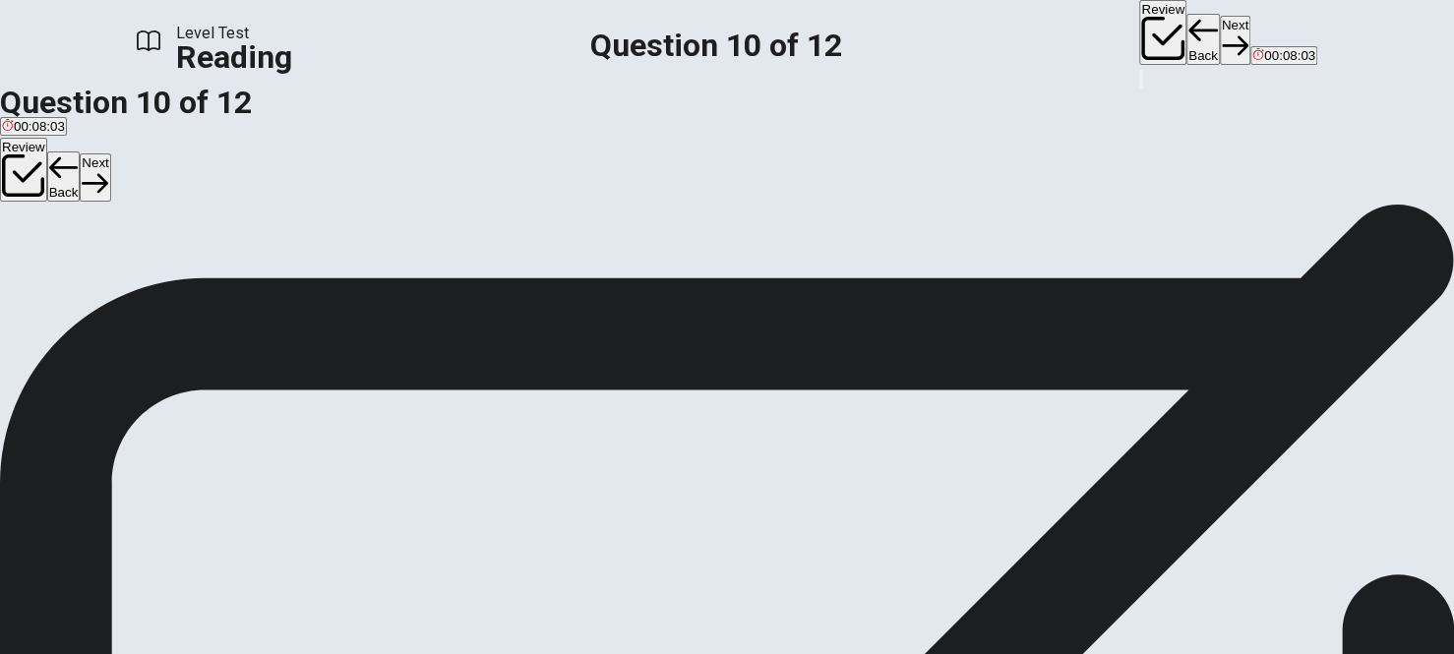
click at [1006, 537] on input at bounding box center [1091, 546] width 170 height 19
click at [1046, 513] on input at bounding box center [960, 522] width 170 height 19
click at [436, 561] on input at bounding box center [351, 570] width 170 height 19
click at [1220, 37] on button "Next" at bounding box center [1235, 40] width 30 height 48
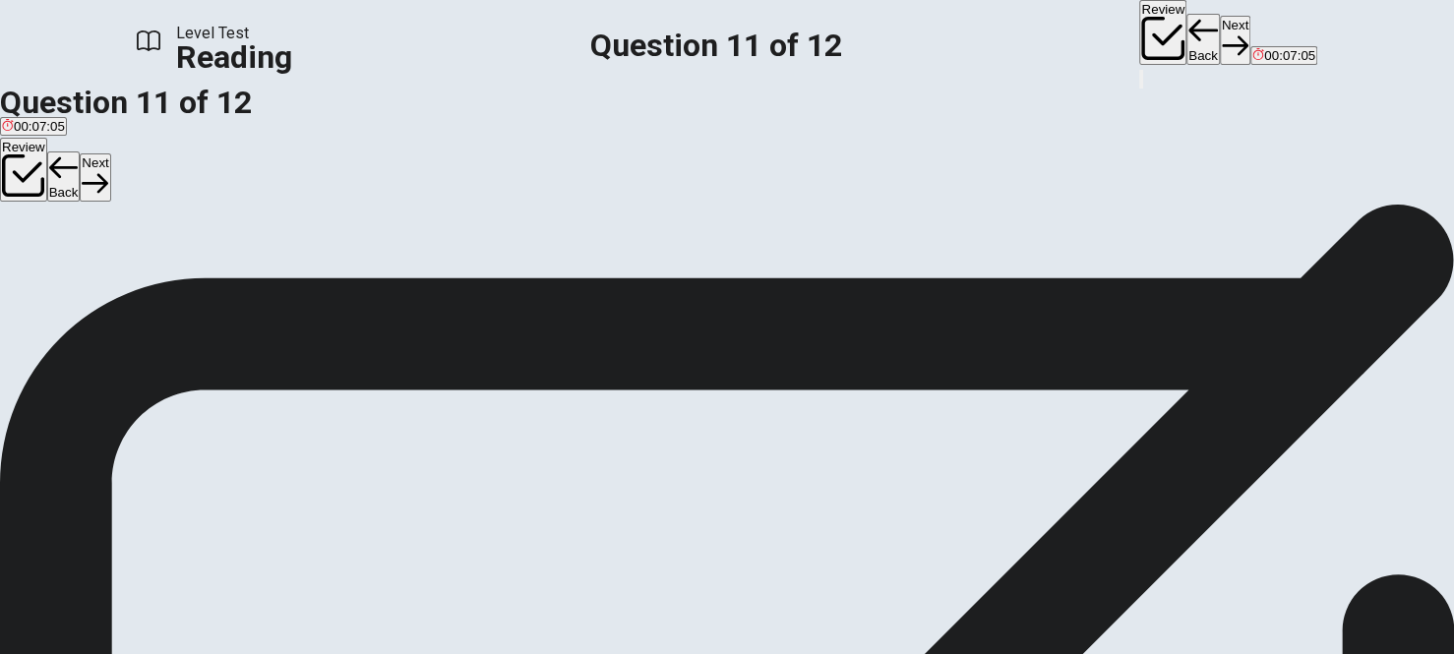
scroll to position [0, 0]
drag, startPoint x: 322, startPoint y: 320, endPoint x: 1070, endPoint y: 256, distance: 751.2
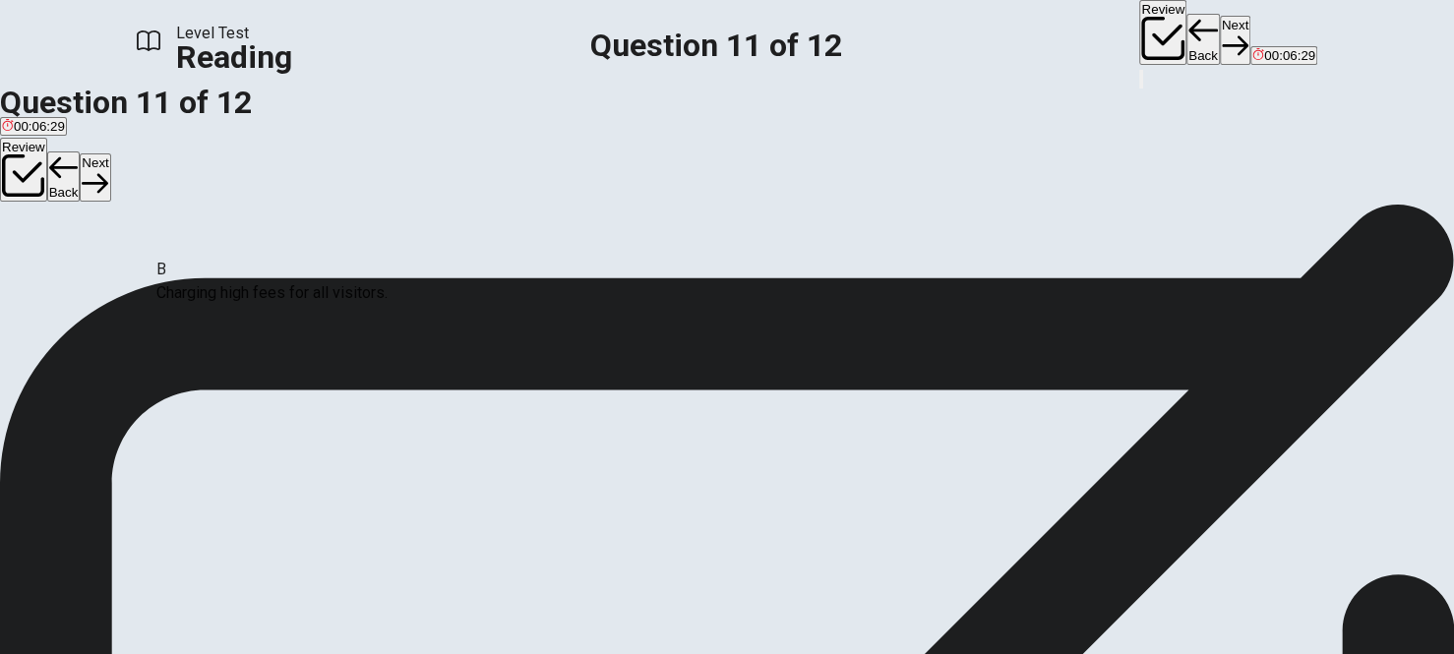
drag, startPoint x: 938, startPoint y: 248, endPoint x: 189, endPoint y: 315, distance: 752.5
drag, startPoint x: 253, startPoint y: 210, endPoint x: 647, endPoint y: 271, distance: 399.1
drag, startPoint x: 305, startPoint y: 353, endPoint x: 1058, endPoint y: 332, distance: 753.7
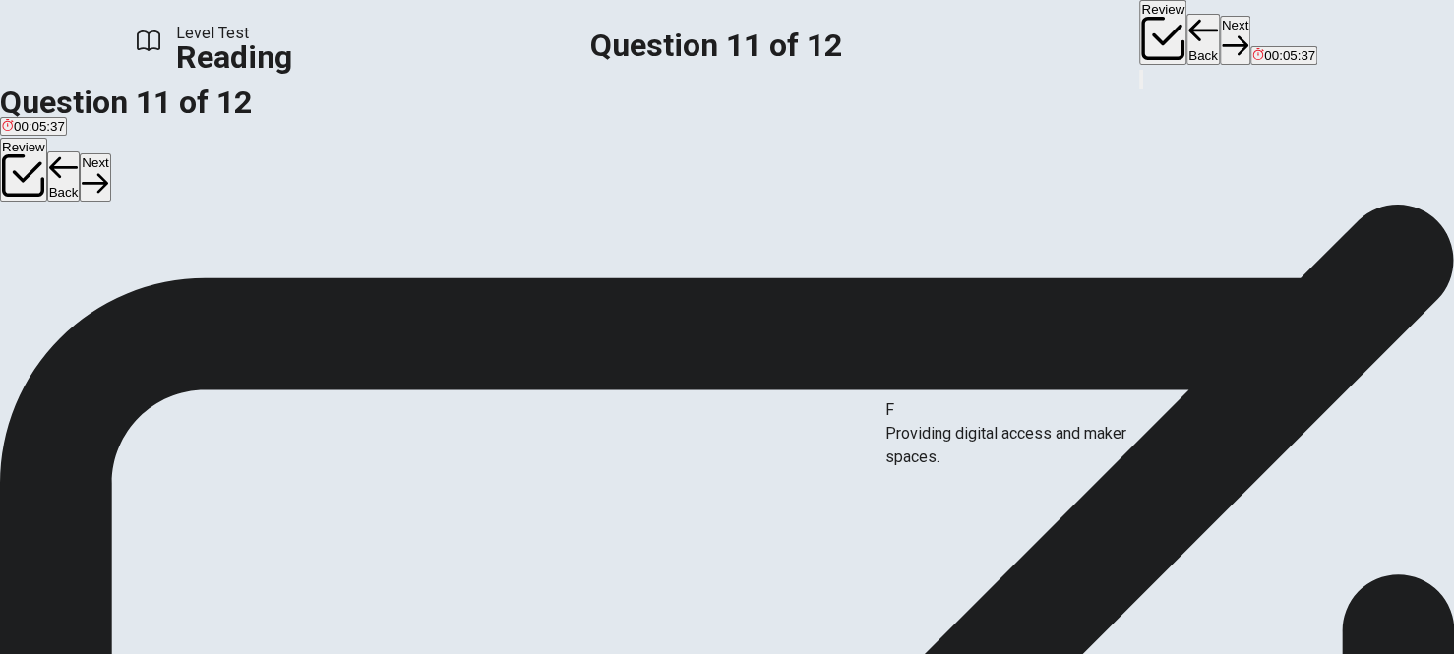
drag, startPoint x: 307, startPoint y: 463, endPoint x: 1028, endPoint y: 456, distance: 721.0
drag, startPoint x: 298, startPoint y: 444, endPoint x: 597, endPoint y: 441, distance: 299.0
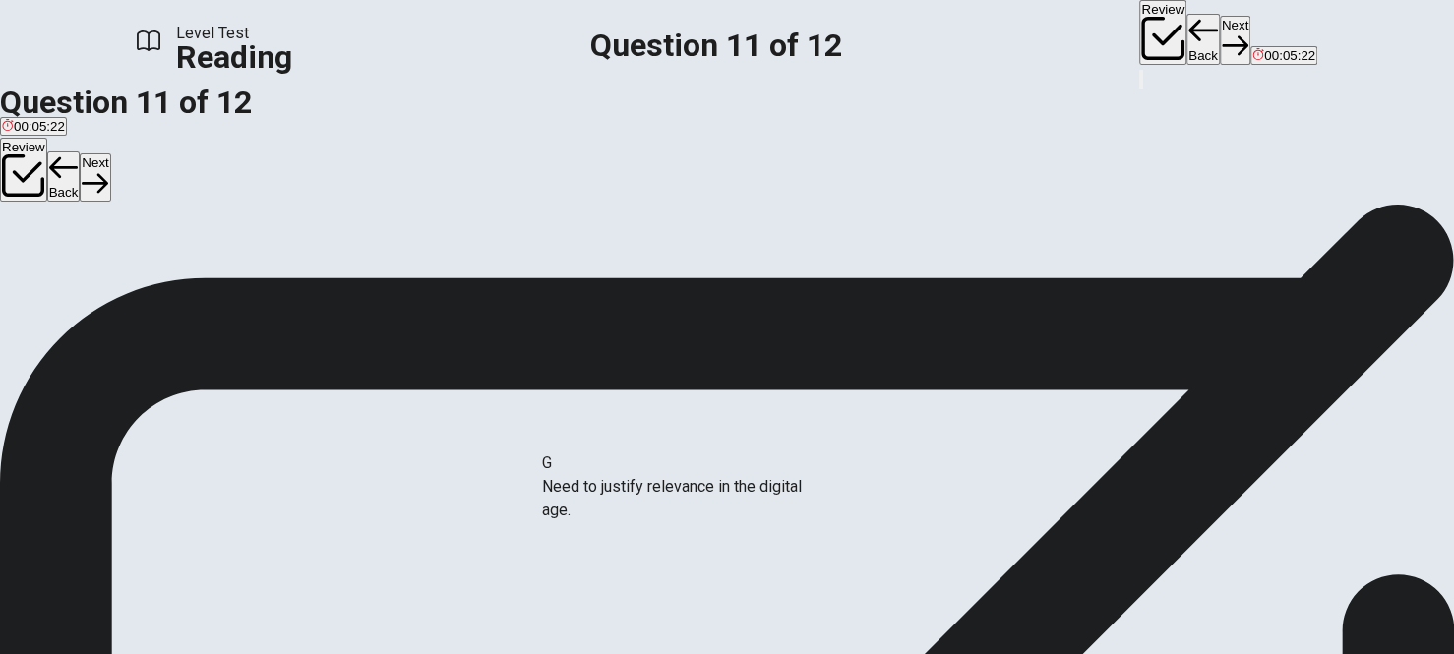
drag, startPoint x: 323, startPoint y: 483, endPoint x: 704, endPoint y: 490, distance: 381.7
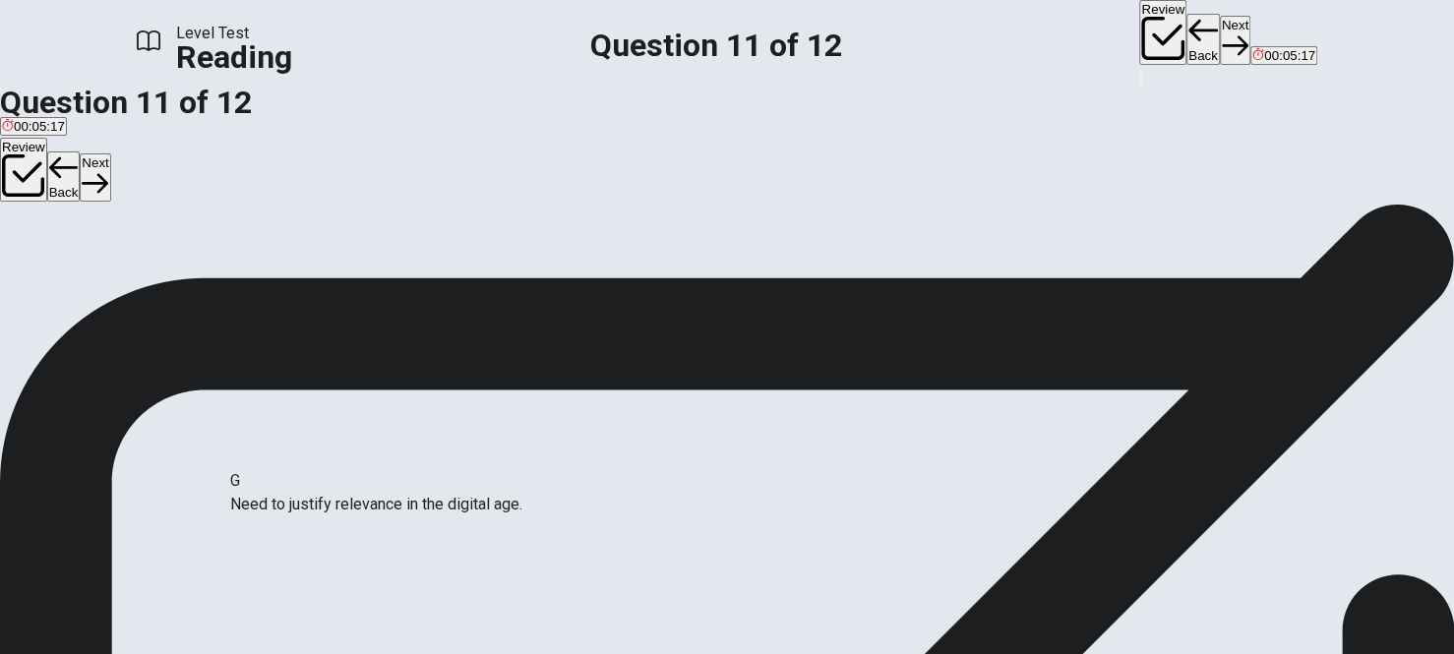
drag, startPoint x: 635, startPoint y: 515, endPoint x: 320, endPoint y: 530, distance: 316.1
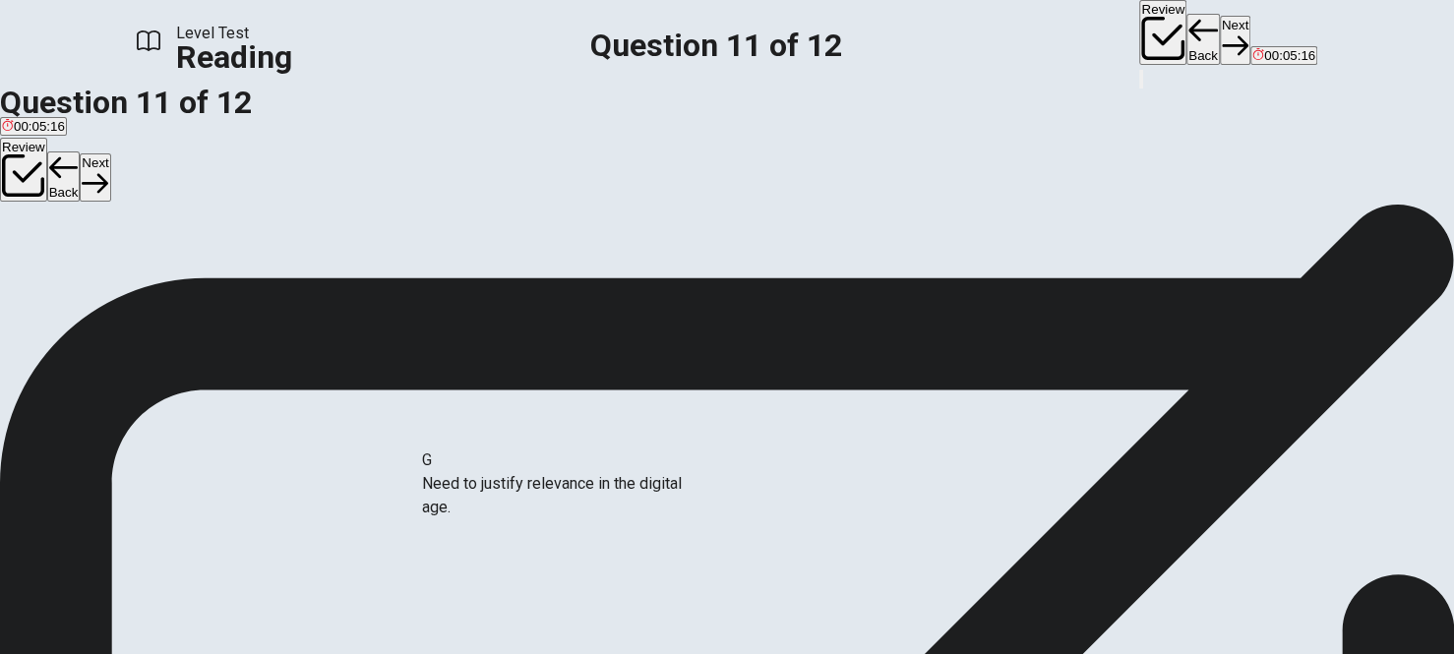
drag, startPoint x: 304, startPoint y: 510, endPoint x: 600, endPoint y: 512, distance: 296.1
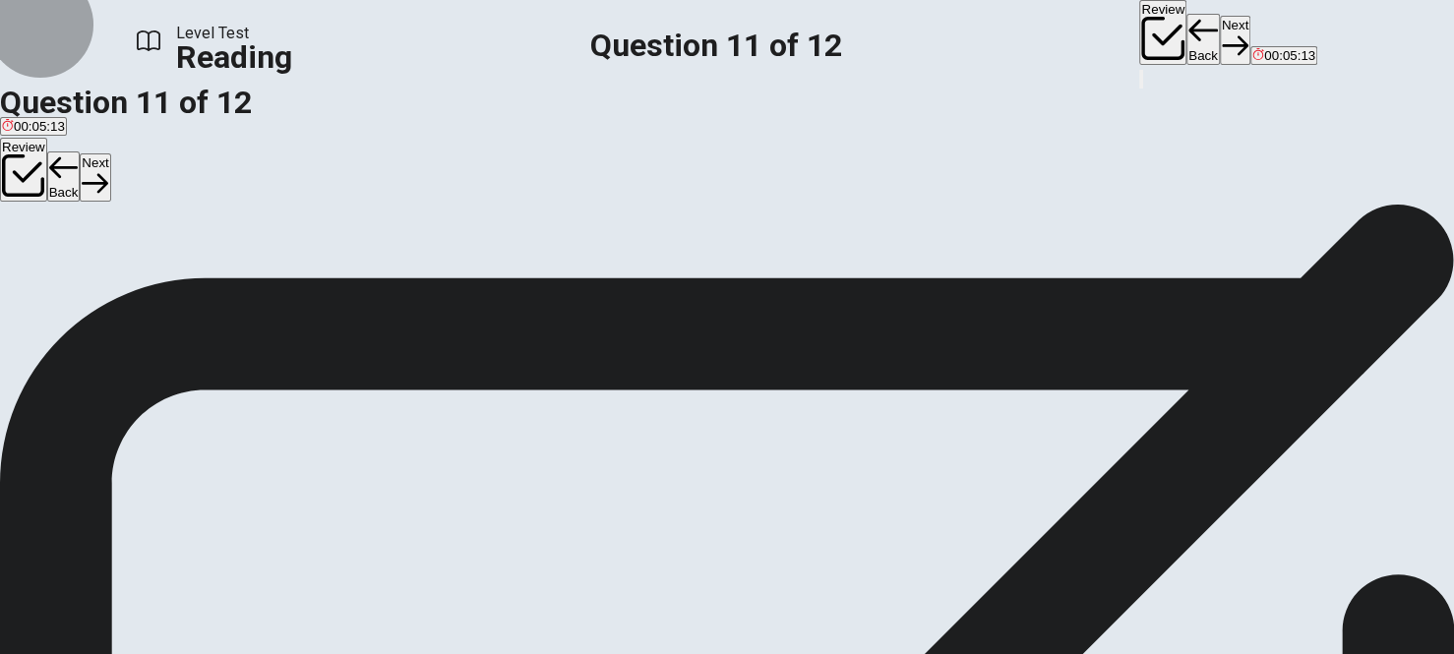
click at [1220, 38] on button "Next" at bounding box center [1235, 40] width 30 height 48
drag, startPoint x: 342, startPoint y: 384, endPoint x: 646, endPoint y: 373, distance: 304.1
drag, startPoint x: 288, startPoint y: 366, endPoint x: 656, endPoint y: 340, distance: 368.7
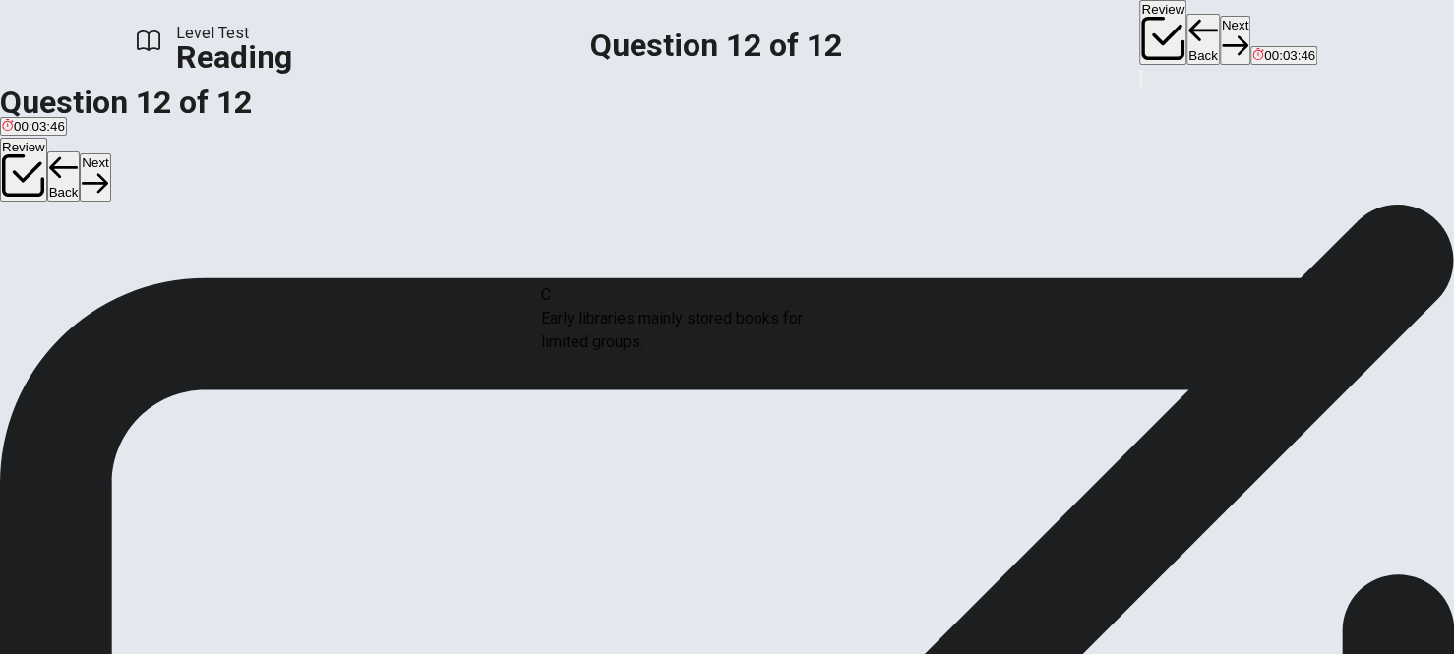
drag, startPoint x: 298, startPoint y: 359, endPoint x: 679, endPoint y: 341, distance: 381.1
click at [1220, 31] on button "Next" at bounding box center [1235, 40] width 30 height 48
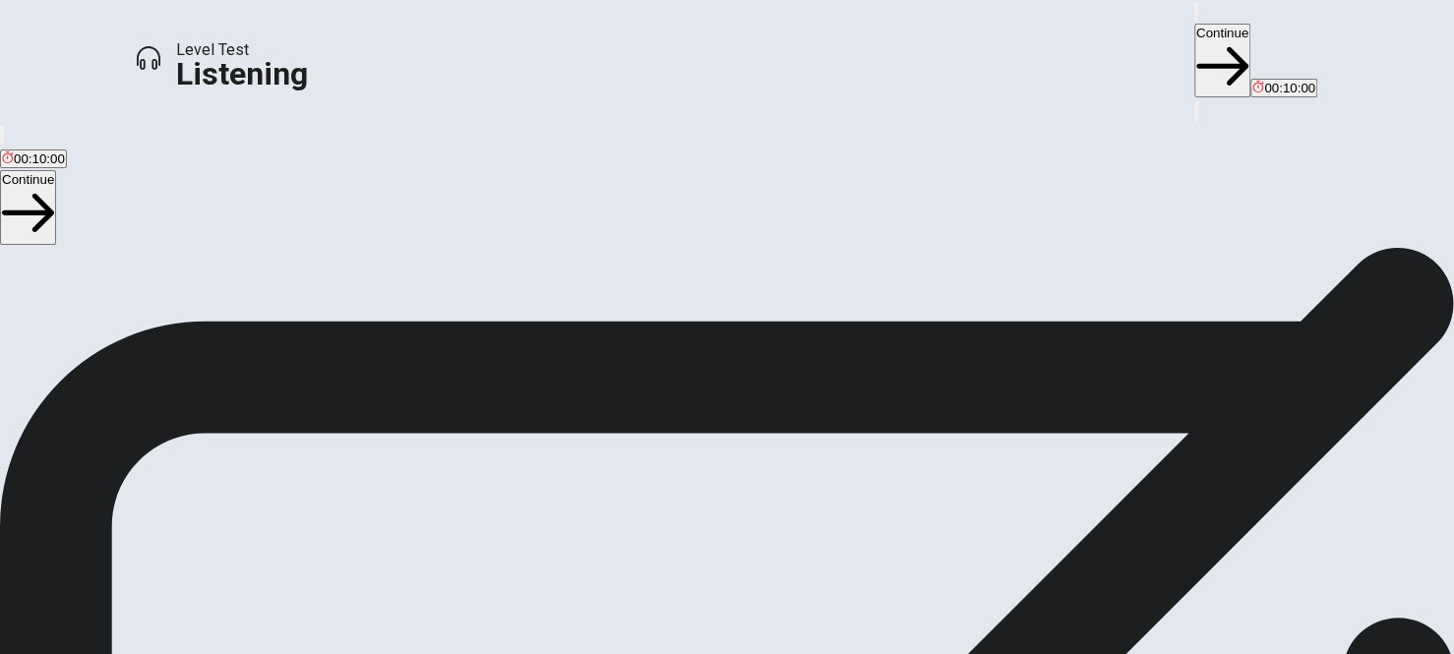
scroll to position [288, 0]
click at [1194, 24] on button "Continue" at bounding box center [1222, 61] width 56 height 74
click at [1194, 37] on button "Continue" at bounding box center [1222, 61] width 56 height 74
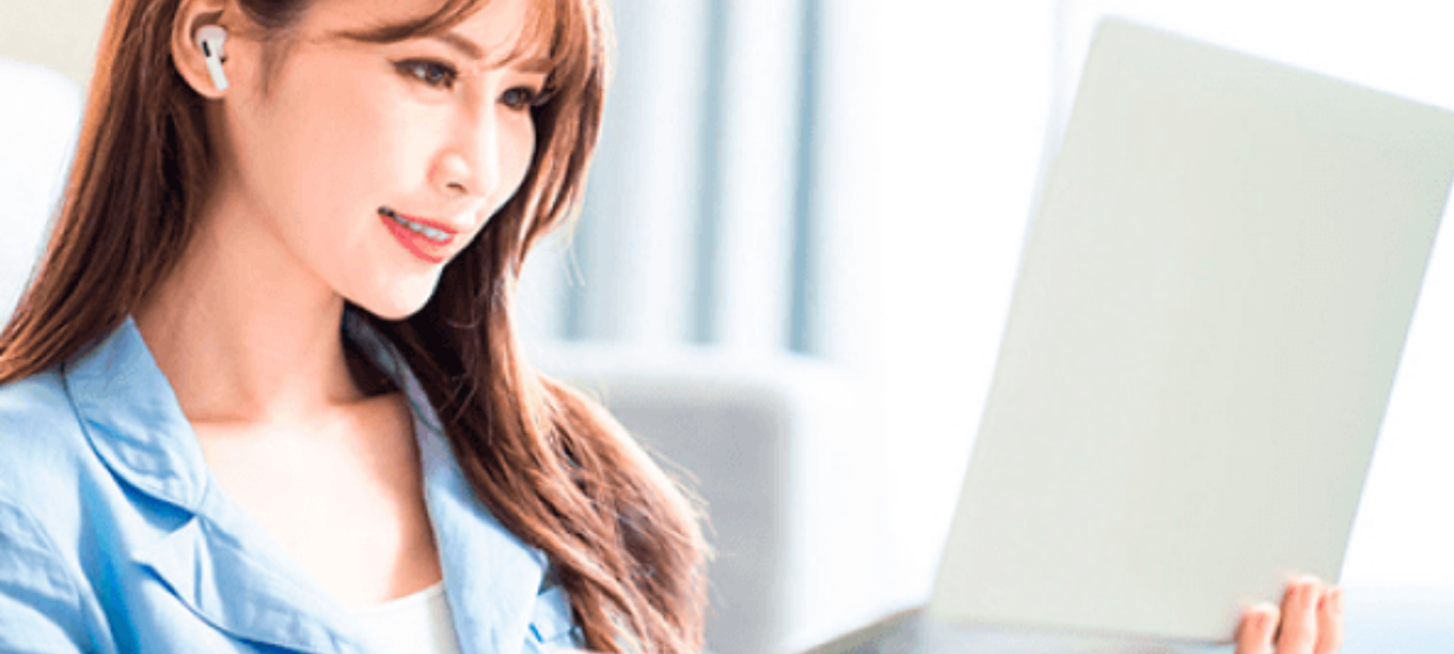
scroll to position [0, 0]
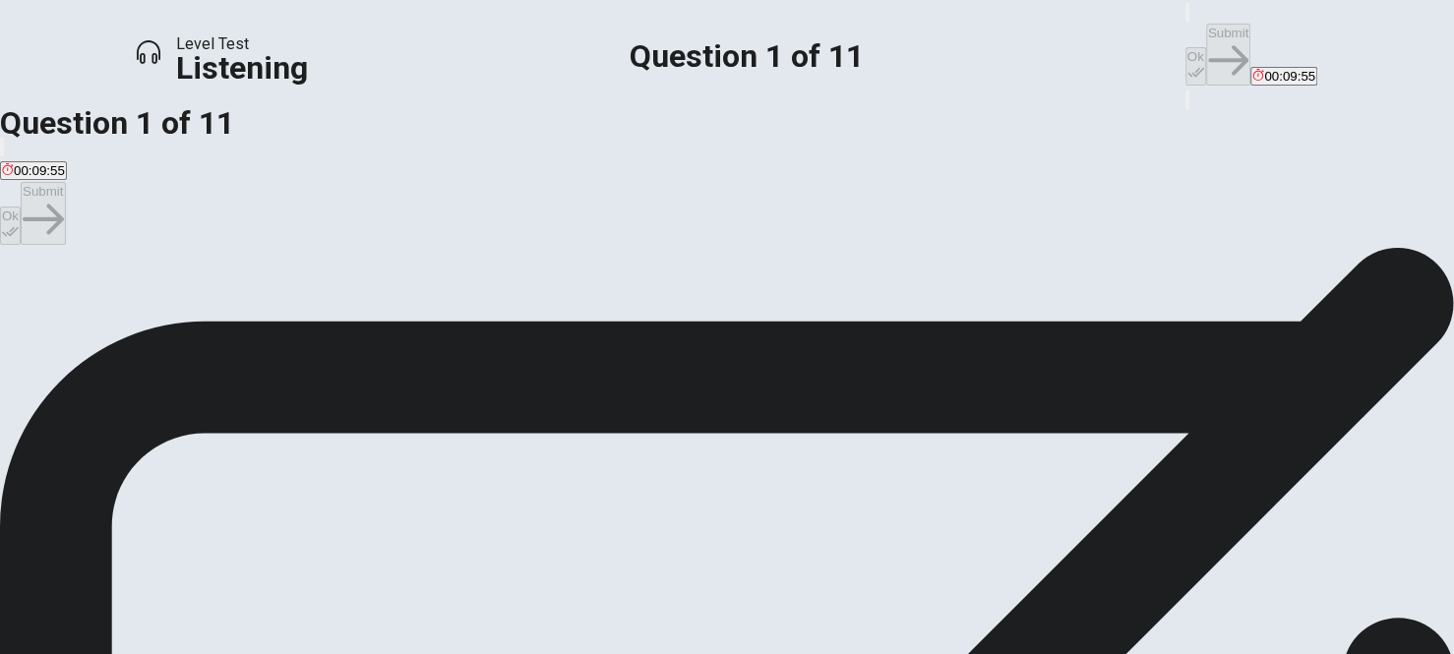
click at [97, 304] on div "A" at bounding box center [49, 303] width 95 height 15
click at [1185, 47] on button "Ok" at bounding box center [1195, 66] width 21 height 38
click at [1206, 34] on button "Submit" at bounding box center [1228, 55] width 44 height 62
click at [181, 311] on span "Taking care of the decorations." at bounding box center [91, 318] width 179 height 15
click at [1185, 47] on button "Ok" at bounding box center [1195, 66] width 21 height 38
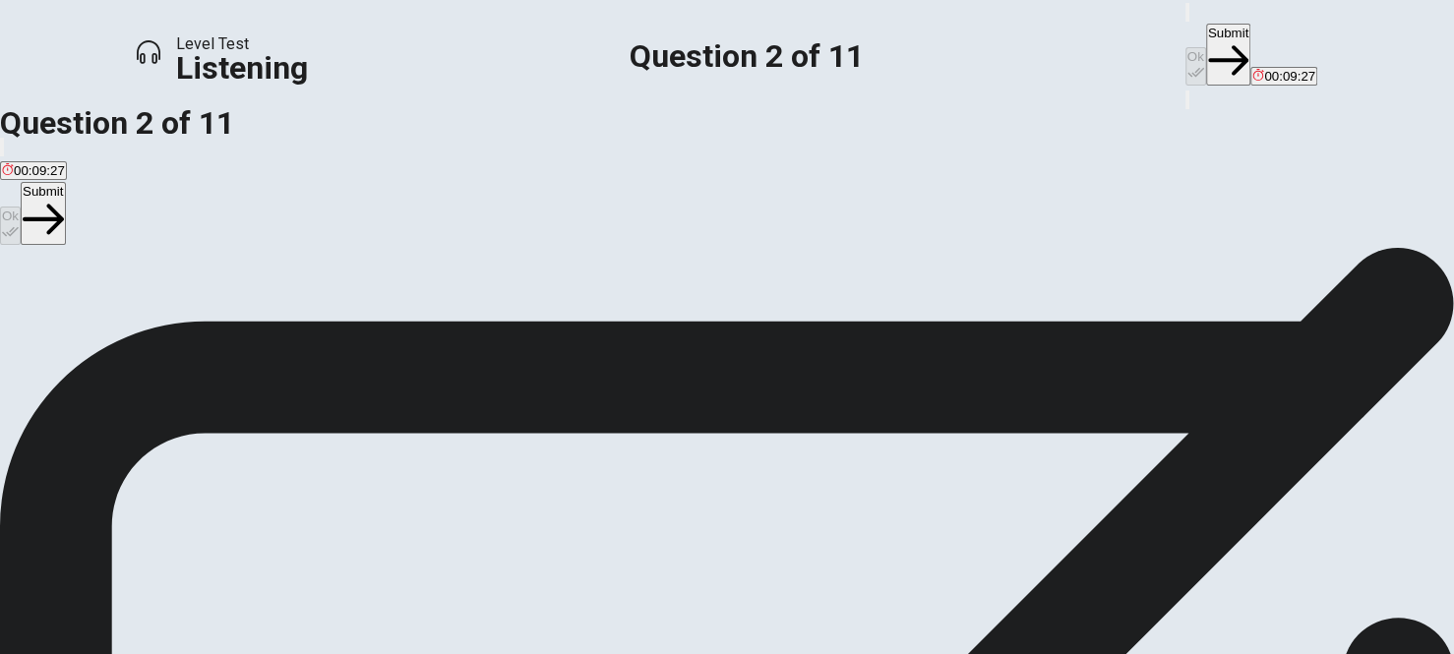
click at [1206, 33] on button "Submit" at bounding box center [1228, 55] width 44 height 62
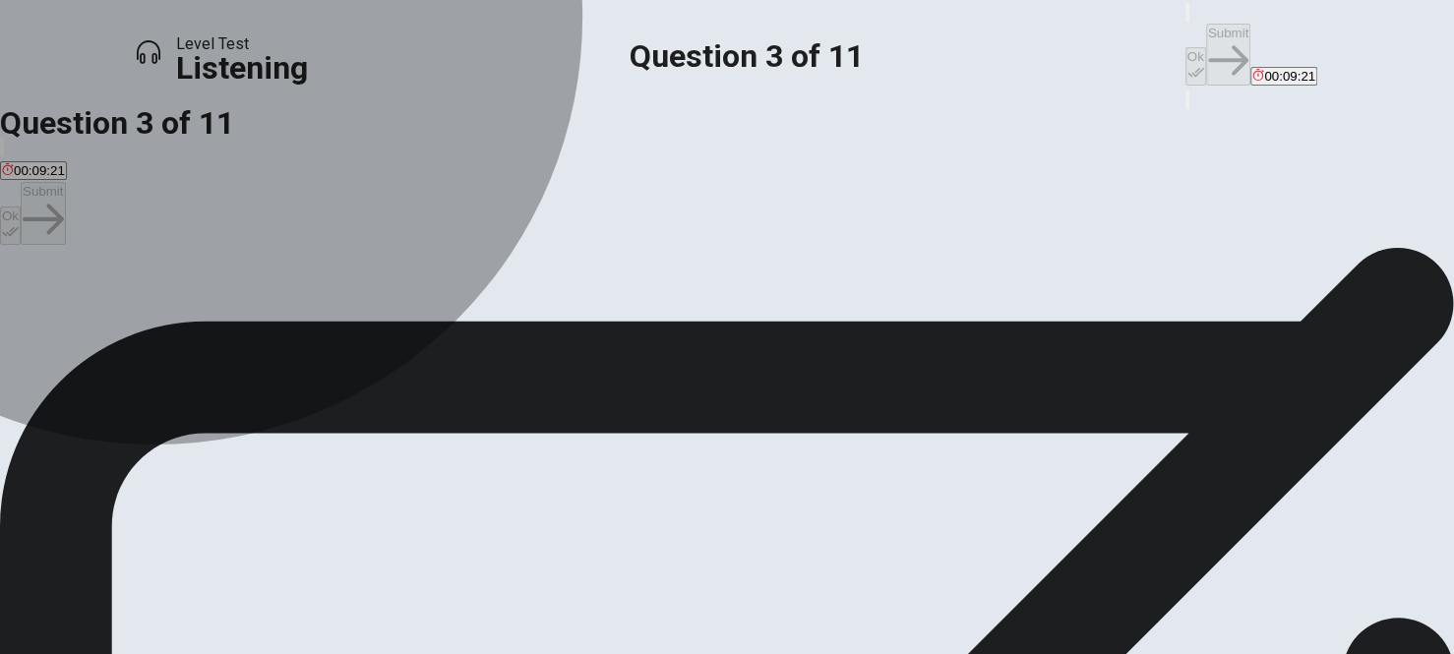
click at [478, 326] on span "A floral theme with colorful flowers and streamers." at bounding box center [333, 318] width 289 height 15
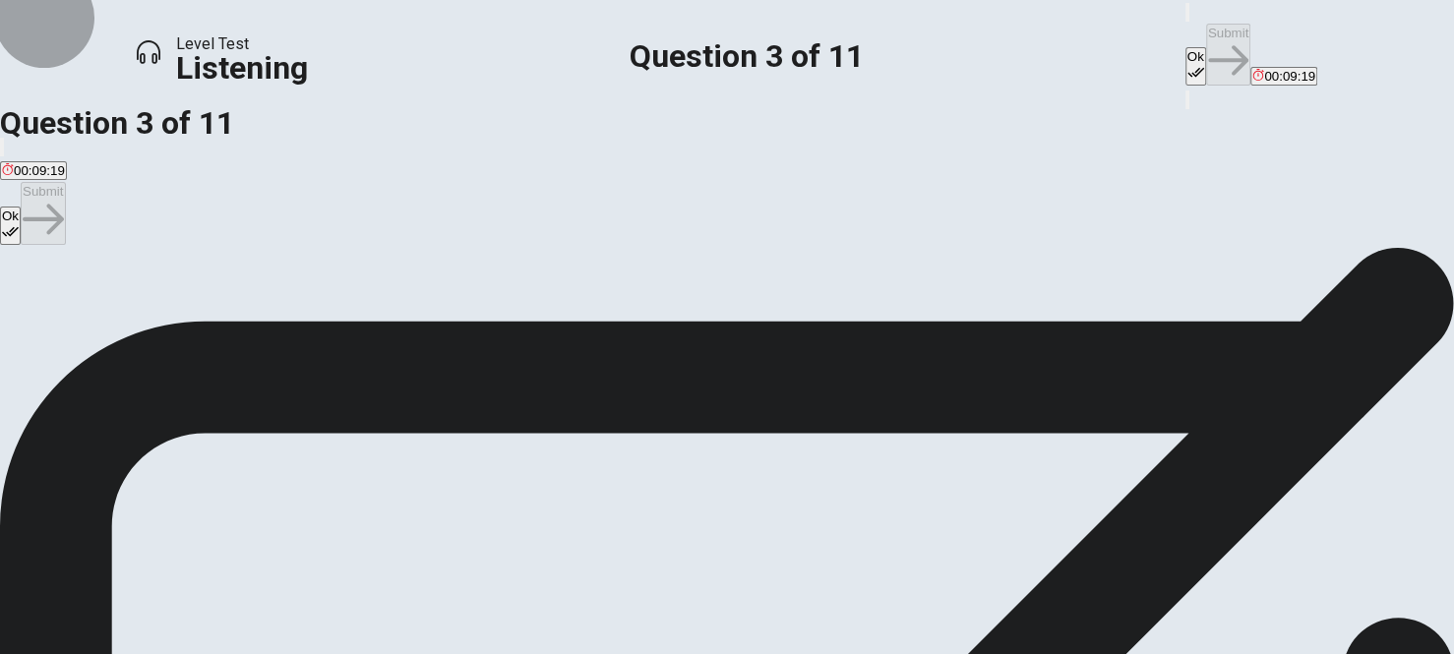
click at [1187, 64] on icon "button" at bounding box center [1195, 72] width 17 height 17
click at [1206, 26] on button "Submit" at bounding box center [1228, 55] width 44 height 62
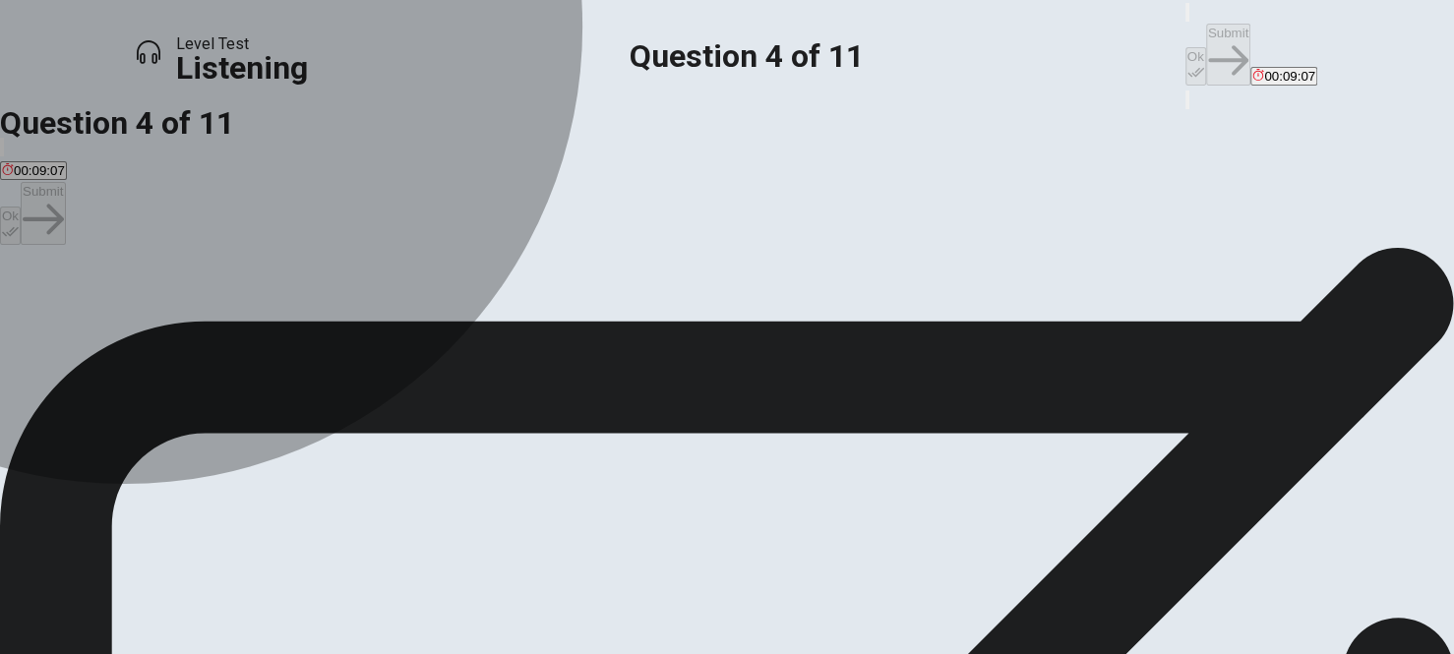
click at [478, 326] on span "Classic [DATE] games like ring toss and a dunk tank." at bounding box center [324, 318] width 307 height 15
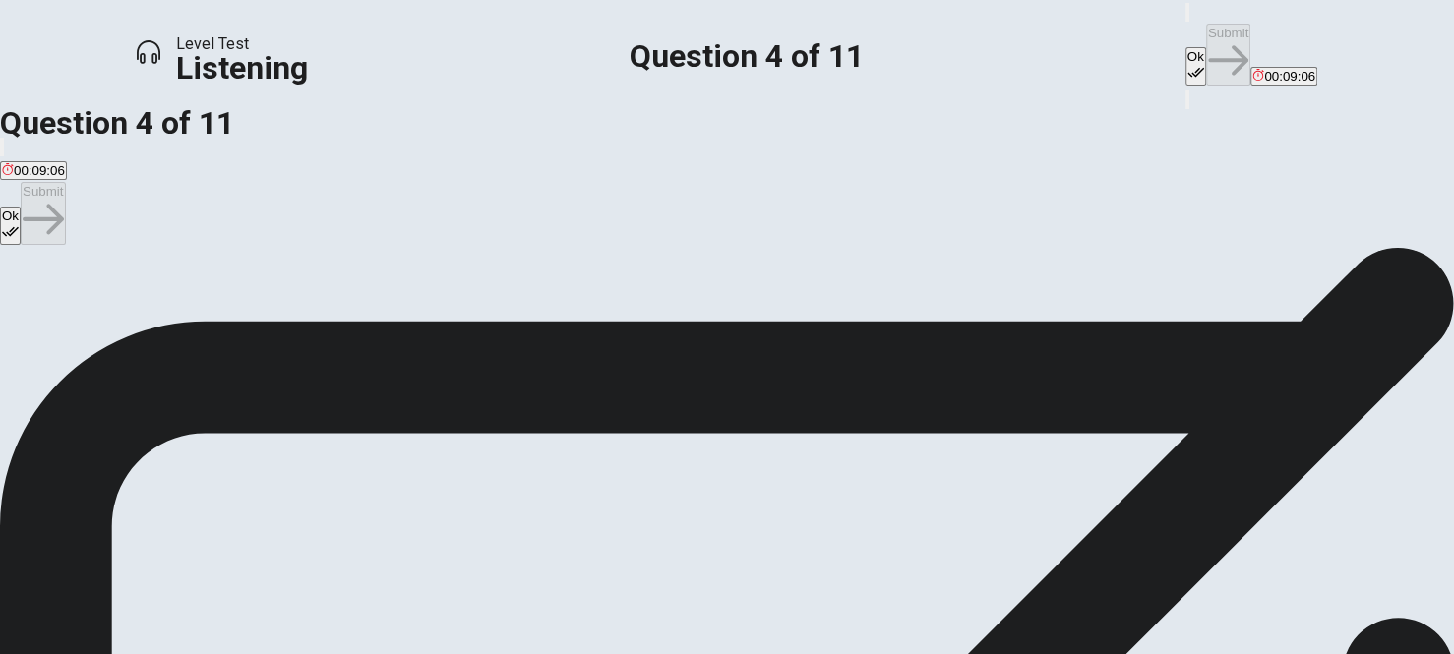
click at [1185, 47] on button "Ok" at bounding box center [1195, 66] width 21 height 38
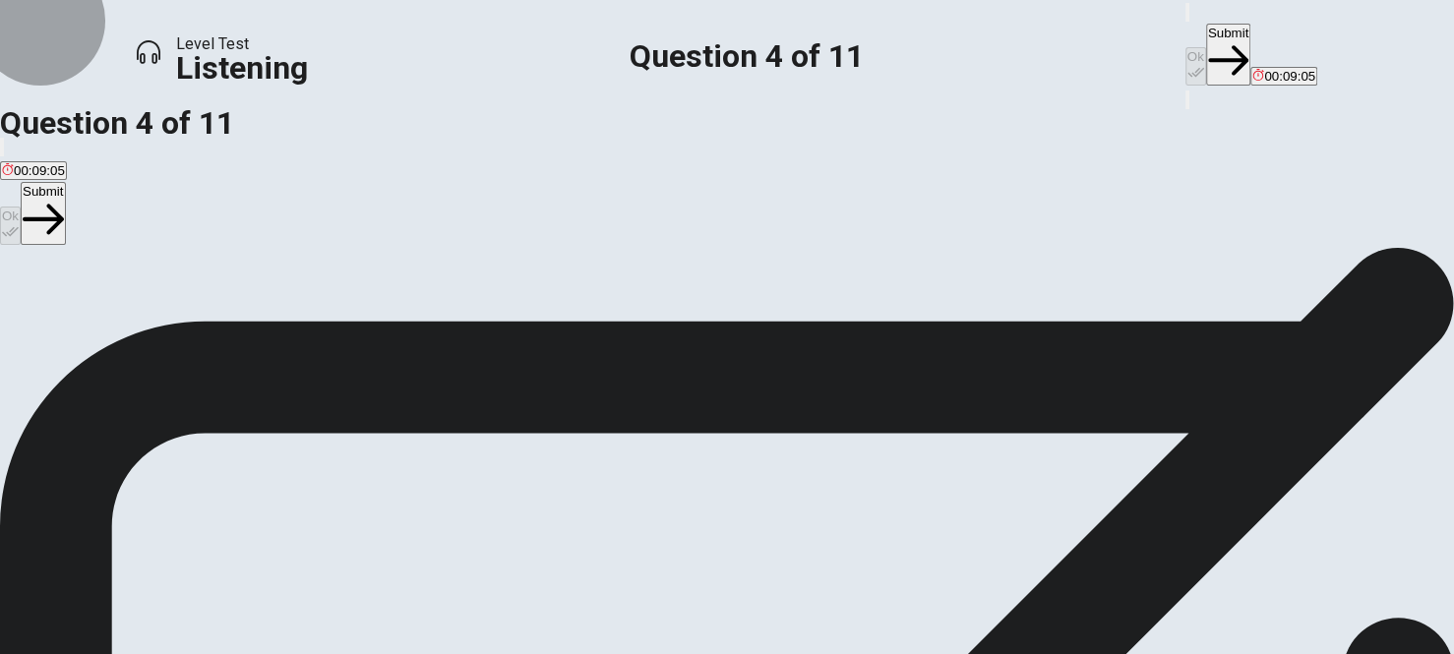
click at [1206, 34] on button "Submit" at bounding box center [1228, 55] width 44 height 62
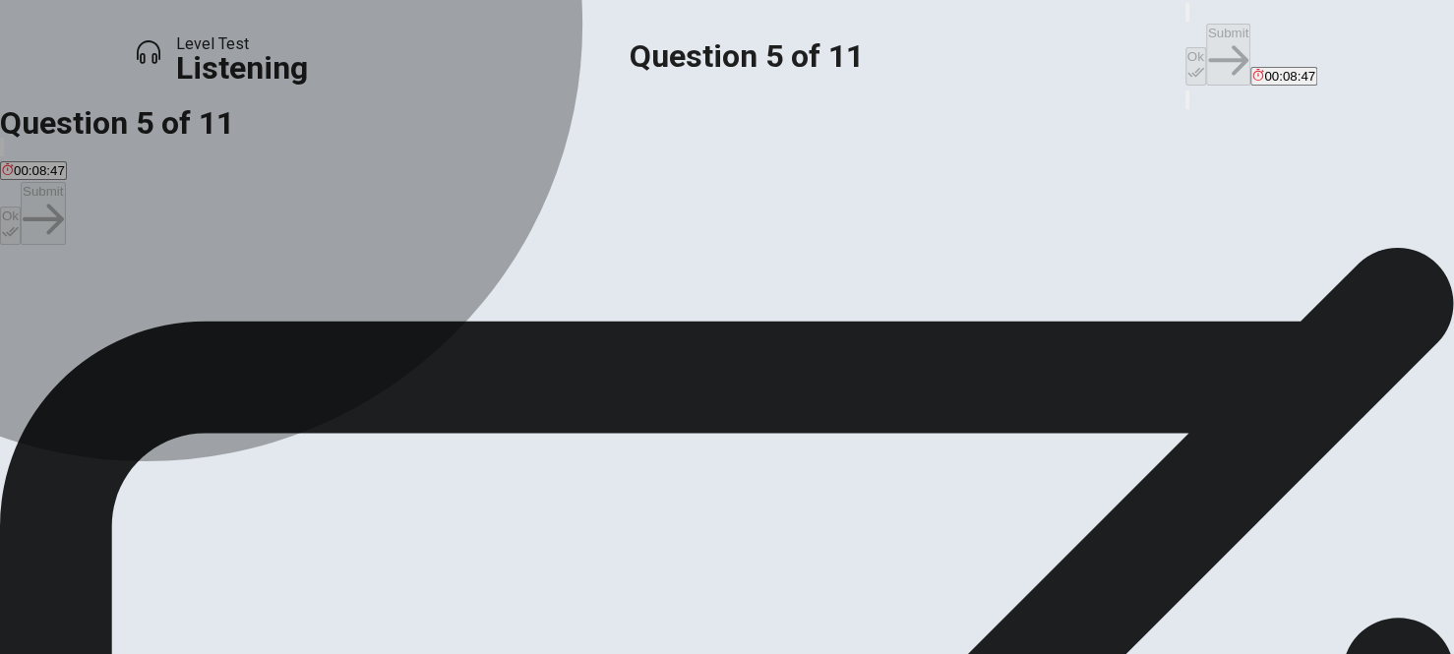
click at [276, 326] on span "Small toys, gift cards, and school merchandise." at bounding box center [139, 318] width 274 height 15
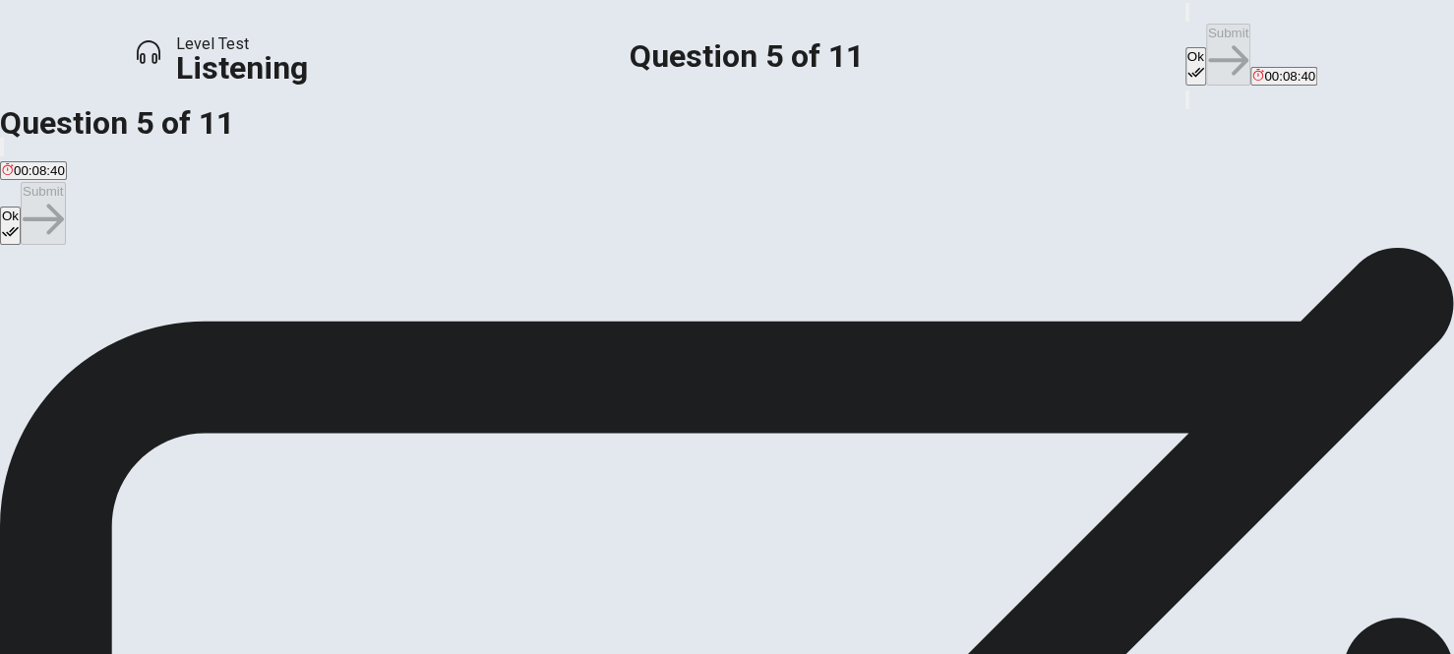
click at [477, 326] on span "Movie tickets and concert passes." at bounding box center [378, 318] width 197 height 15
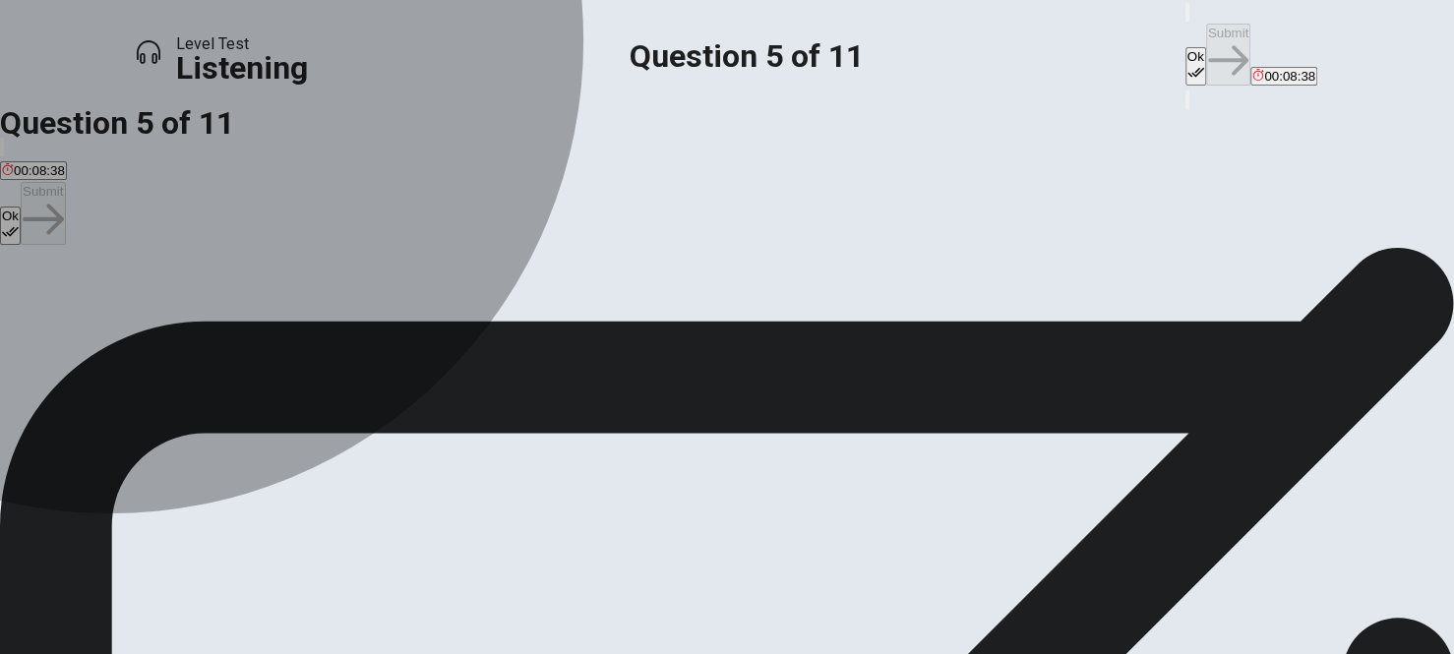
click at [278, 328] on button "A Small toys, gift cards, and school merchandise." at bounding box center [139, 310] width 278 height 33
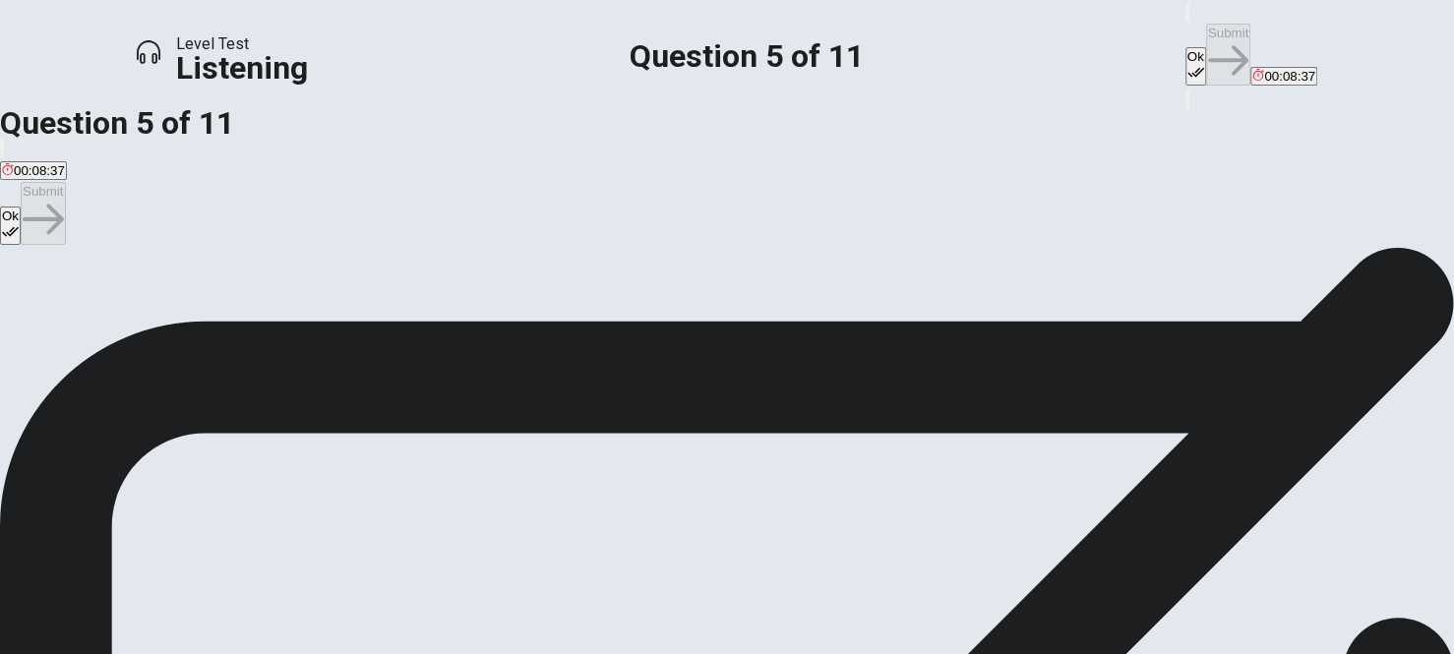
click at [1185, 47] on button "Ok" at bounding box center [1195, 66] width 21 height 38
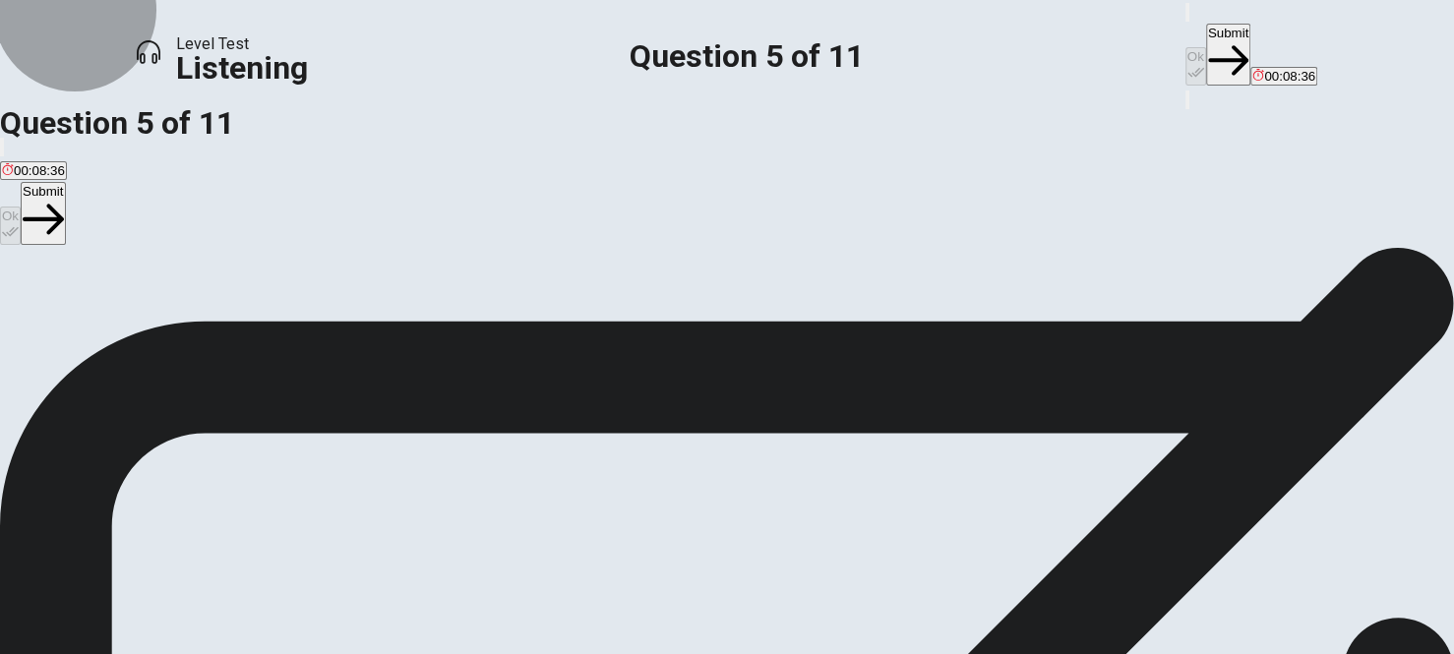
click at [1206, 24] on button "Submit" at bounding box center [1228, 55] width 44 height 62
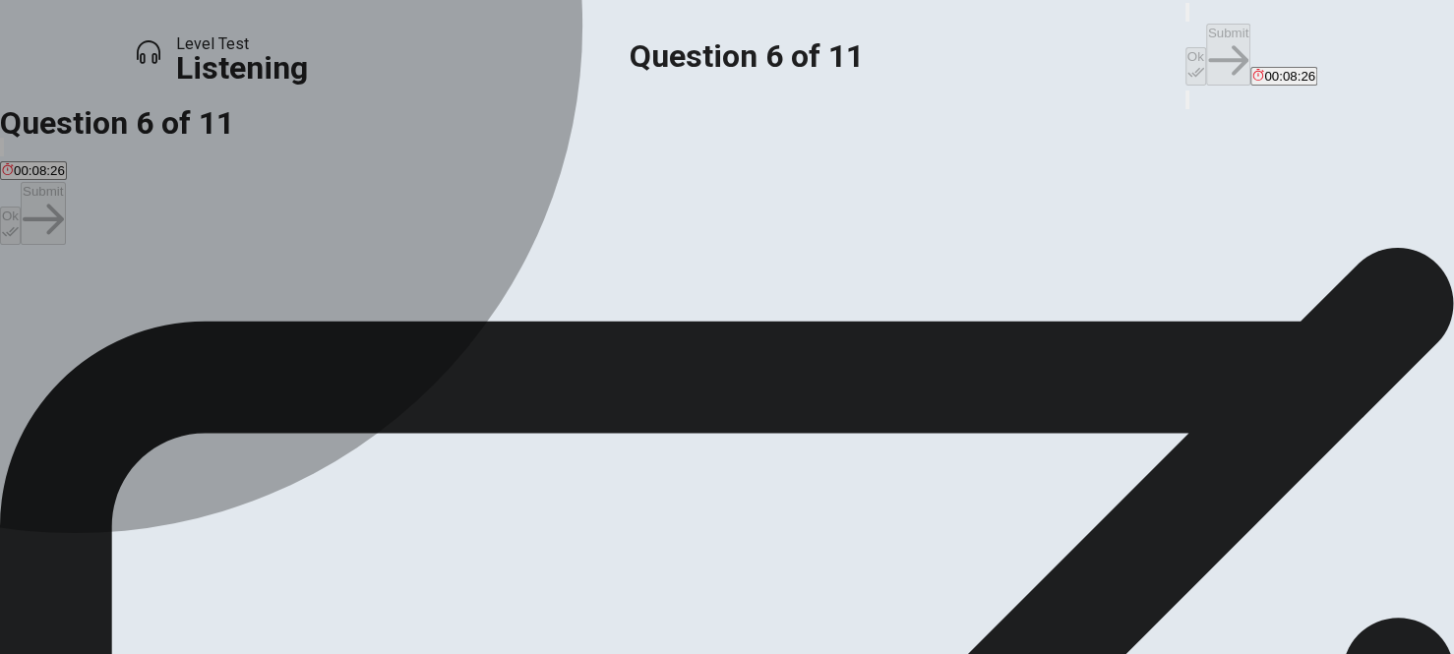
click at [86, 326] on span "A magic show." at bounding box center [44, 318] width 84 height 15
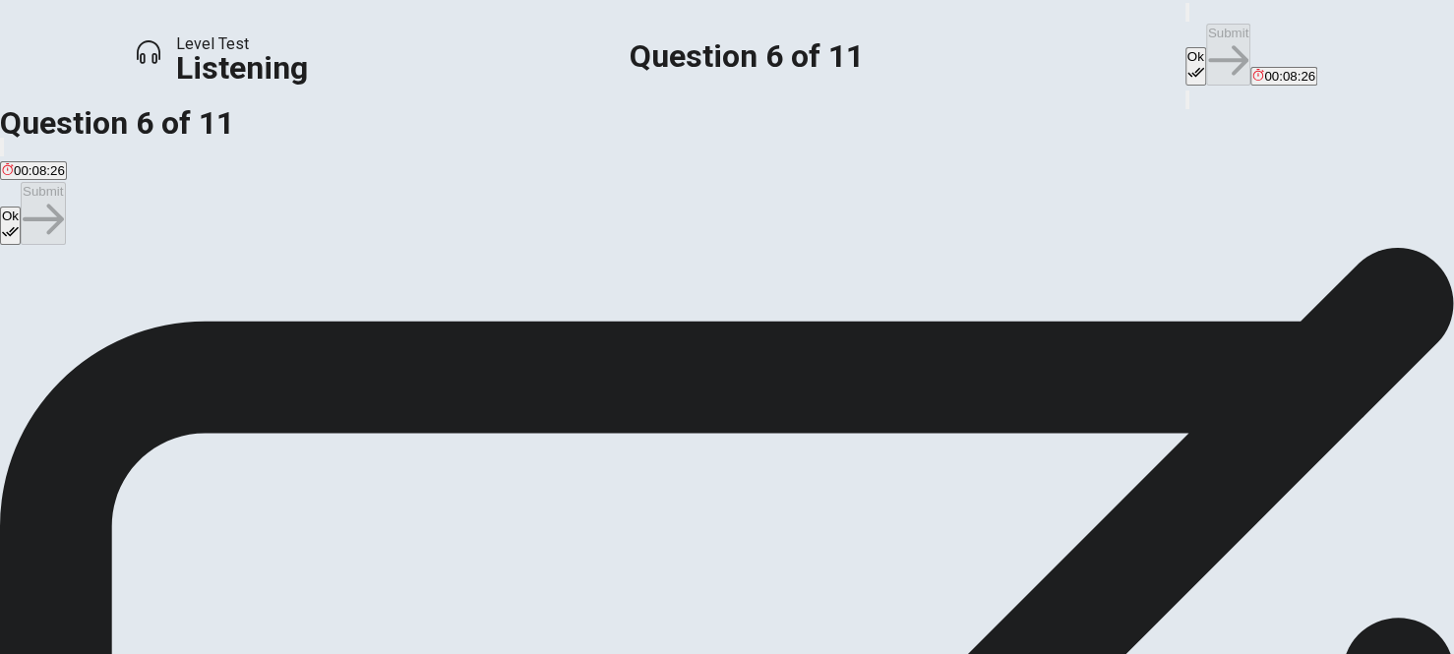
click at [181, 326] on span "A fashion show." at bounding box center [135, 318] width 91 height 15
click at [86, 326] on span "A magic show." at bounding box center [44, 318] width 84 height 15
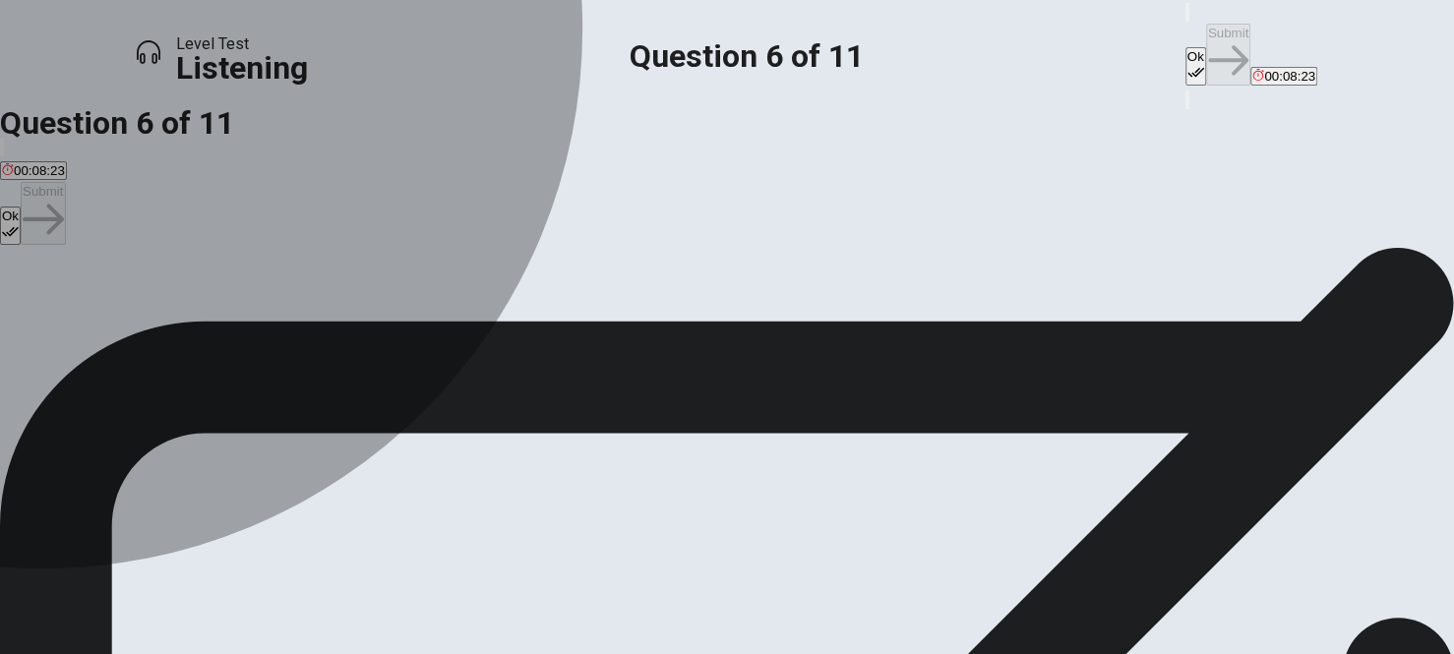
click at [183, 328] on button "B A fashion show." at bounding box center [135, 310] width 95 height 33
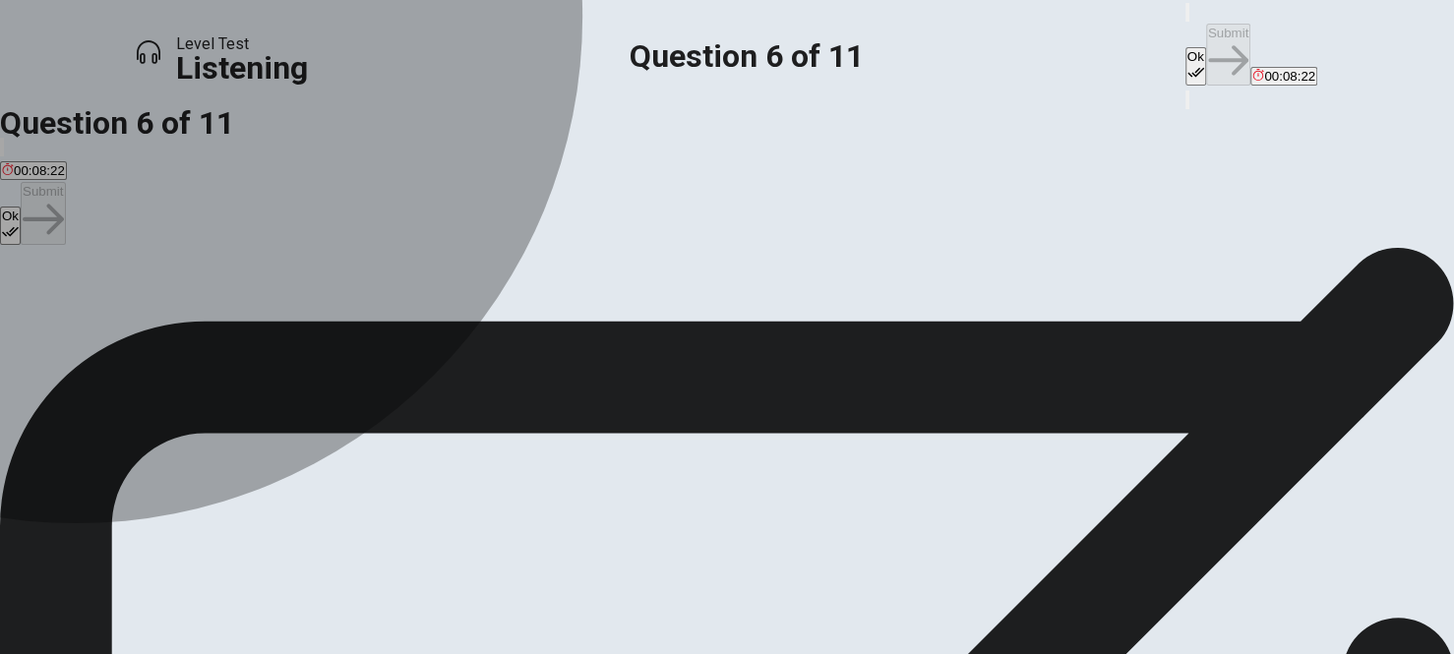
click at [86, 325] on span "A magic show." at bounding box center [44, 318] width 84 height 15
click at [265, 326] on span "A drama play." at bounding box center [225, 318] width 80 height 15
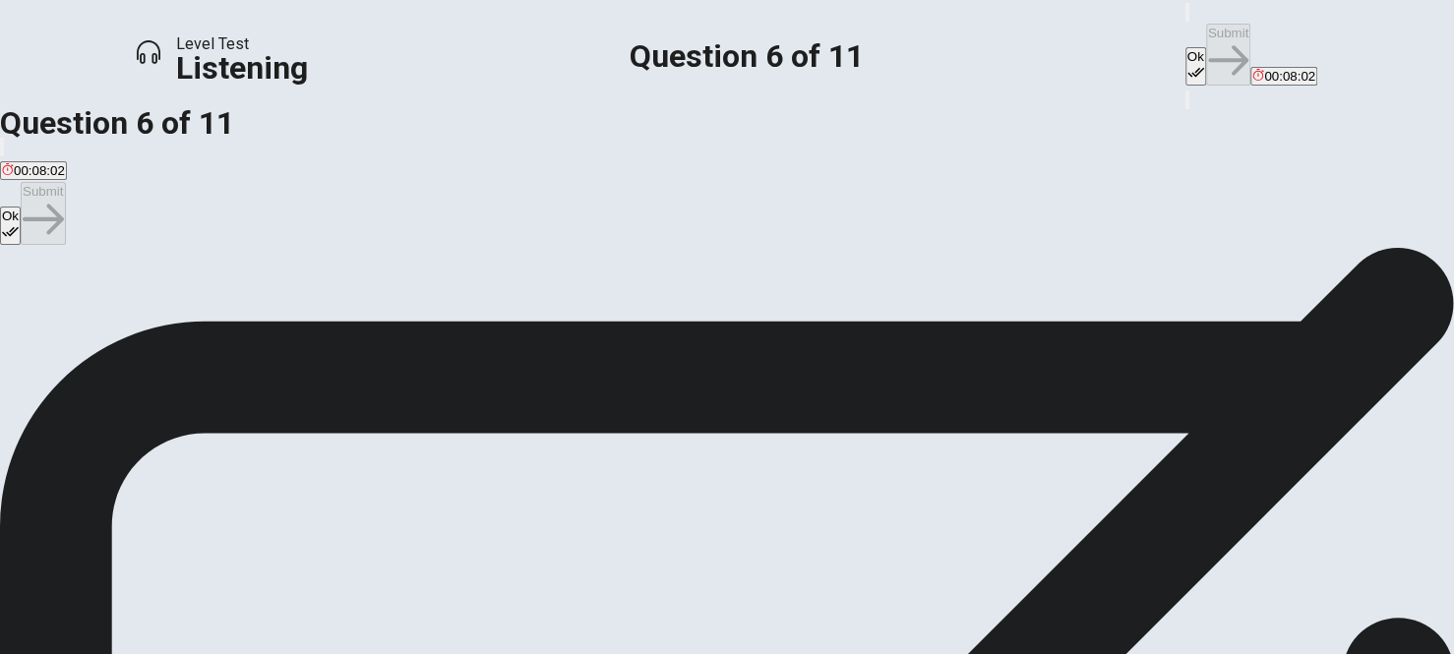
click at [472, 328] on button "D Student bands, a dance performance by the cheerleading squad, and a talent sh…" at bounding box center [511, 310] width 490 height 33
click at [1185, 47] on button "Ok" at bounding box center [1195, 66] width 21 height 38
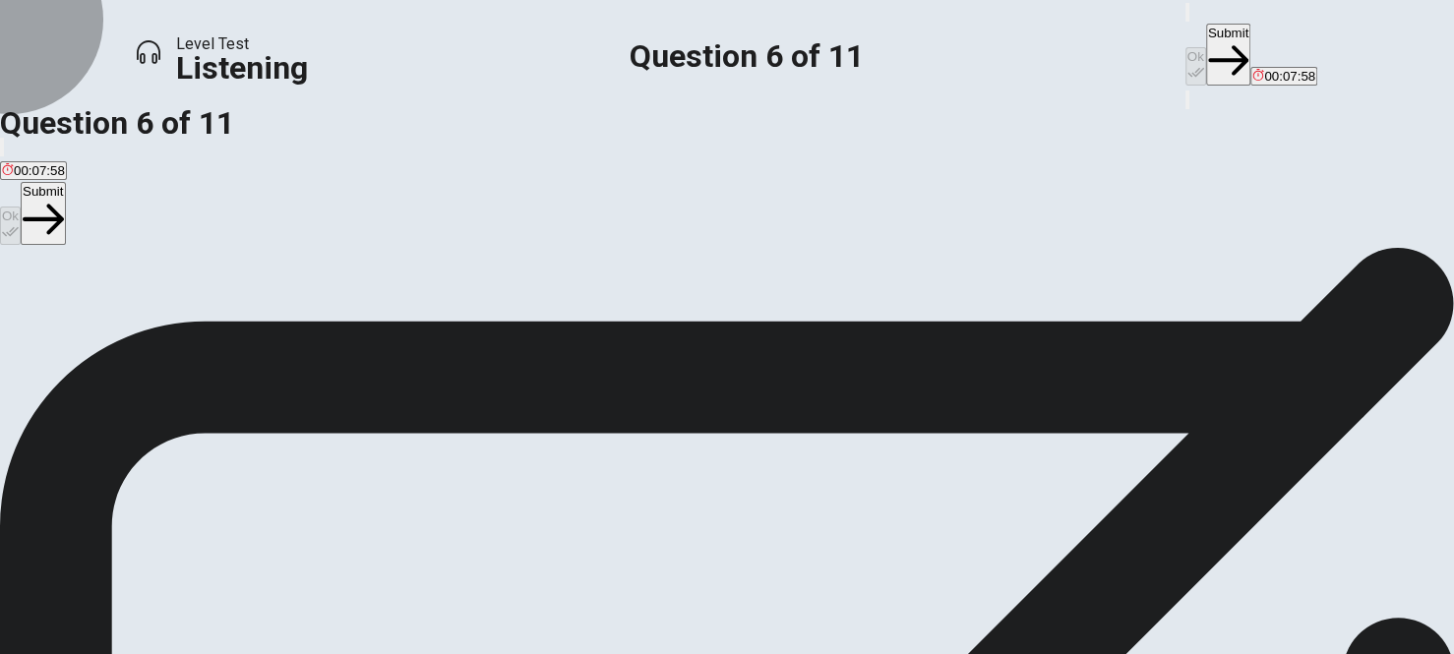
click at [1206, 32] on button "Submit" at bounding box center [1228, 55] width 44 height 62
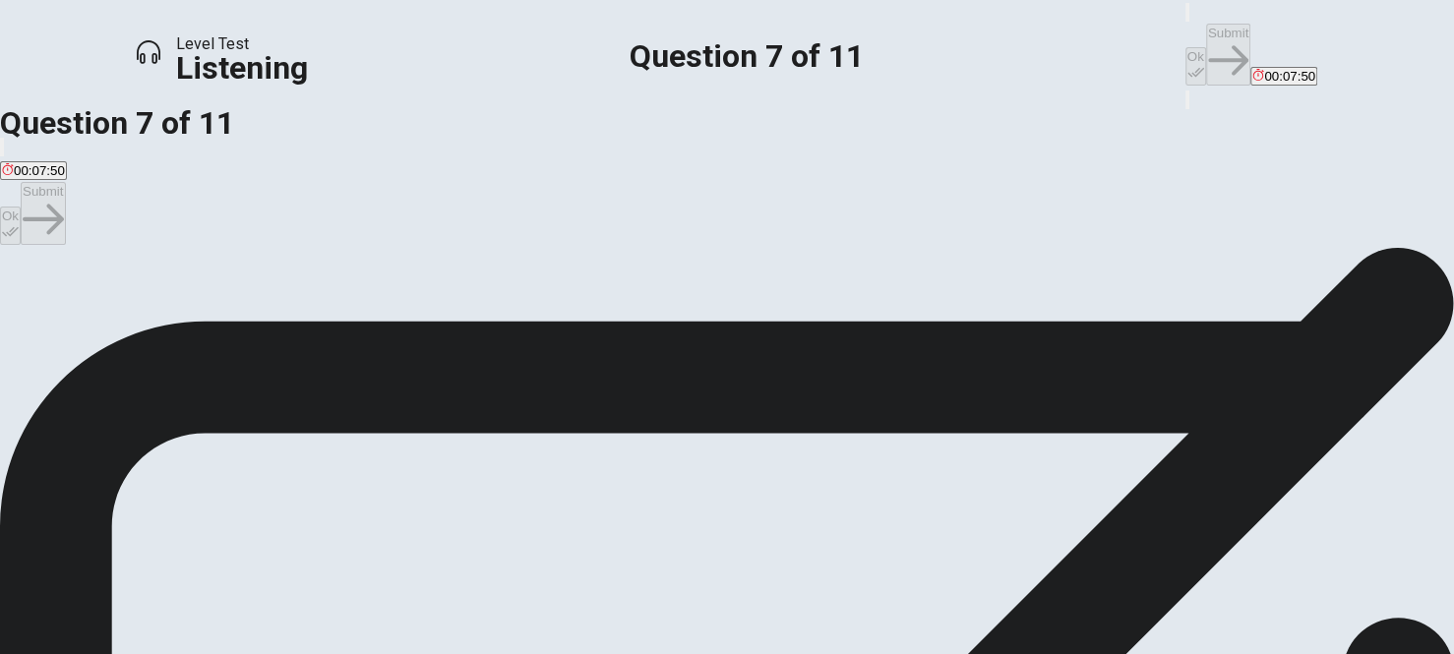
click at [554, 326] on span "Several food trucks and a booth selling snacks and drinks." at bounding box center [407, 318] width 338 height 15
click at [1187, 64] on icon "button" at bounding box center [1195, 72] width 17 height 17
click at [1206, 24] on button "Submit" at bounding box center [1228, 55] width 44 height 62
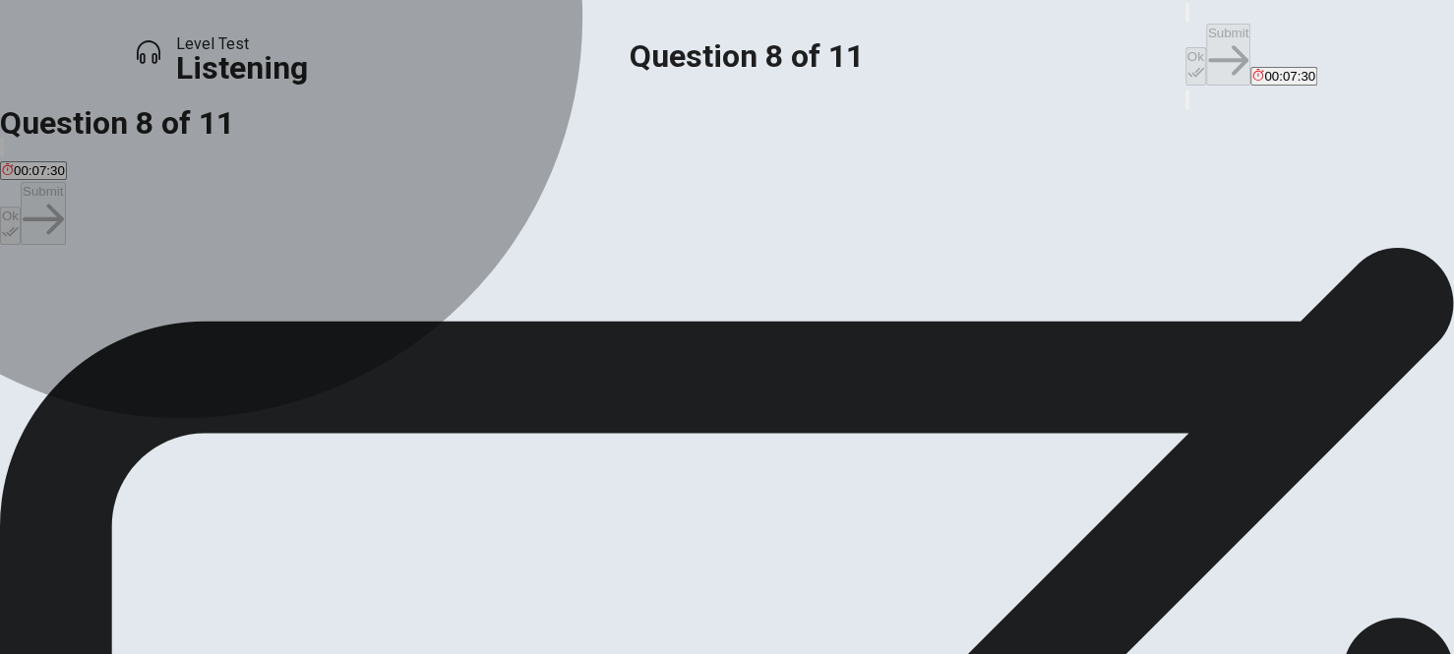
click at [614, 326] on span "They are excited and confident it will be a great event." at bounding box center [606, 318] width 314 height 15
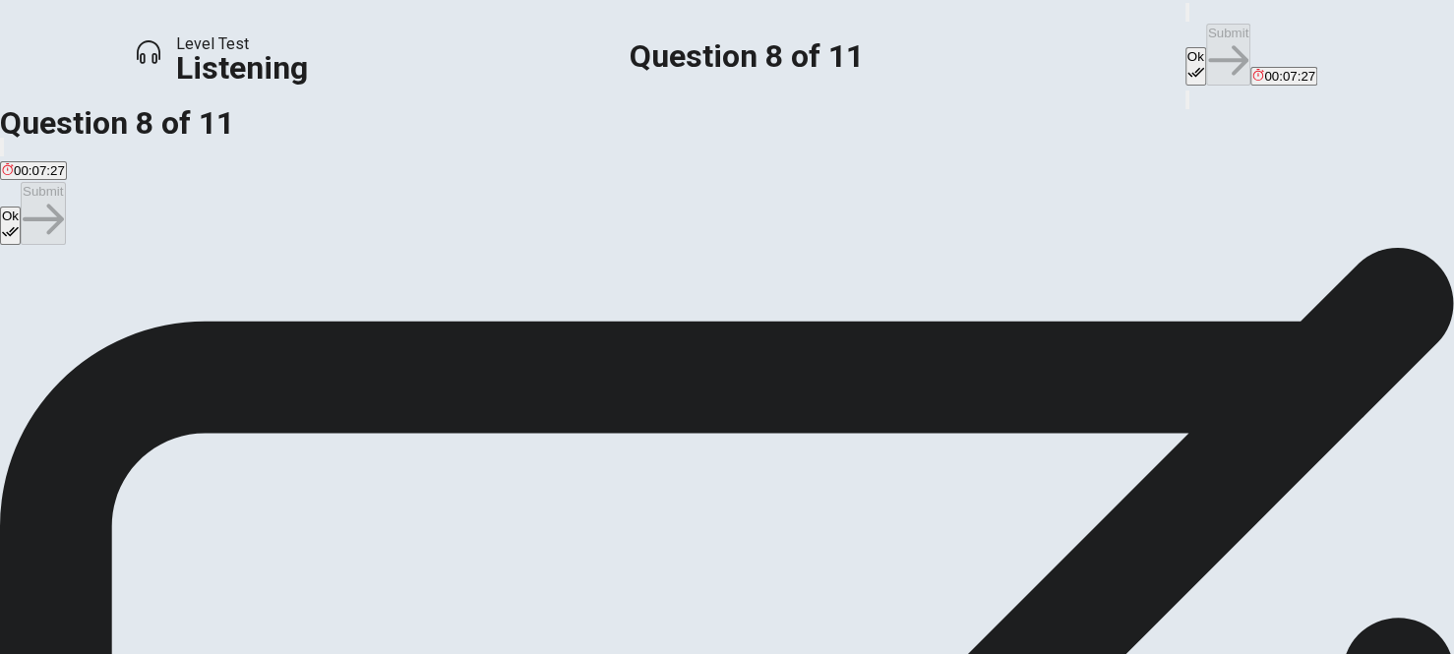
click at [1185, 47] on button "Ok" at bounding box center [1195, 66] width 21 height 38
click at [1206, 38] on button "Submit" at bounding box center [1228, 55] width 44 height 62
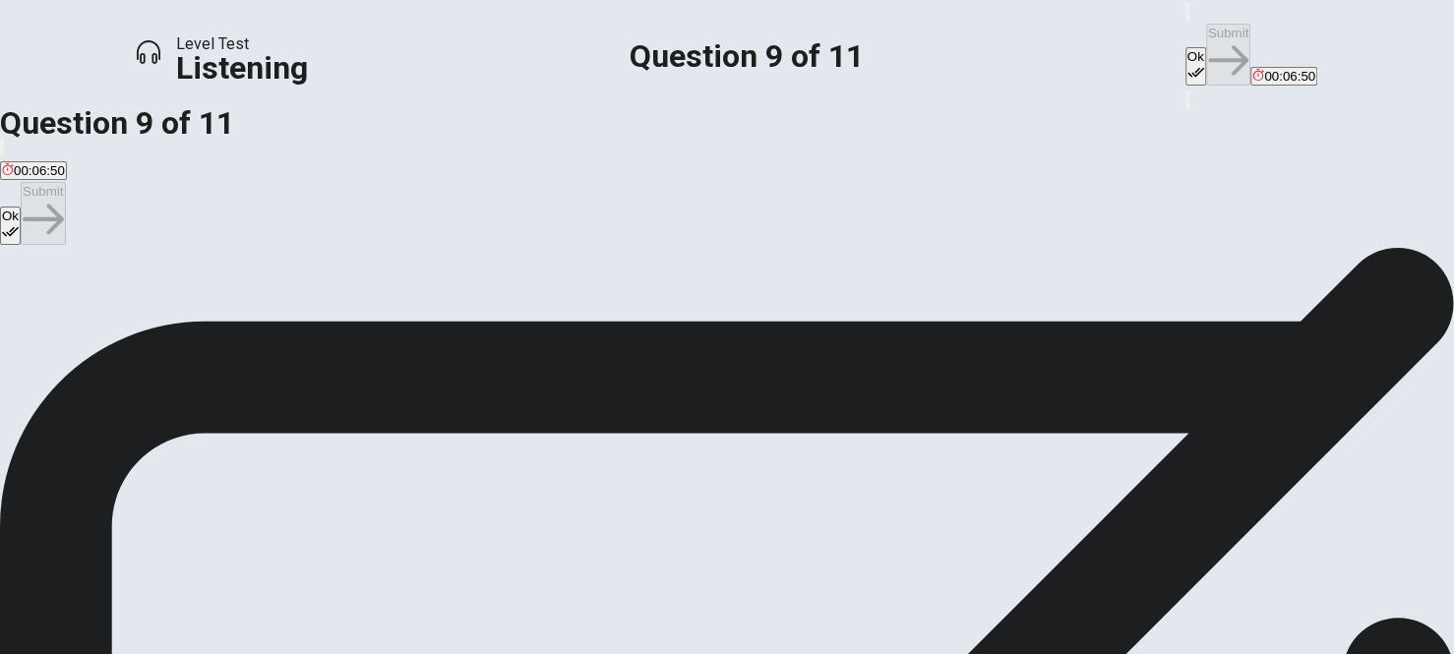
click at [1185, 47] on button "Ok" at bounding box center [1195, 66] width 21 height 38
click at [1206, 33] on button "Submit" at bounding box center [1228, 55] width 44 height 62
click at [678, 326] on span "To organize who is responsible for different tasks and when." at bounding box center [851, 318] width 347 height 15
click at [1185, 47] on button "Ok" at bounding box center [1195, 66] width 21 height 38
click at [1206, 34] on button "Submit" at bounding box center [1228, 55] width 44 height 62
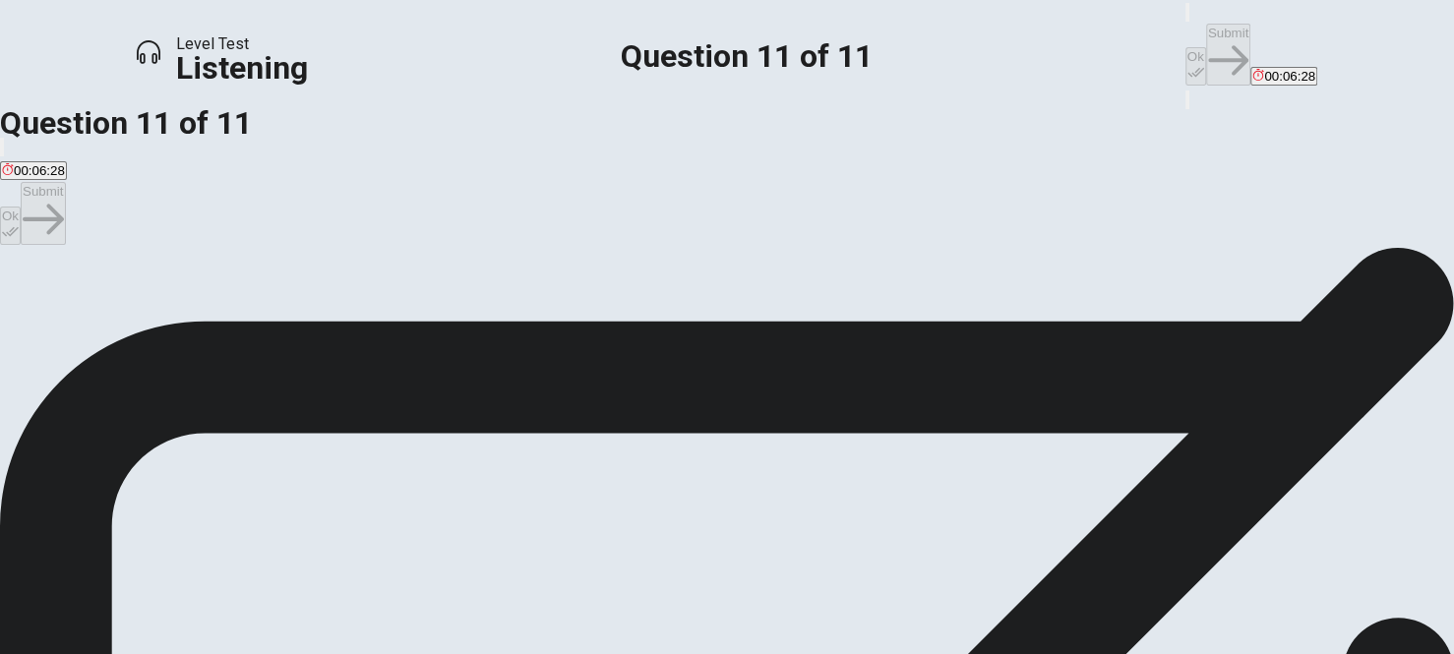
click at [191, 322] on span "Creating the volunteer schedule." at bounding box center [96, 318] width 189 height 15
click at [1185, 48] on button "Ok" at bounding box center [1195, 66] width 21 height 38
click at [1206, 32] on button "Submit" at bounding box center [1228, 55] width 44 height 62
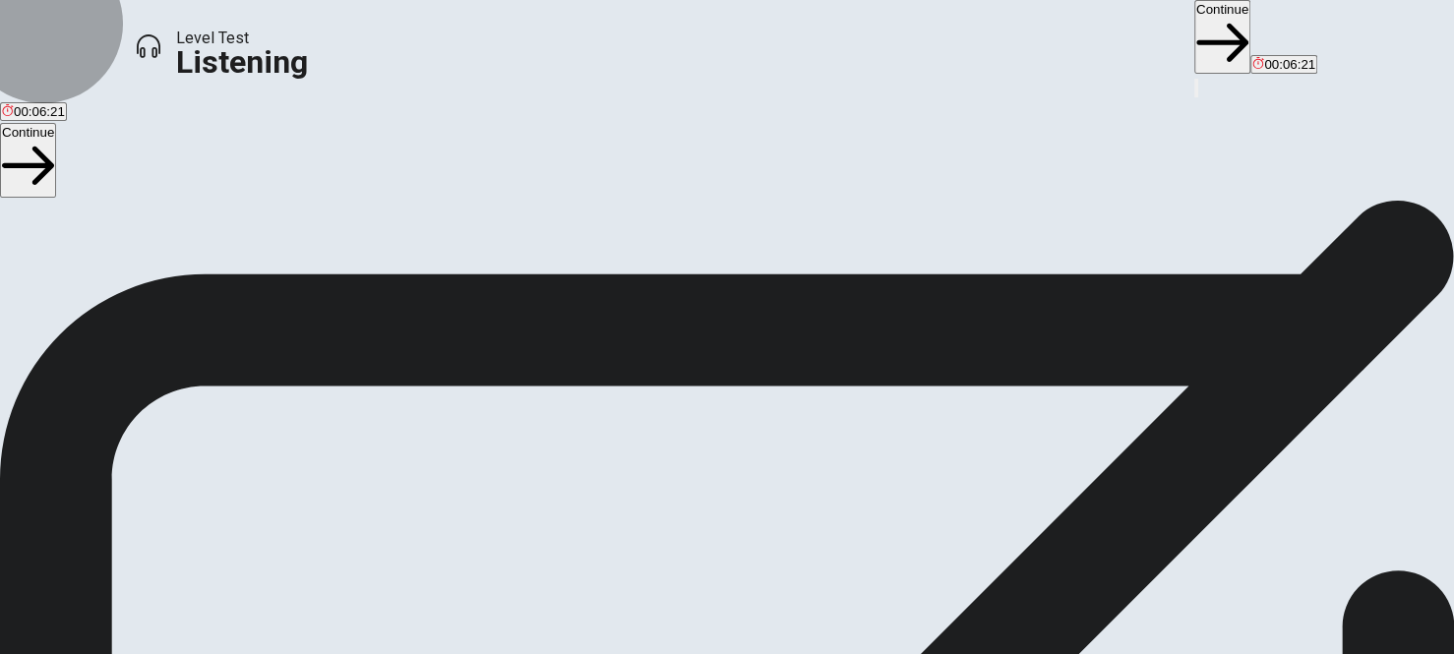
click at [1194, 37] on button "Continue" at bounding box center [1222, 37] width 56 height 74
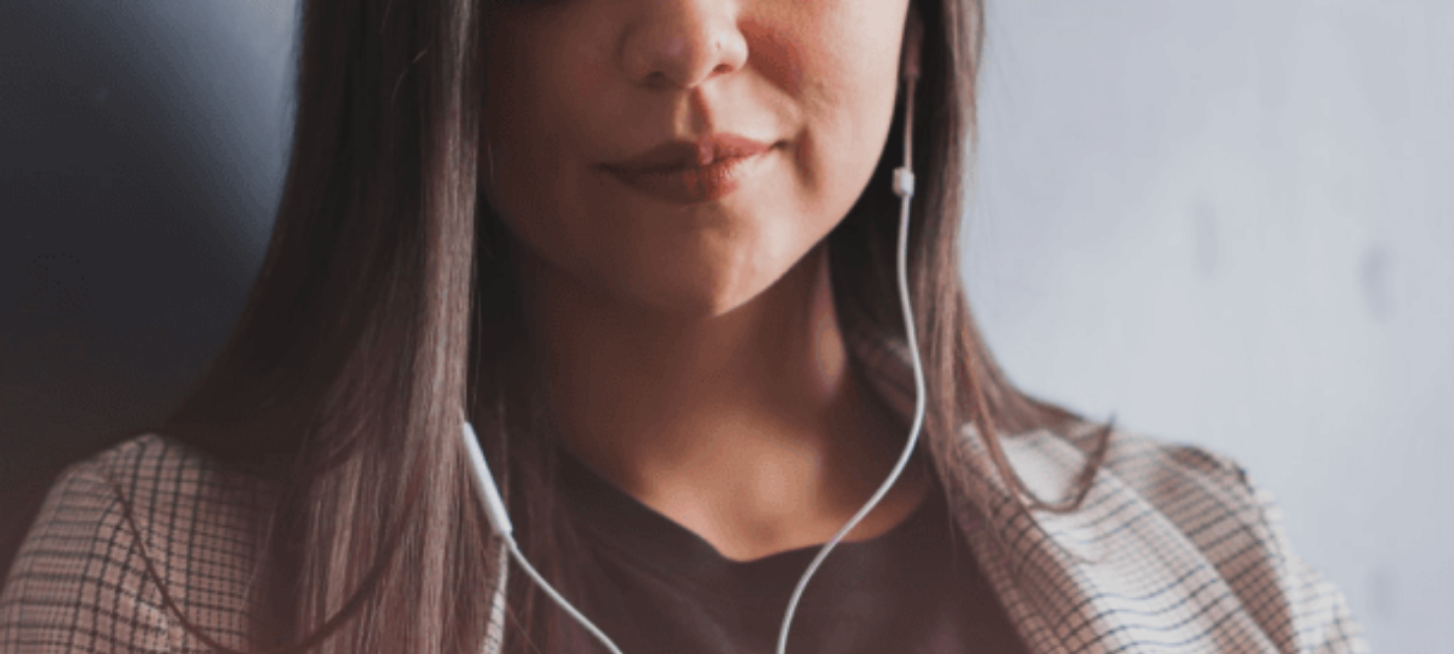
scroll to position [113, 0]
click at [1261, 26] on button "Continue" at bounding box center [1289, 61] width 56 height 74
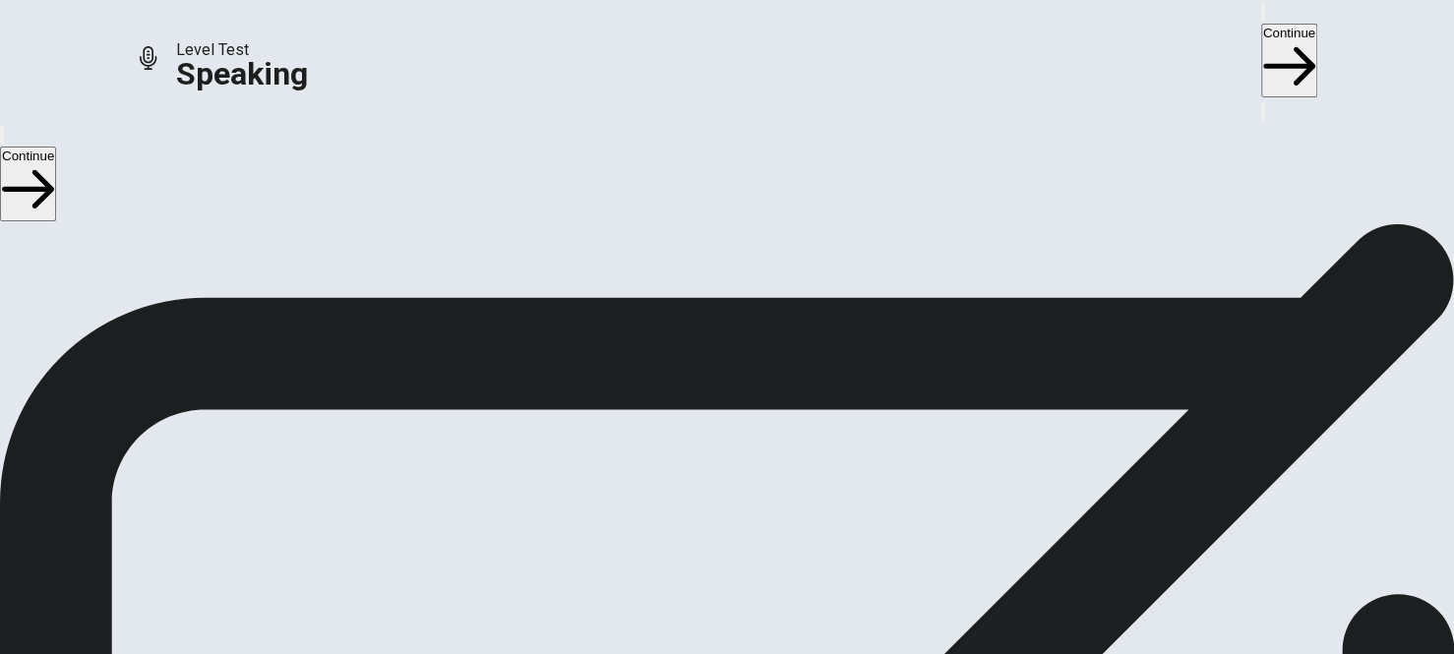
scroll to position [211, 0]
click at [762, 348] on div "Stop Recording" at bounding box center [727, 473] width 70 height 250
click at [756, 337] on icon at bounding box center [726, 366] width 59 height 59
click at [724, 420] on icon "Play Audio" at bounding box center [714, 432] width 19 height 24
click at [699, 420] on icon "Record Again" at bounding box center [699, 420] width 0 height 0
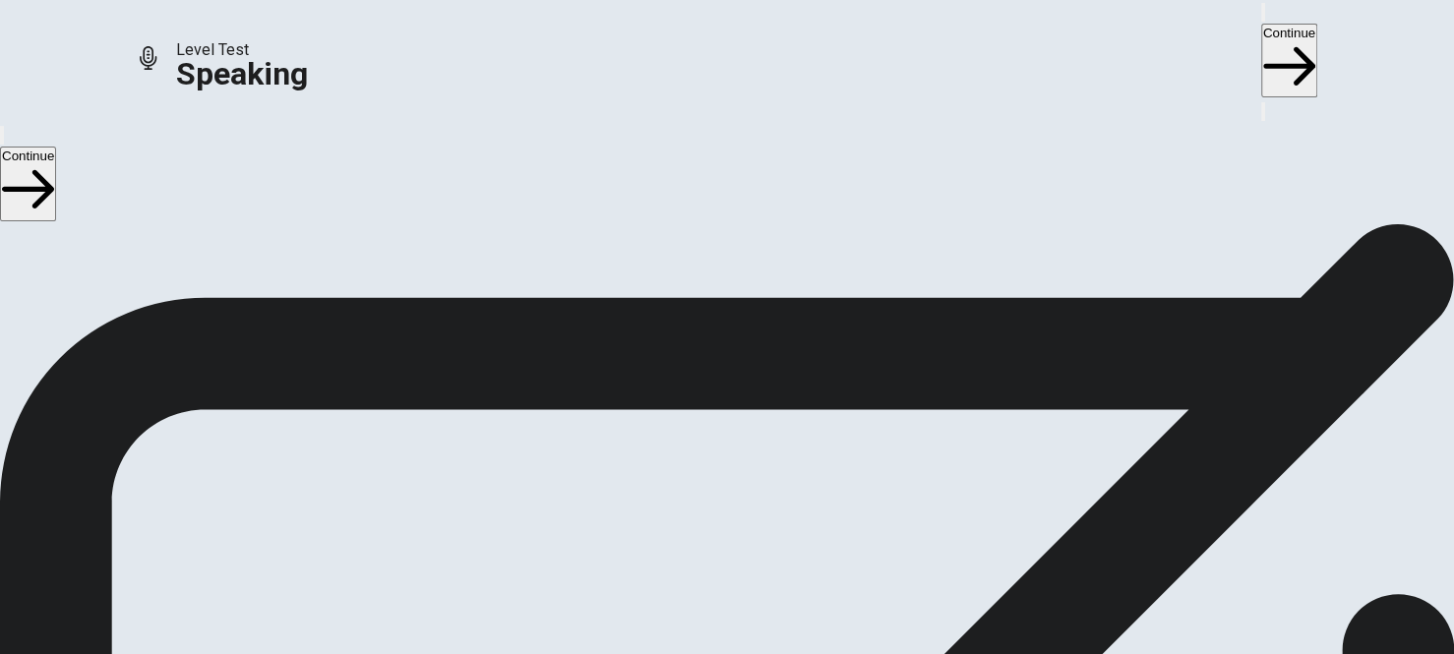
click at [762, 348] on div "Stop Recording" at bounding box center [727, 473] width 70 height 250
click at [723, 420] on icon "Record Again" at bounding box center [711, 432] width 24 height 24
click at [705, 406] on button "Play Audio" at bounding box center [703, 415] width 4 height 19
click at [1261, 36] on button "Continue" at bounding box center [1289, 61] width 56 height 74
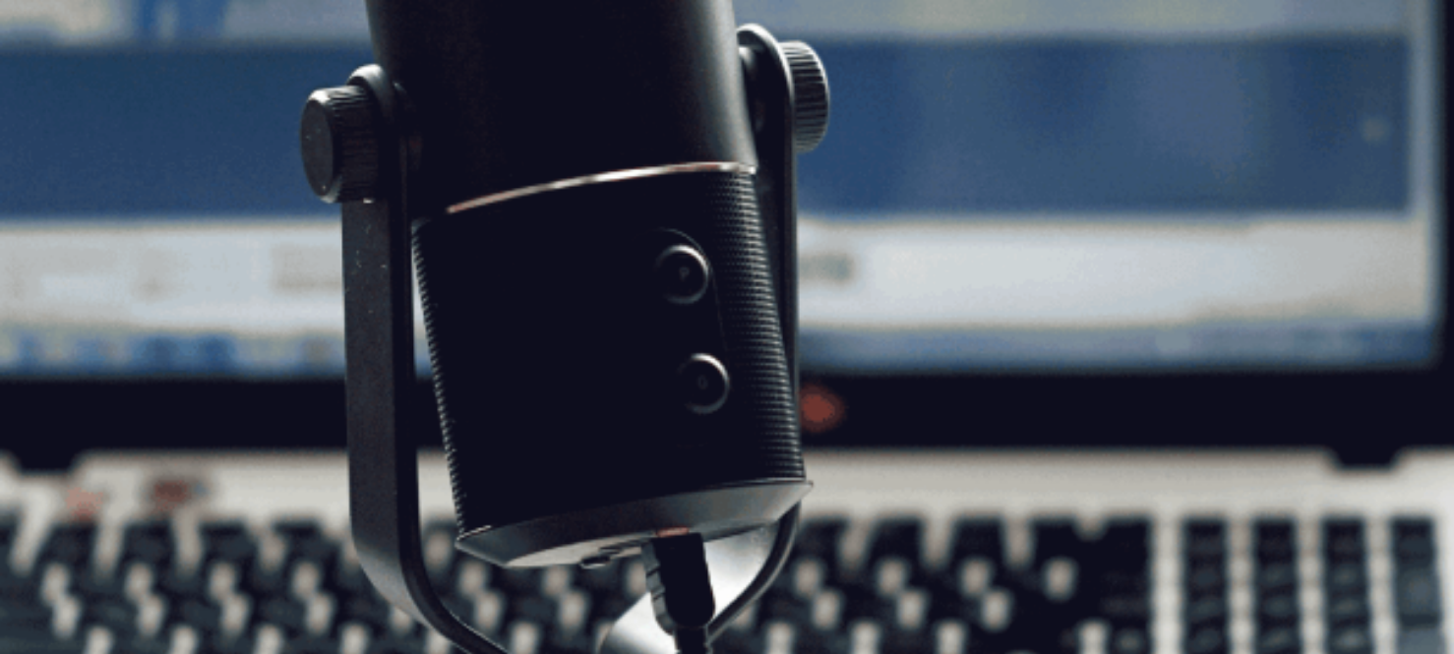
click at [1261, 30] on button "Continue" at bounding box center [1289, 61] width 56 height 74
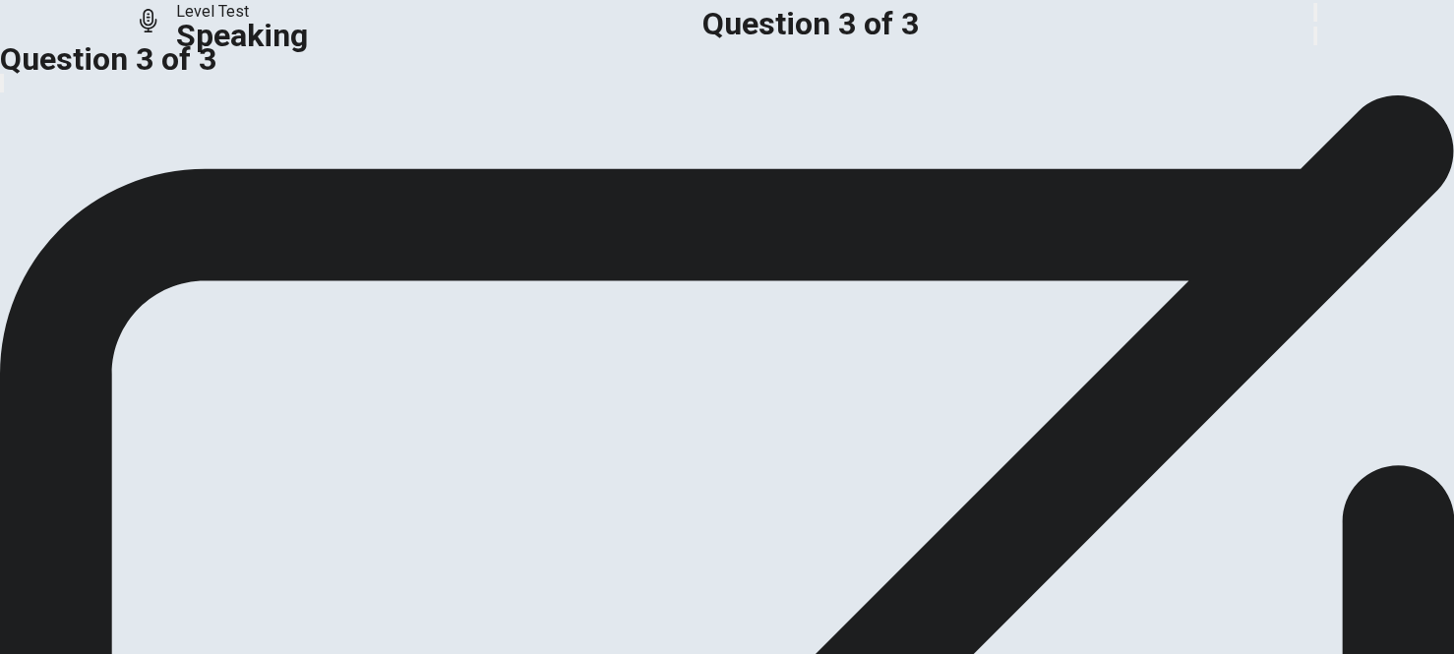
scroll to position [62, 0]
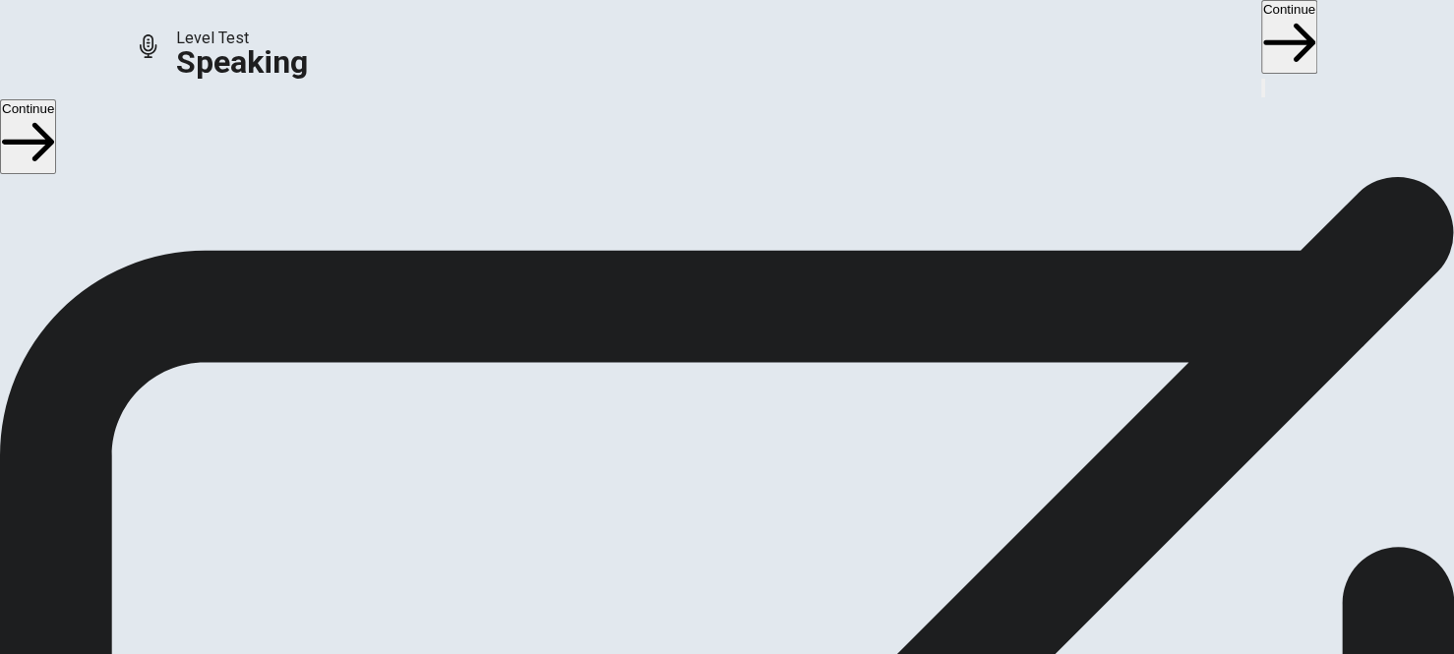
click at [1261, 32] on button "Continue" at bounding box center [1289, 37] width 56 height 74
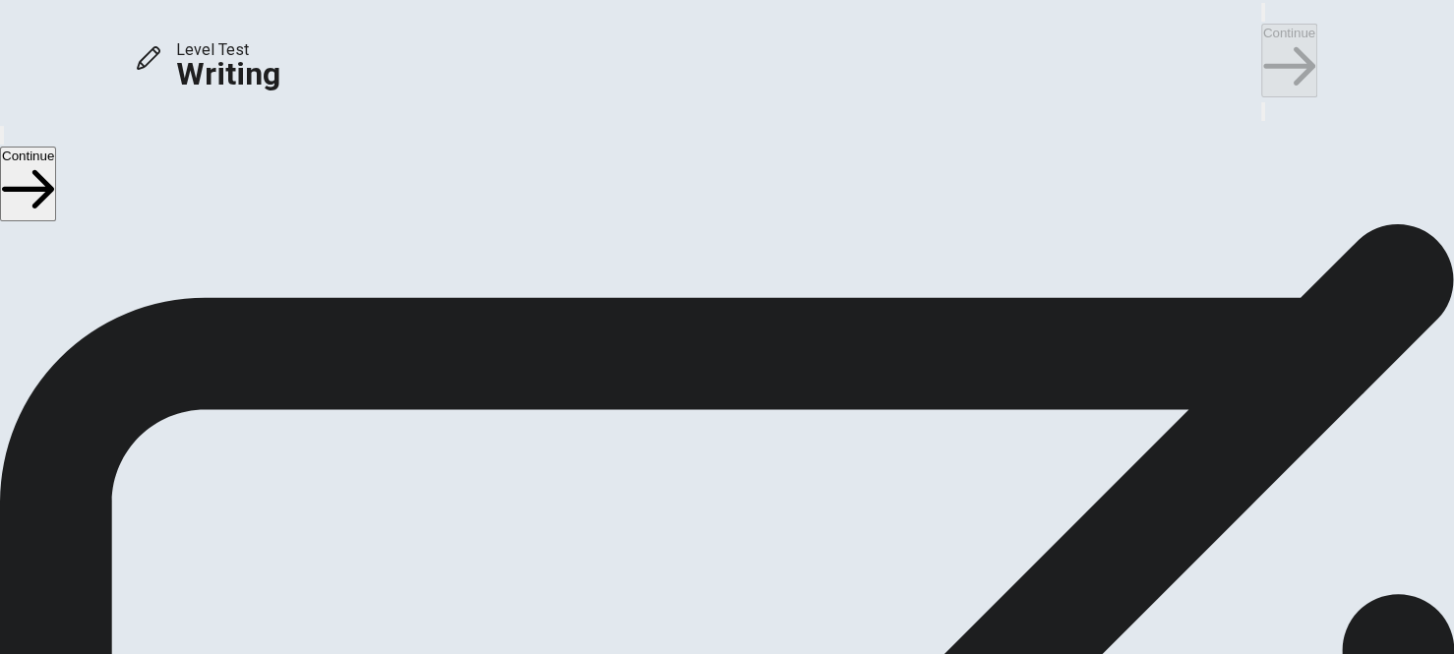
scroll to position [0, 0]
click at [1261, 34] on button "Continue" at bounding box center [1289, 61] width 56 height 74
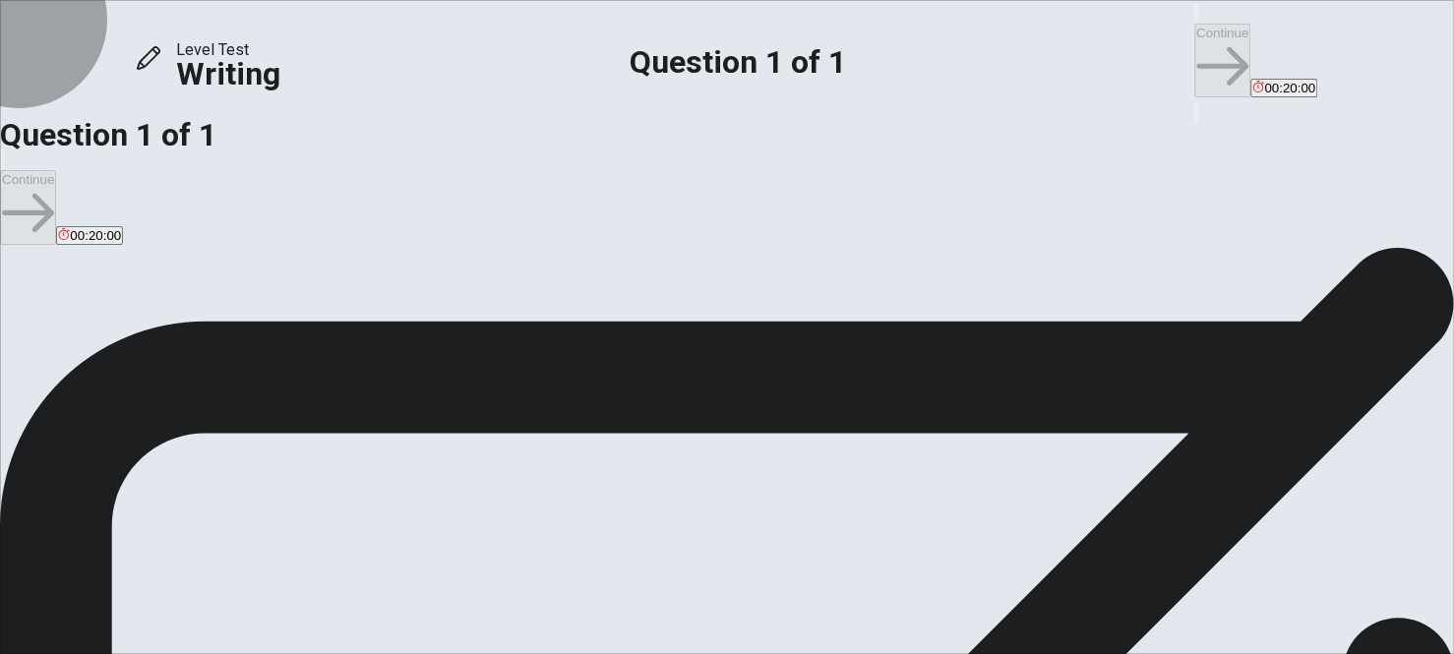
click at [1252, 81] on icon "button" at bounding box center [1258, 87] width 12 height 12
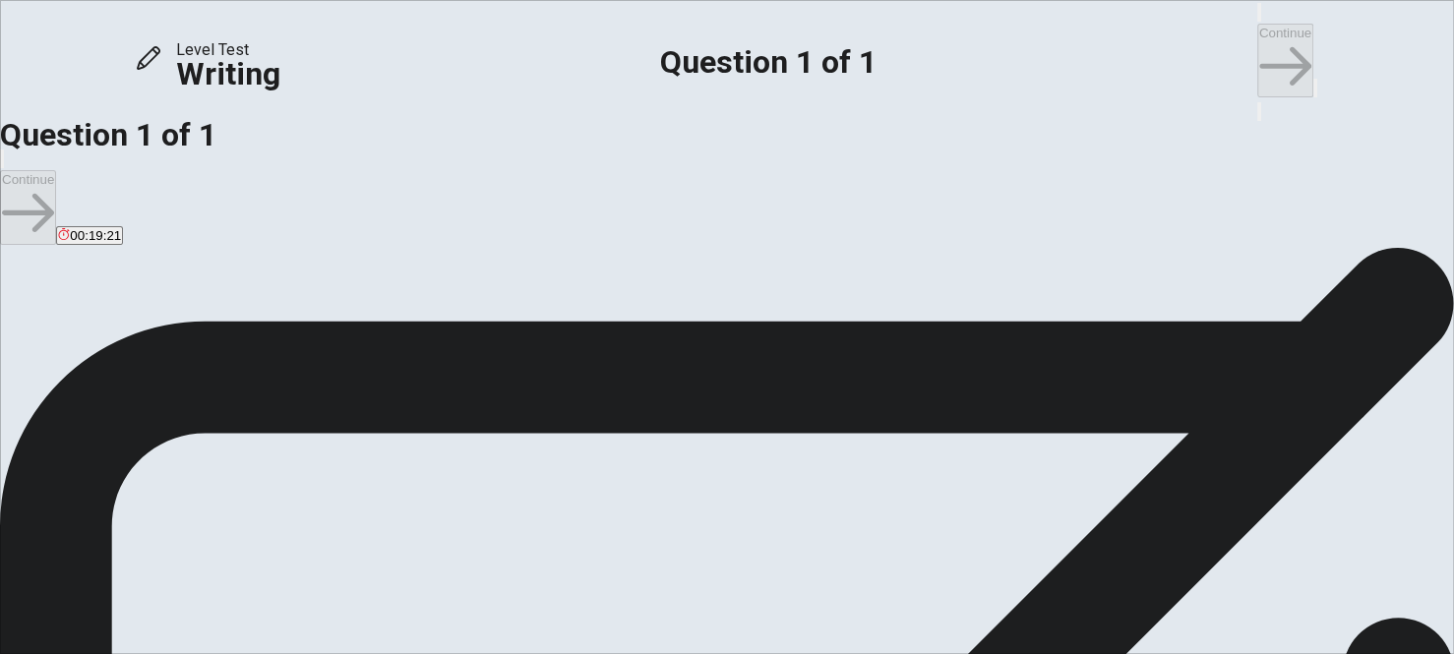
scroll to position [35, 0]
click at [1315, 92] on icon "button" at bounding box center [1315, 92] width 0 height 0
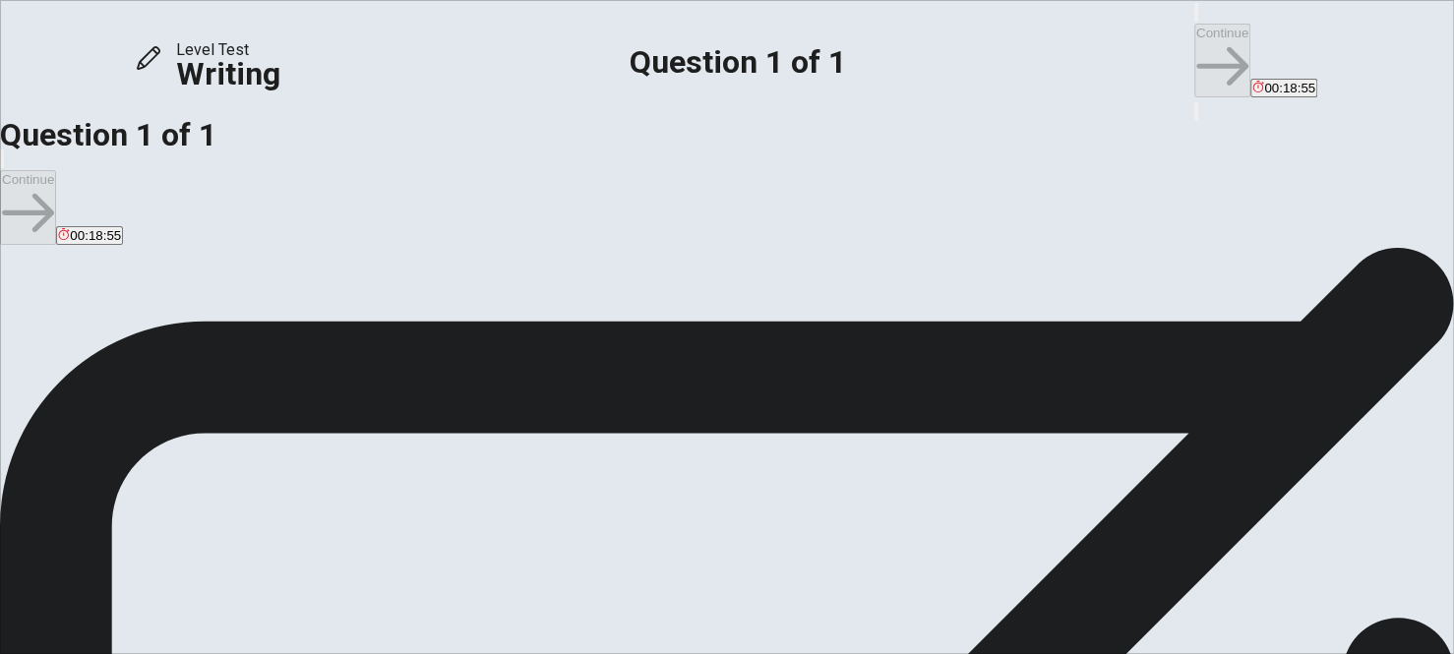
click at [389, 261] on span "Write an essay about your opinion on a topic. A good essay is usually about 150…" at bounding box center [194, 388] width 389 height 255
type textarea "I believe schools should focus more on individualassessments rather than nation…"
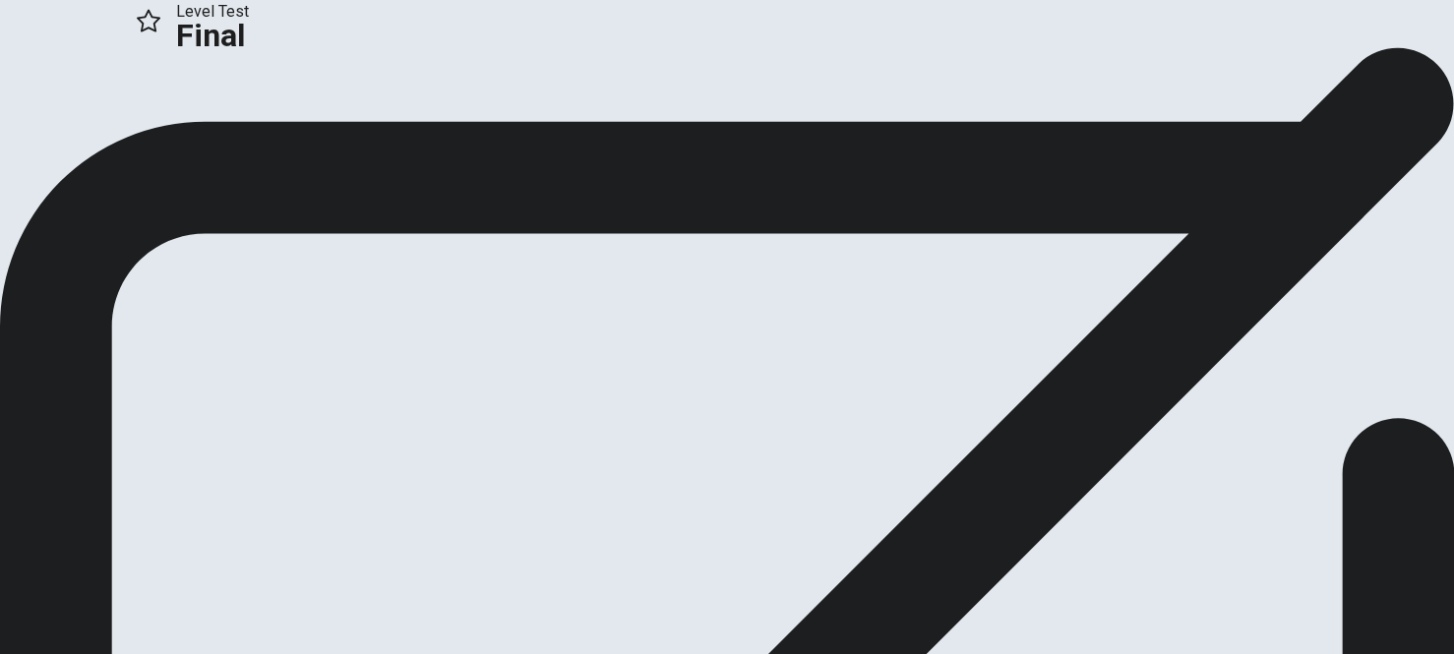
scroll to position [0, 0]
click at [80, 145] on button "Continue" at bounding box center [40, 131] width 80 height 27
